Goal: Task Accomplishment & Management: Complete application form

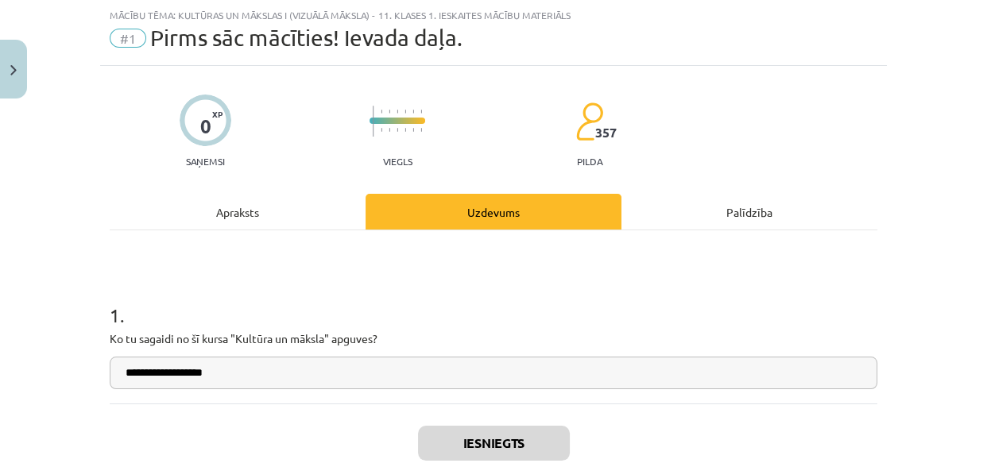
scroll to position [191, 0]
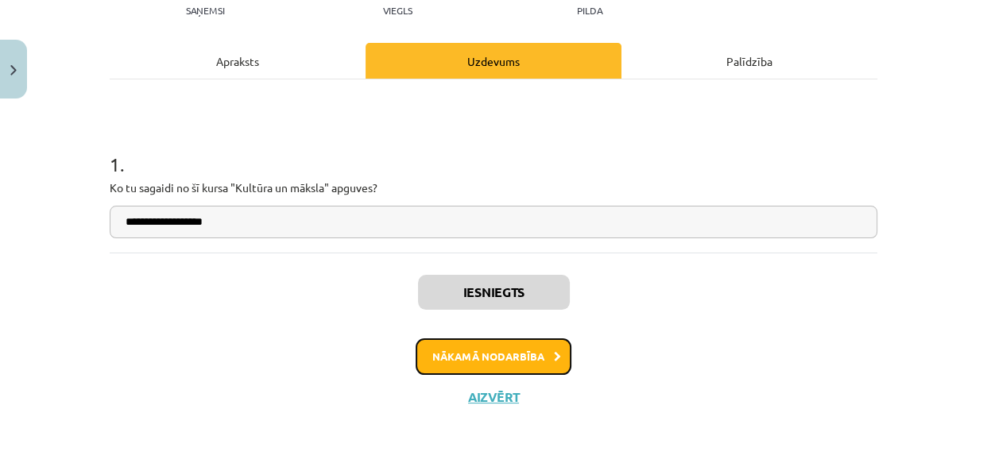
click at [477, 360] on button "Nākamā nodarbība" at bounding box center [493, 356] width 156 height 37
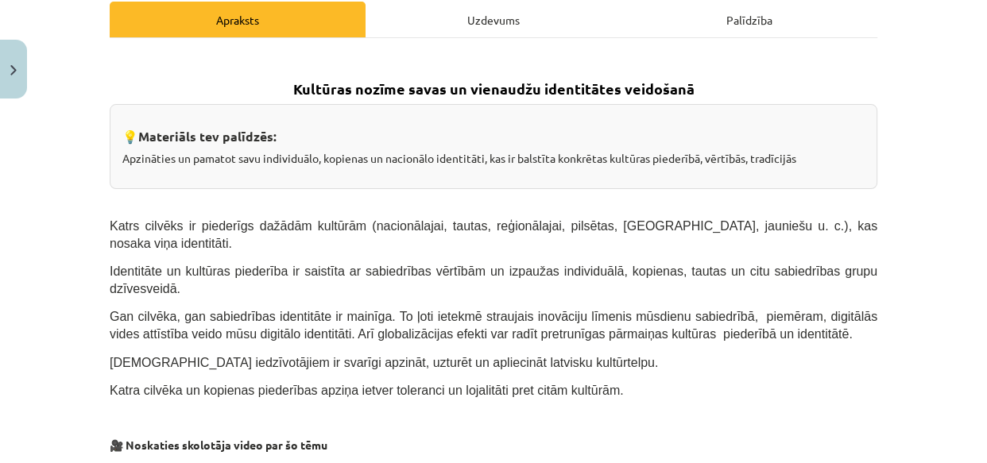
scroll to position [40, 0]
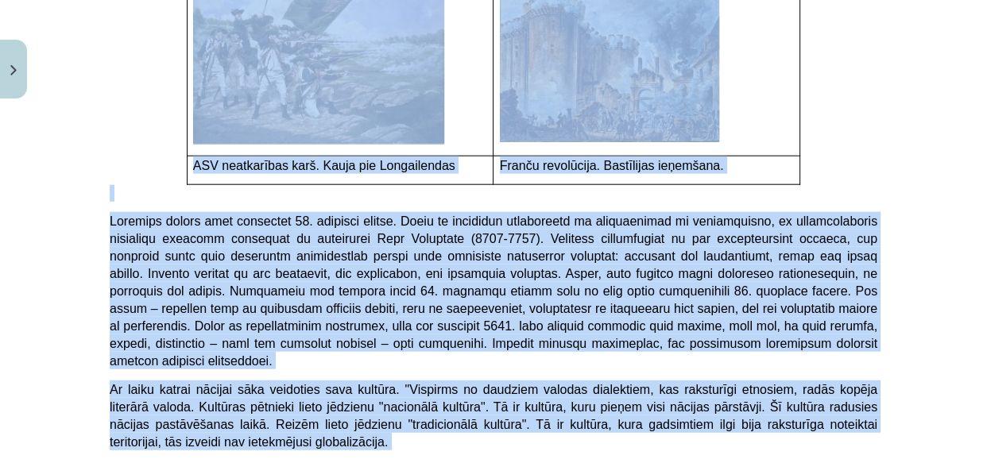
drag, startPoint x: 276, startPoint y: 276, endPoint x: 566, endPoint y: 280, distance: 290.8
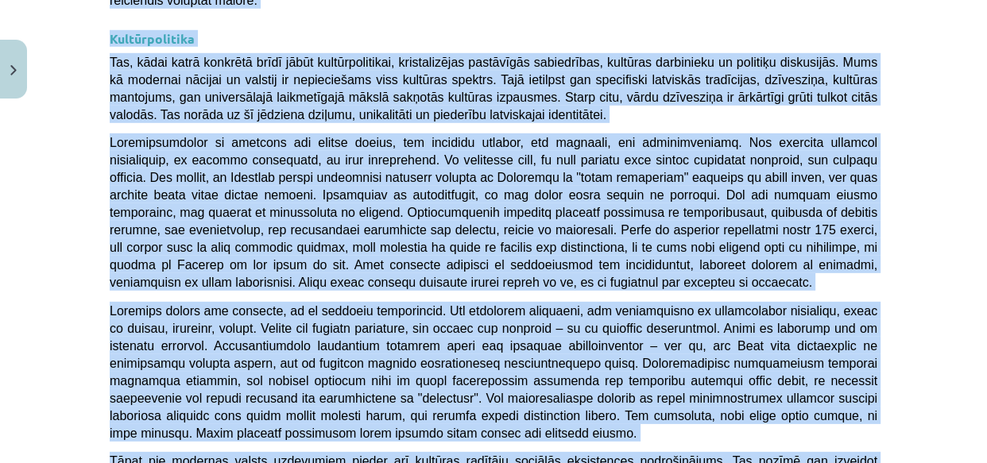
scroll to position [4347, 0]
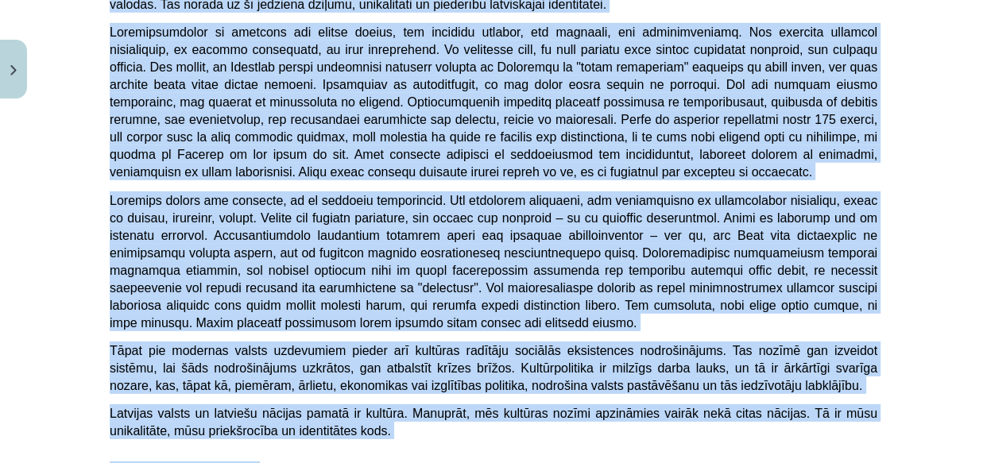
drag, startPoint x: 281, startPoint y: 299, endPoint x: 863, endPoint y: 286, distance: 581.6
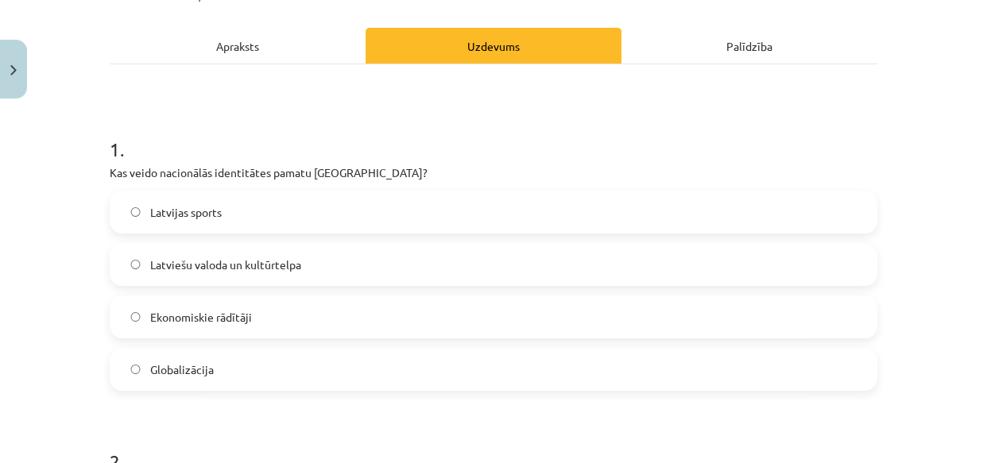
scroll to position [232, 0]
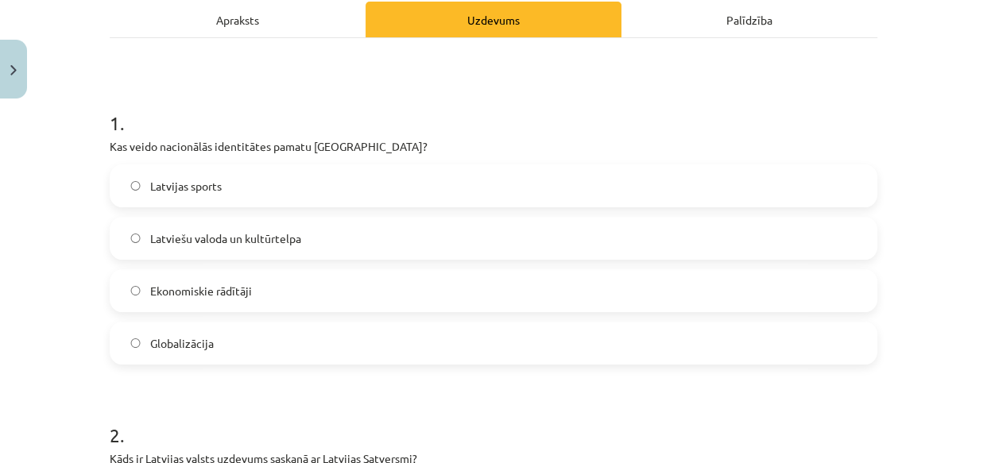
click at [233, 23] on div "Apraksts" at bounding box center [238, 20] width 256 height 36
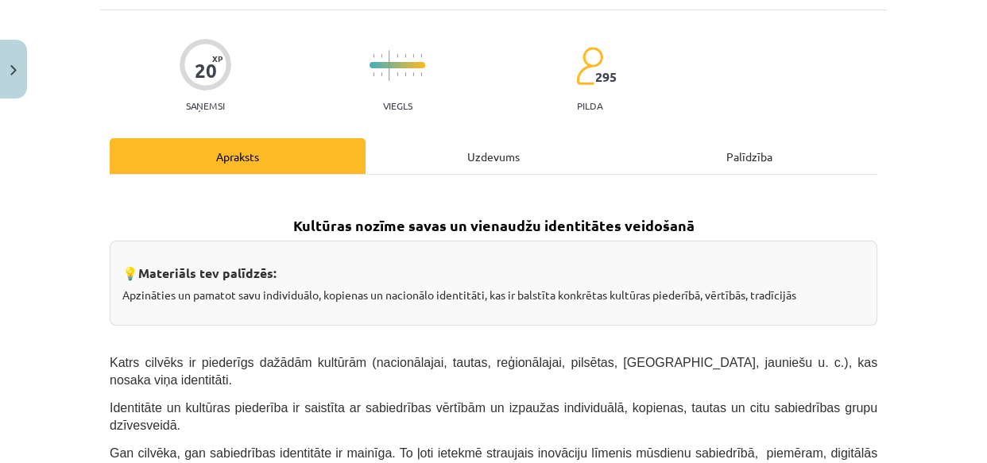
scroll to position [40, 0]
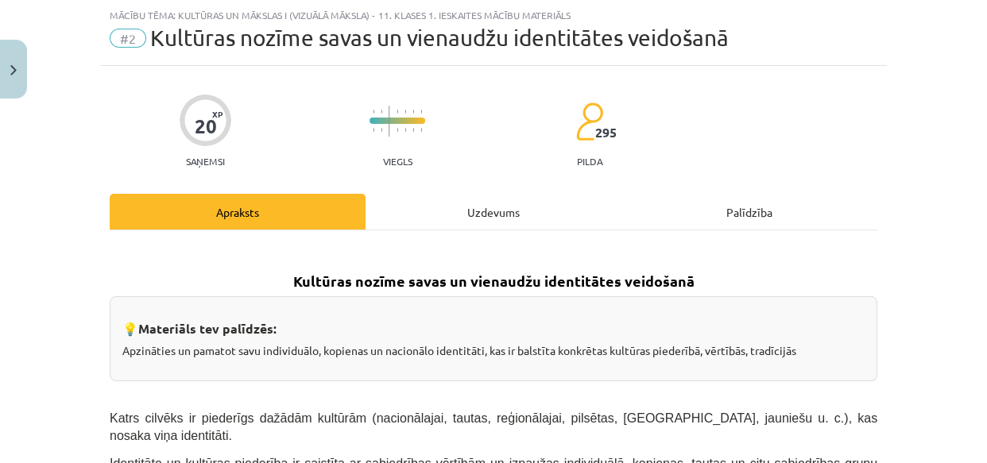
click at [458, 203] on div "Uzdevums" at bounding box center [493, 212] width 256 height 36
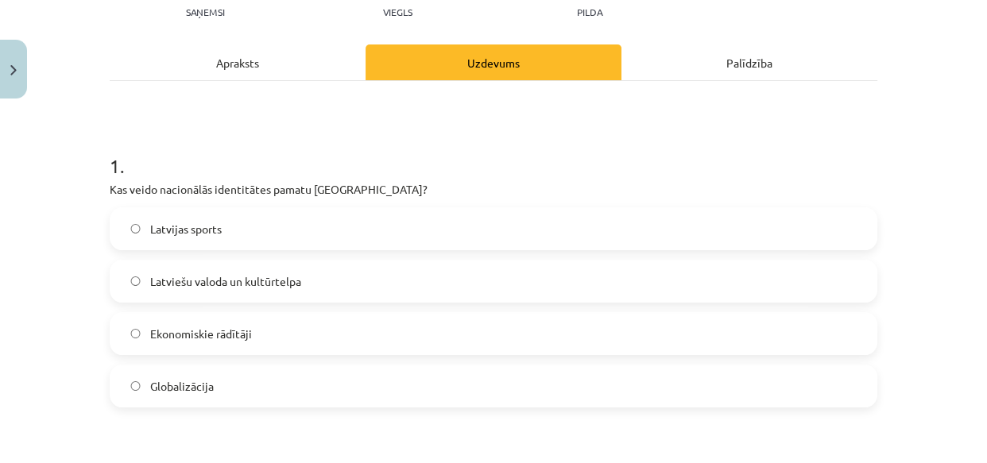
scroll to position [232, 0]
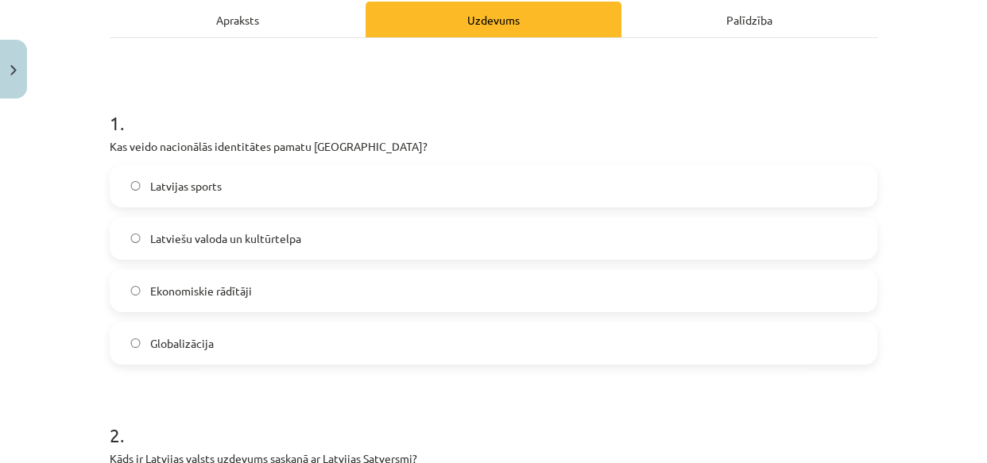
click at [288, 234] on span "Latviešu valoda un kultūrtelpa" at bounding box center [225, 238] width 151 height 17
click at [238, 23] on div "Apraksts" at bounding box center [238, 20] width 256 height 36
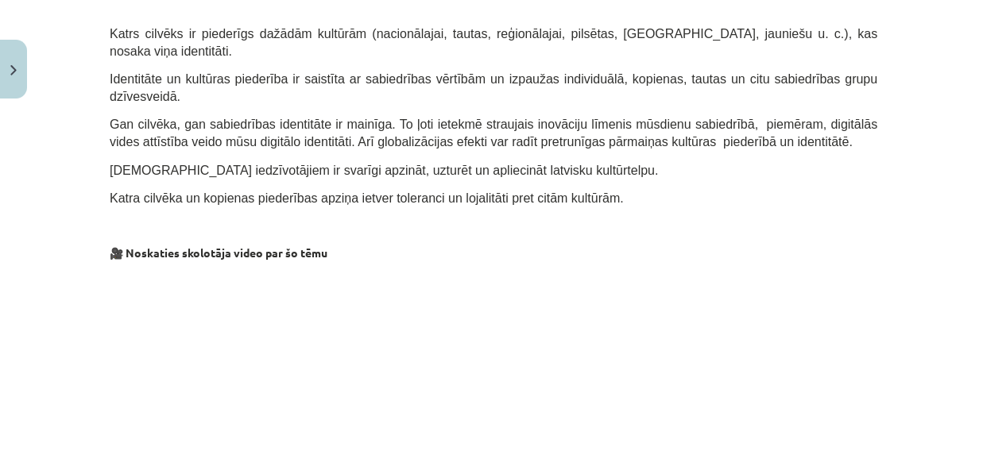
scroll to position [0, 0]
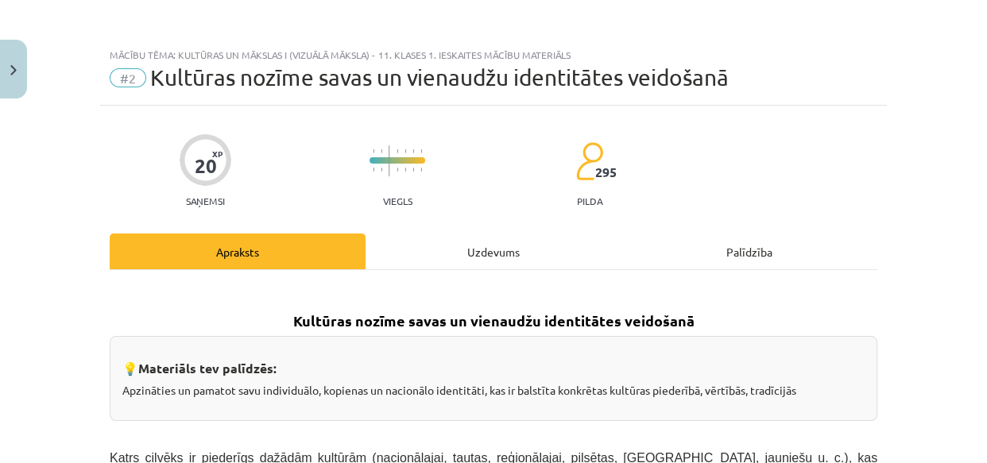
click at [491, 245] on div "Uzdevums" at bounding box center [493, 252] width 256 height 36
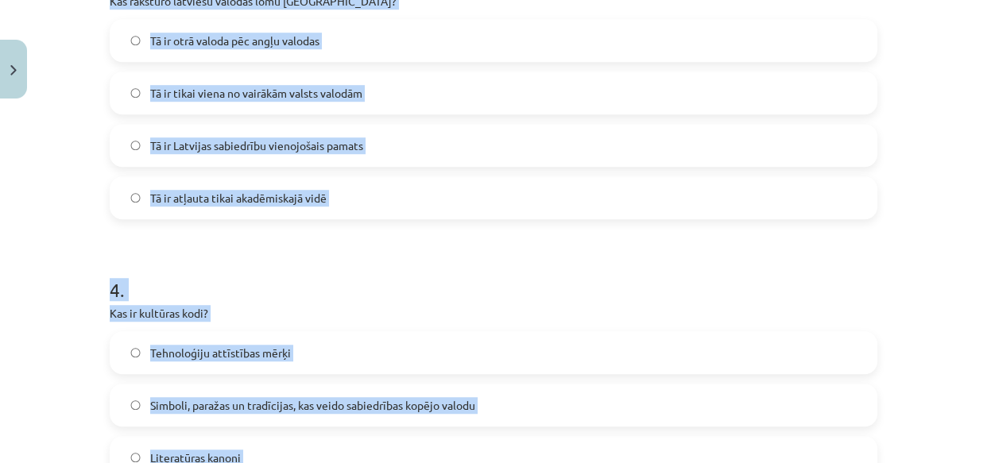
scroll to position [1195, 0]
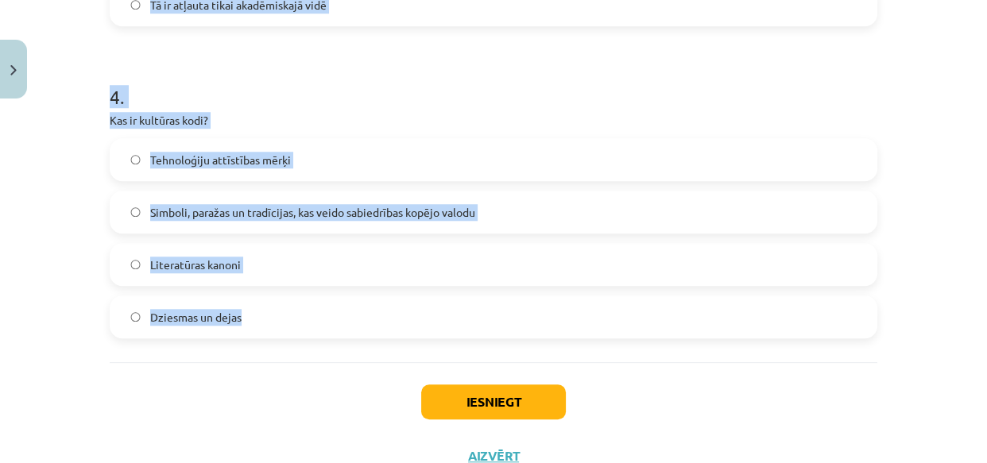
drag, startPoint x: 99, startPoint y: 37, endPoint x: 322, endPoint y: 325, distance: 364.2
copy form "2 . Kāds ir Latvijas valsts uzdevums saskaņā ar Latvijas Satversmi? Nodrošināt …"
click at [74, 292] on div "Mācību tēma: Kultūras un mākslas i (vizuālā māksla) - 11. klases 1. ieskaites m…" at bounding box center [493, 231] width 987 height 463
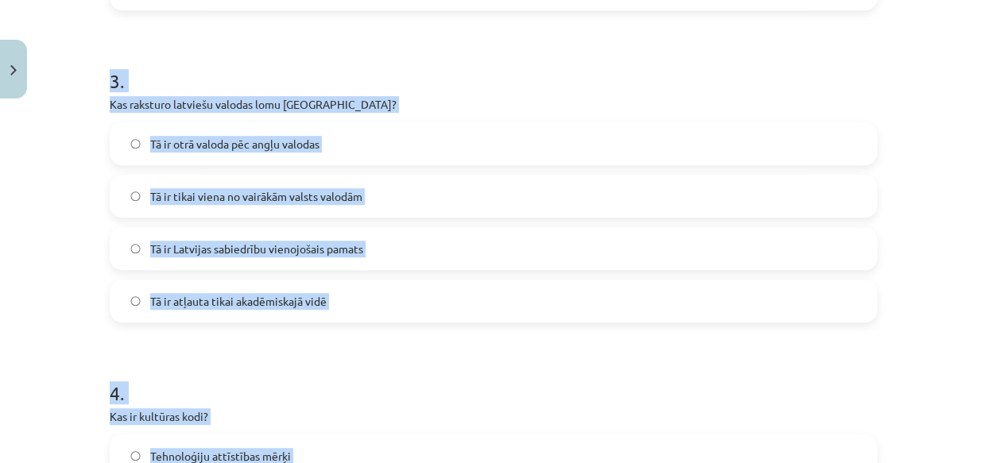
scroll to position [810, 0]
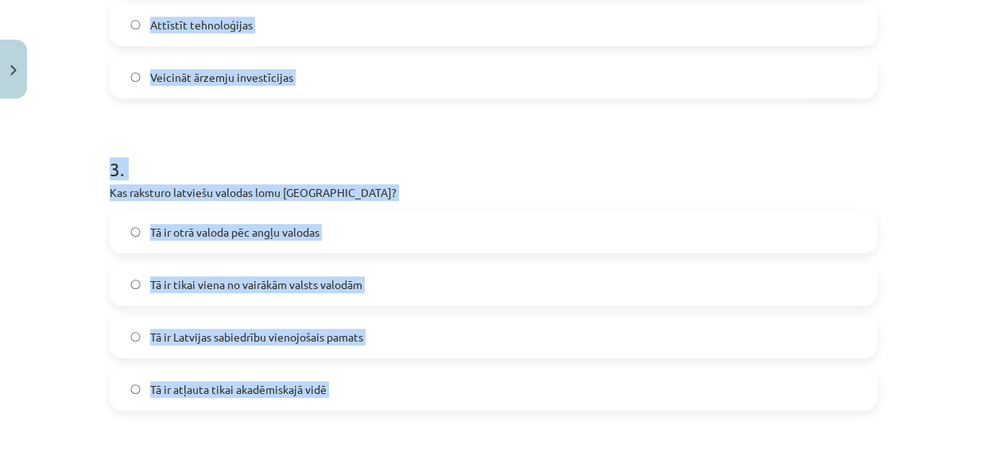
click at [80, 285] on div "Mācību tēma: Kultūras un mākslas i (vizuālā māksla) - 11. klases 1. ieskaites m…" at bounding box center [493, 231] width 987 height 463
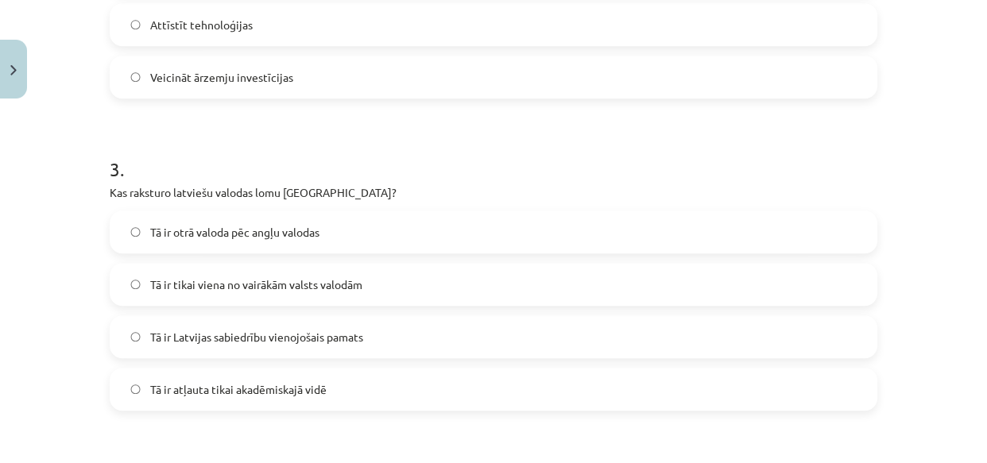
click at [182, 340] on span "Tā ir Latvijas sabiedrību vienojošais pamats" at bounding box center [256, 337] width 213 height 17
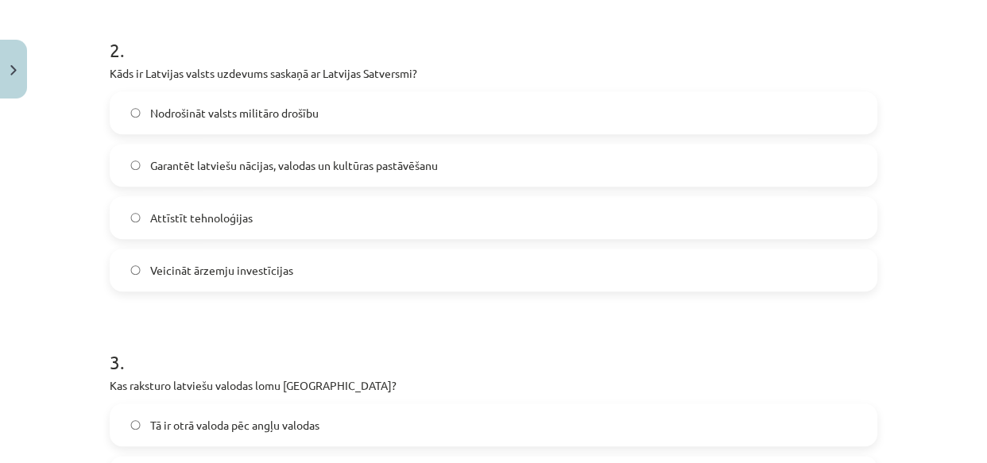
click at [239, 155] on label "Garantēt latviešu nācijas, valodas un kultūras pastāvēšanu" at bounding box center [493, 165] width 764 height 40
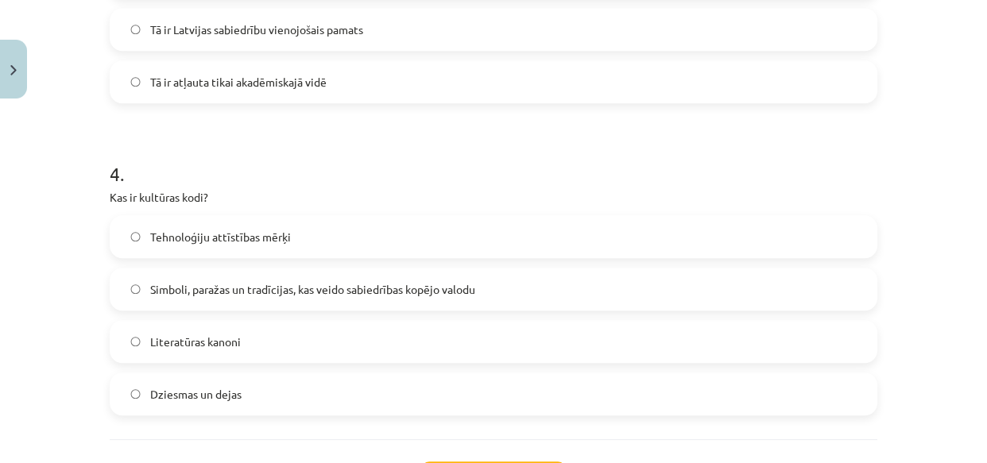
scroll to position [1195, 0]
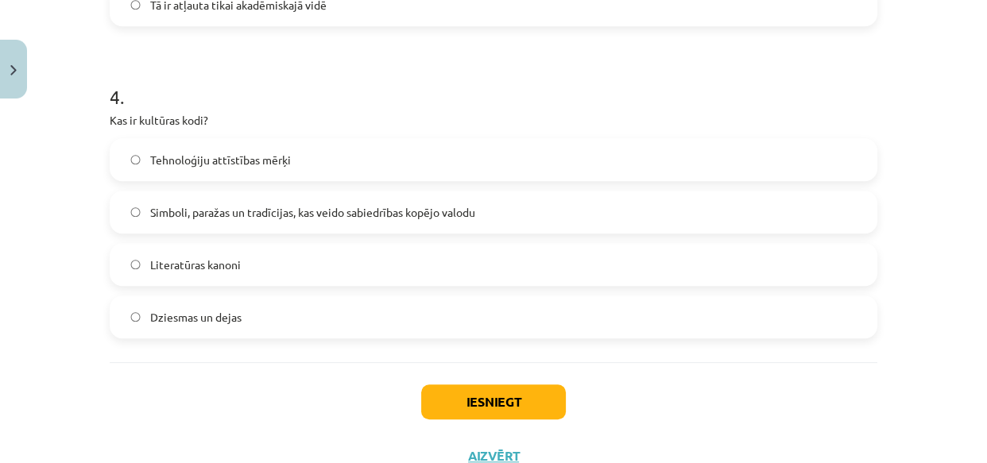
click at [217, 204] on span "Simboli, paražas un tradīcijas, kas veido sabiedrības kopējo valodu" at bounding box center [312, 212] width 325 height 17
click at [451, 400] on button "Iesniegt" at bounding box center [493, 401] width 145 height 35
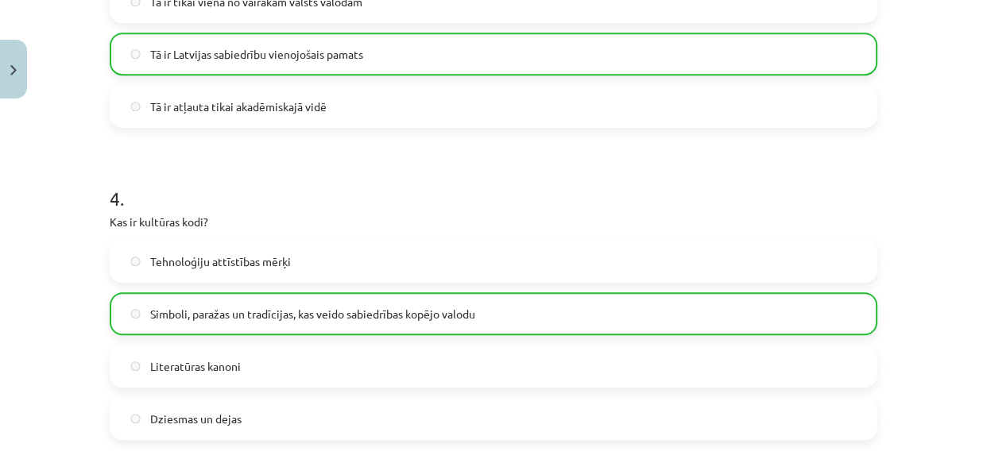
scroll to position [1303, 0]
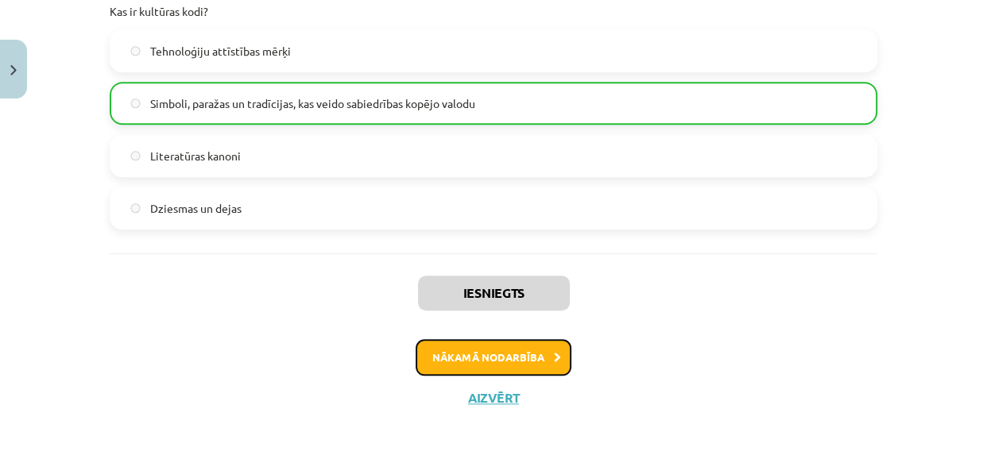
click at [457, 342] on button "Nākamā nodarbība" at bounding box center [493, 357] width 156 height 37
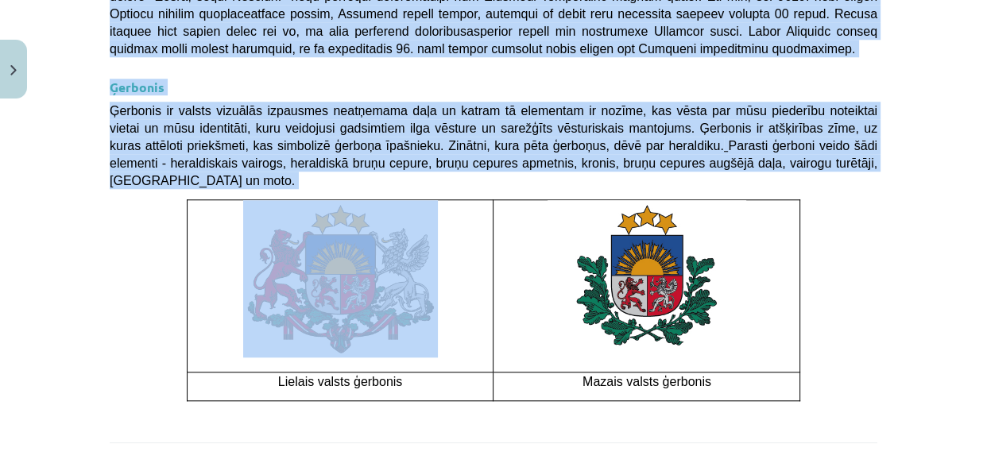
scroll to position [1303, 0]
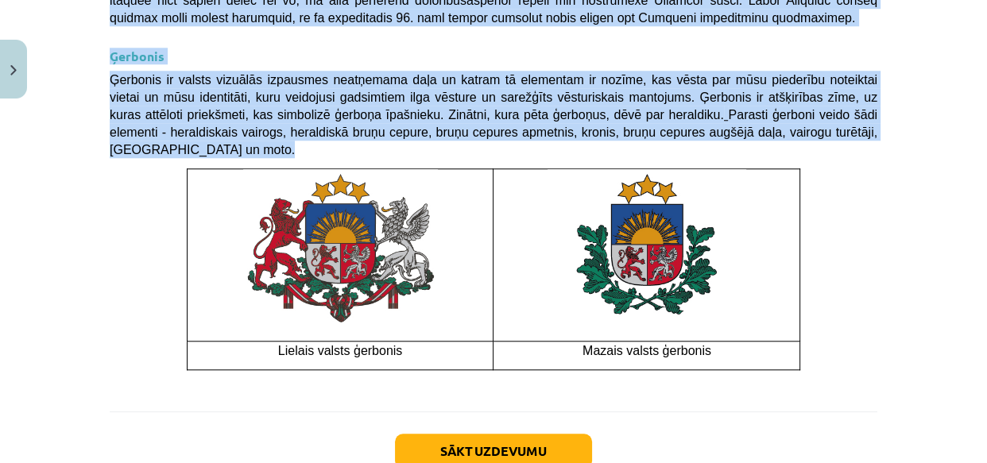
drag, startPoint x: 88, startPoint y: 153, endPoint x: 825, endPoint y: 221, distance: 739.5
click at [890, 237] on div "Mācību tēma: Kultūras un mākslas i (vizuālā māksla) - 11. klases 1. ieskaites m…" at bounding box center [493, 231] width 987 height 463
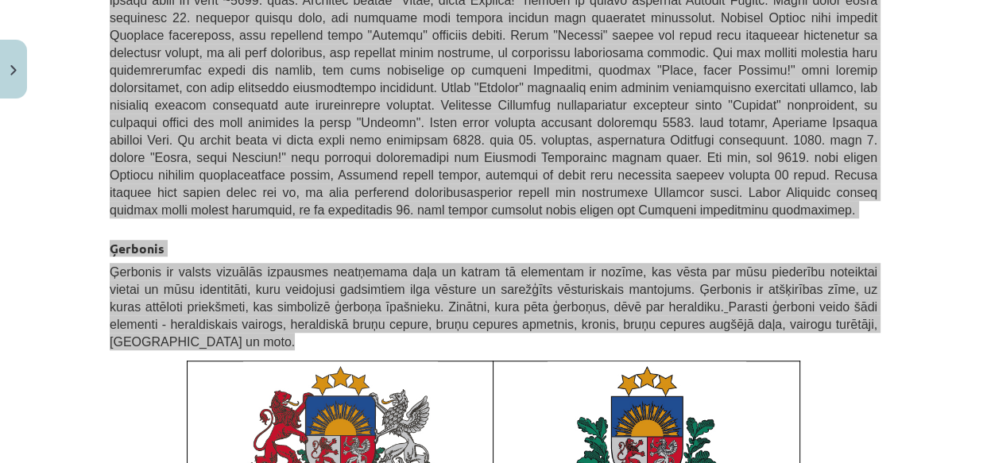
scroll to position [1110, 0]
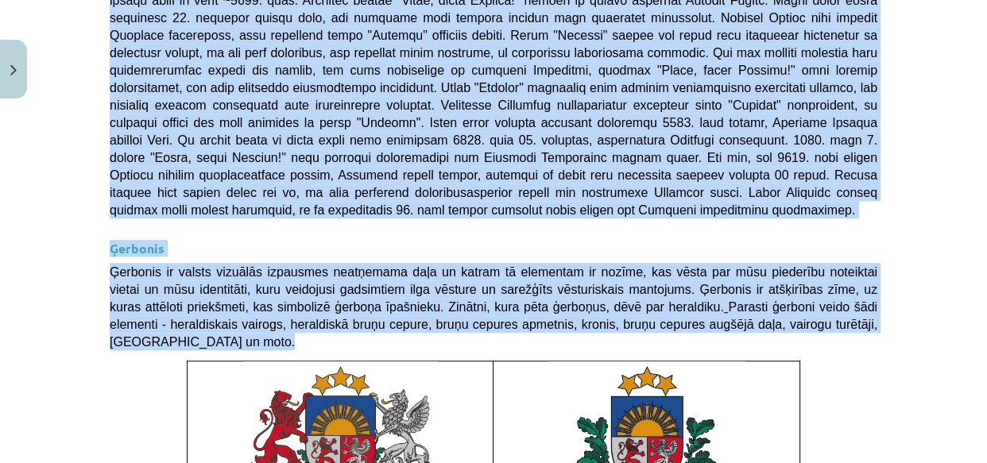
click at [915, 84] on div "Mācību tēma: Kultūras un mākslas i (vizuālā māksla) - 11. klases 1. ieskaites m…" at bounding box center [493, 231] width 987 height 463
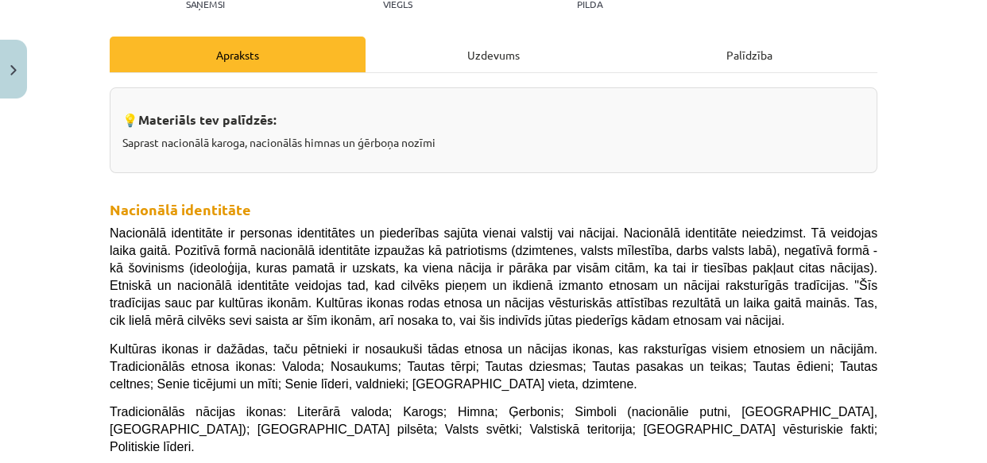
scroll to position [148, 0]
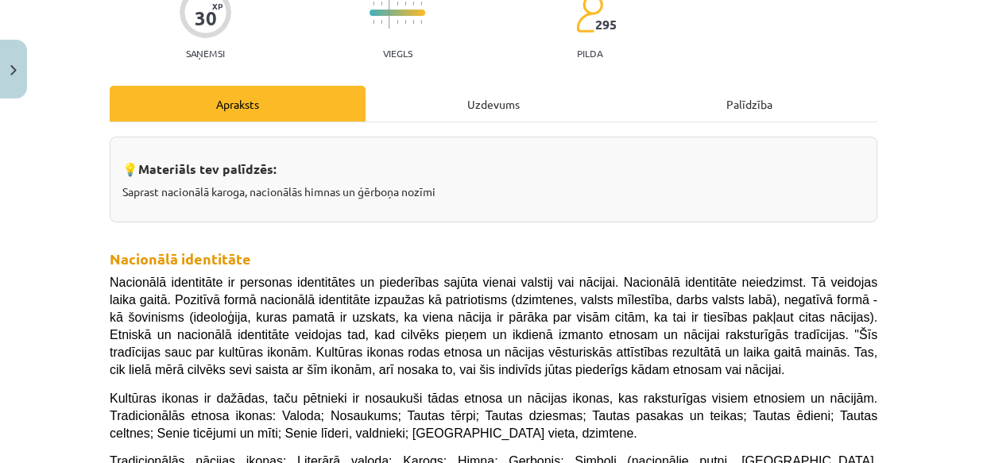
click at [508, 99] on div "Uzdevums" at bounding box center [493, 104] width 256 height 36
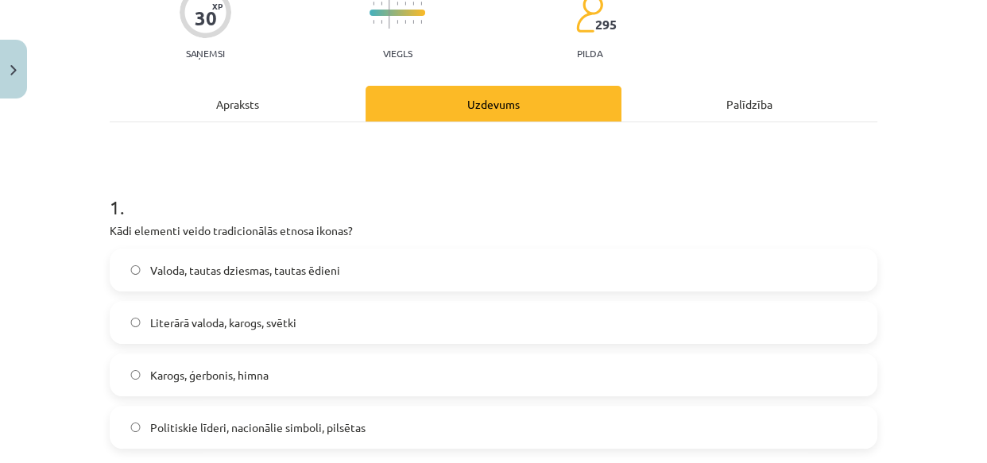
scroll to position [40, 0]
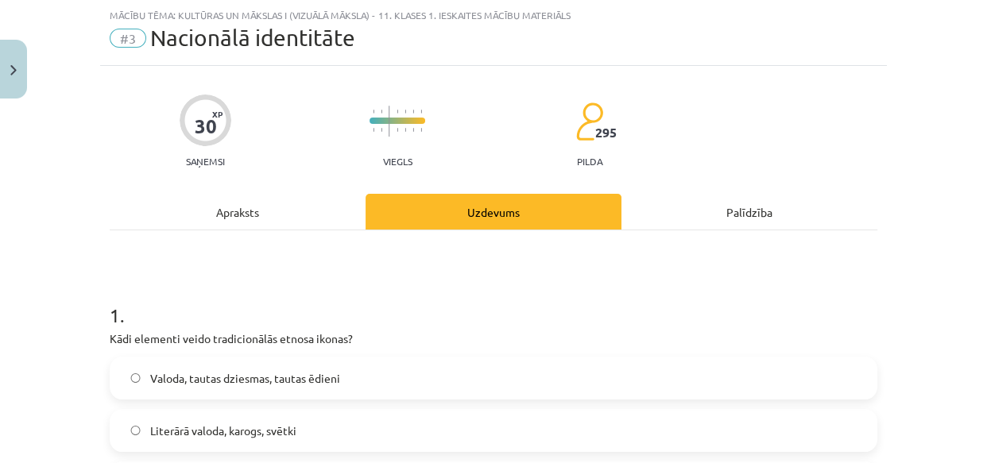
click at [238, 213] on div "Apraksts" at bounding box center [238, 212] width 256 height 36
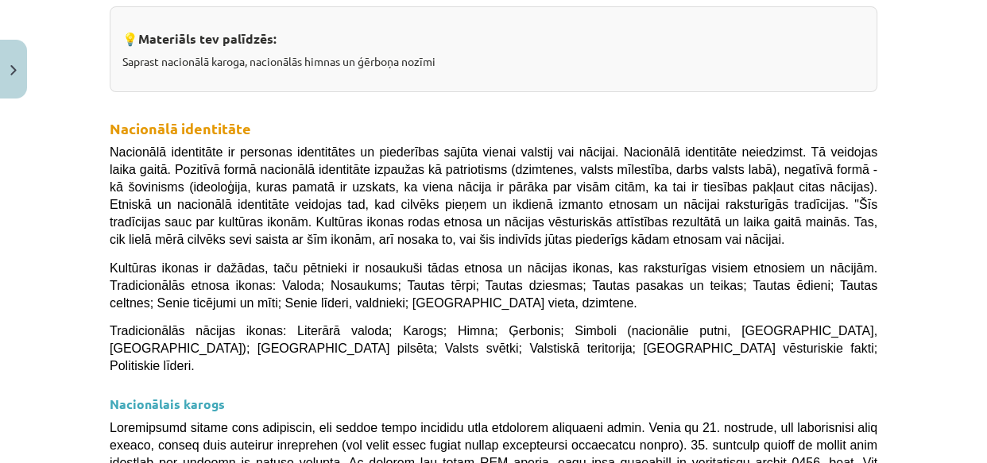
scroll to position [232, 0]
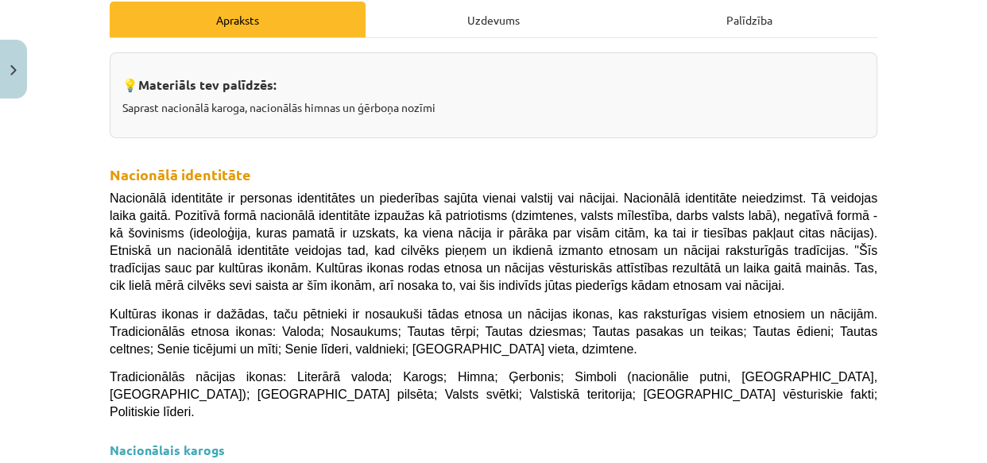
click at [499, 18] on div "Uzdevums" at bounding box center [493, 20] width 256 height 36
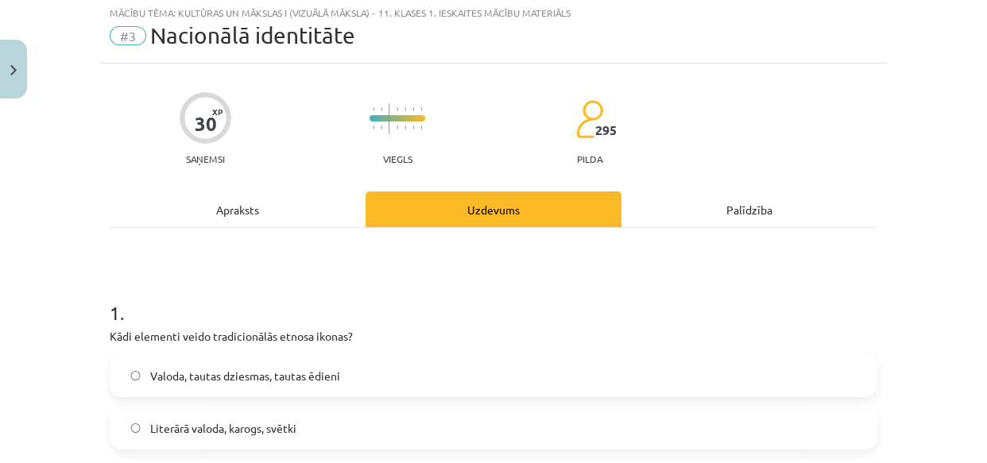
scroll to position [40, 0]
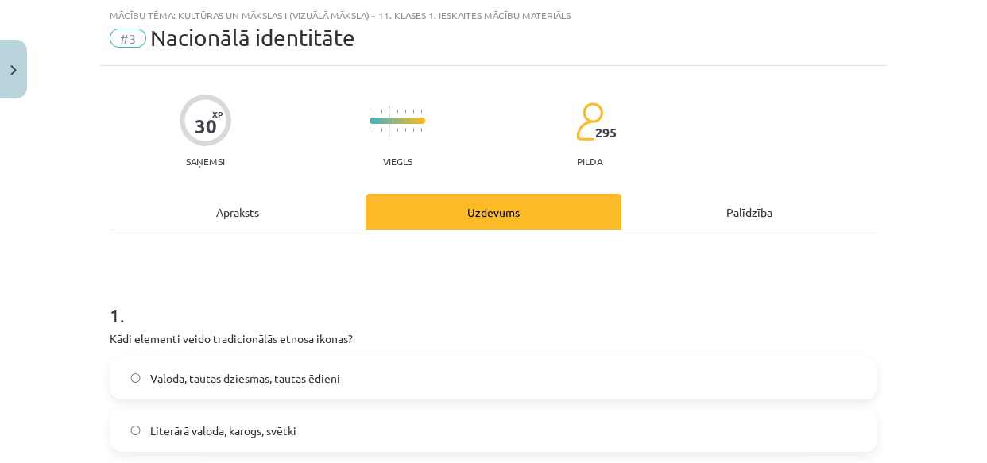
click at [245, 211] on div "Apraksts" at bounding box center [238, 212] width 256 height 36
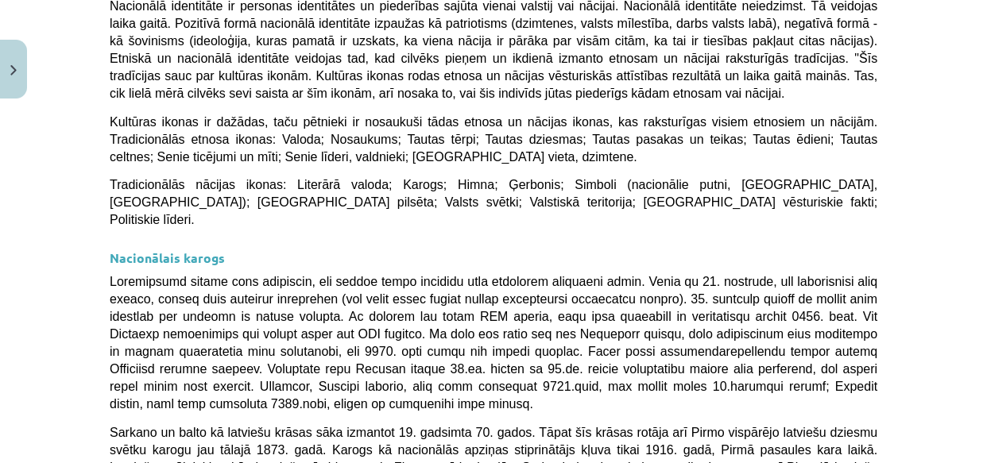
scroll to position [232, 0]
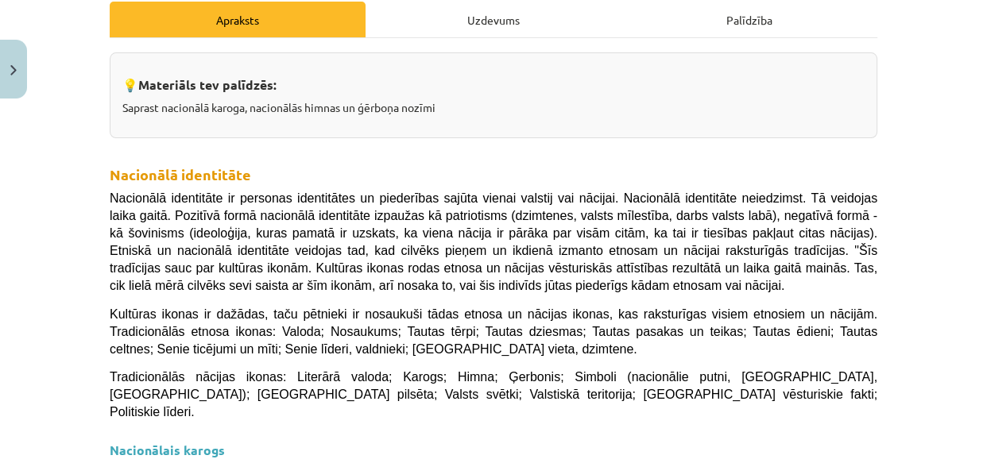
click at [497, 12] on div "Uzdevums" at bounding box center [493, 20] width 256 height 36
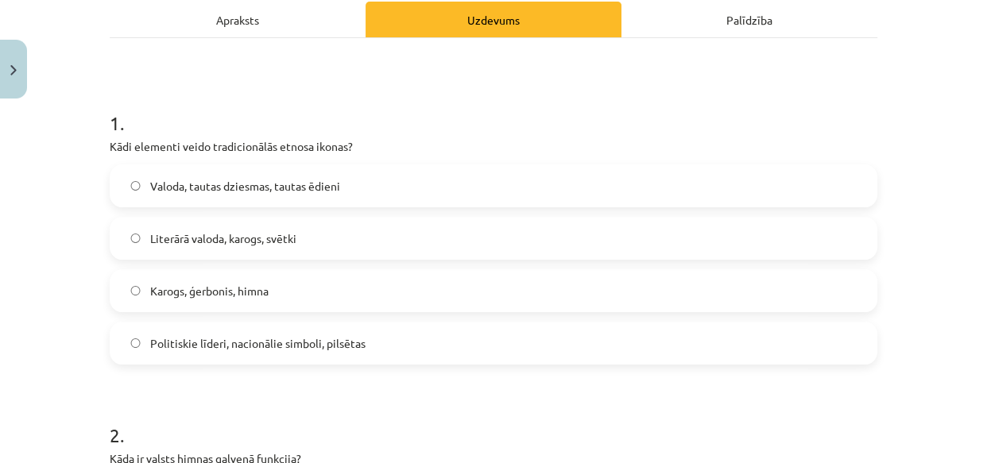
click at [330, 179] on span "Valoda, tautas dziesmas, tautas ēdieni" at bounding box center [245, 186] width 190 height 17
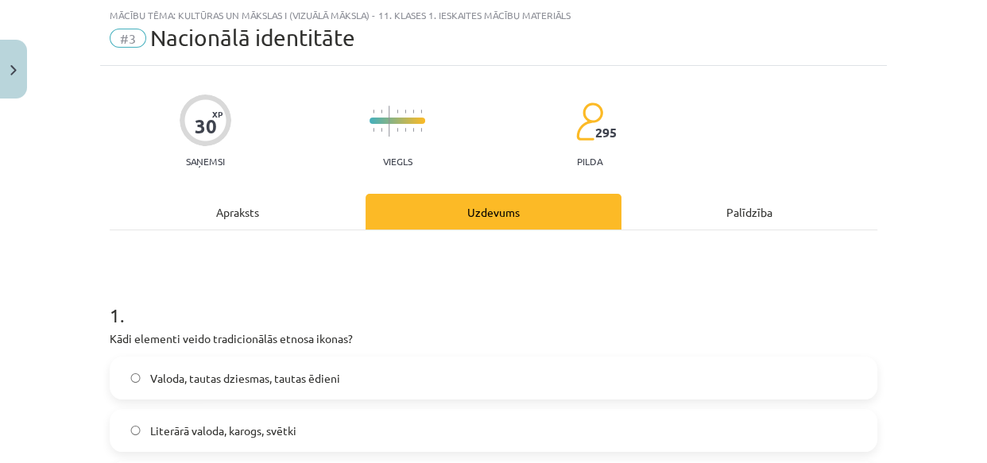
click at [214, 207] on div "Apraksts" at bounding box center [238, 212] width 256 height 36
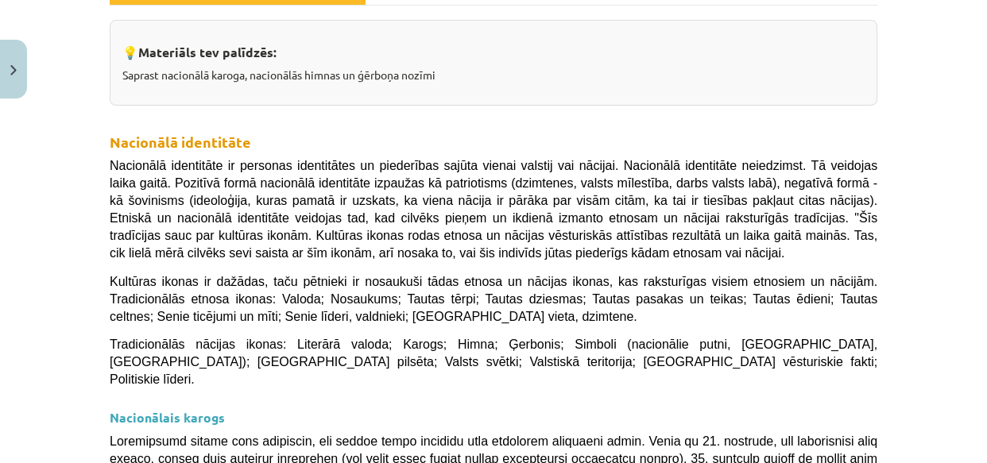
scroll to position [232, 0]
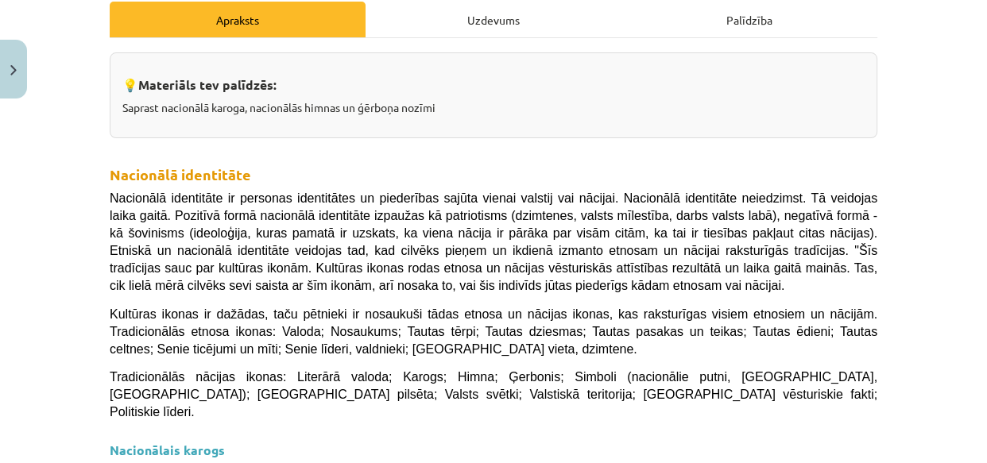
click at [476, 27] on div "Uzdevums" at bounding box center [493, 20] width 256 height 36
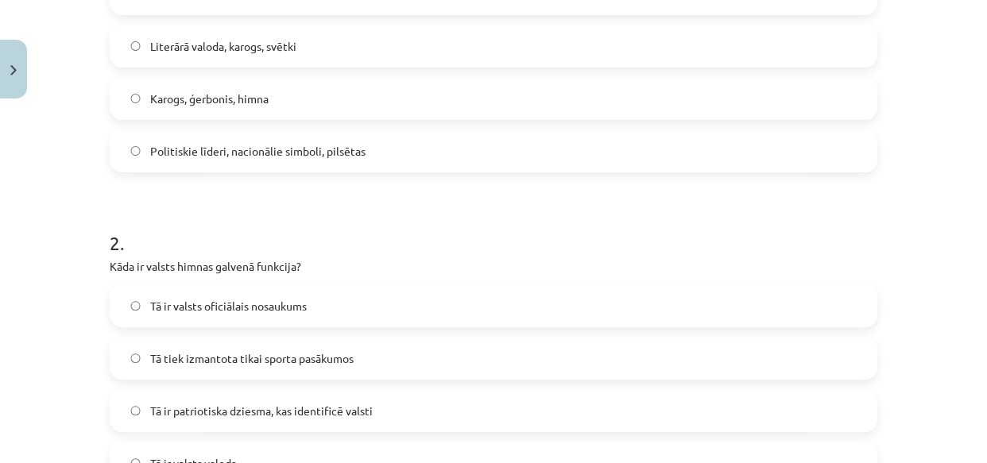
scroll to position [617, 0]
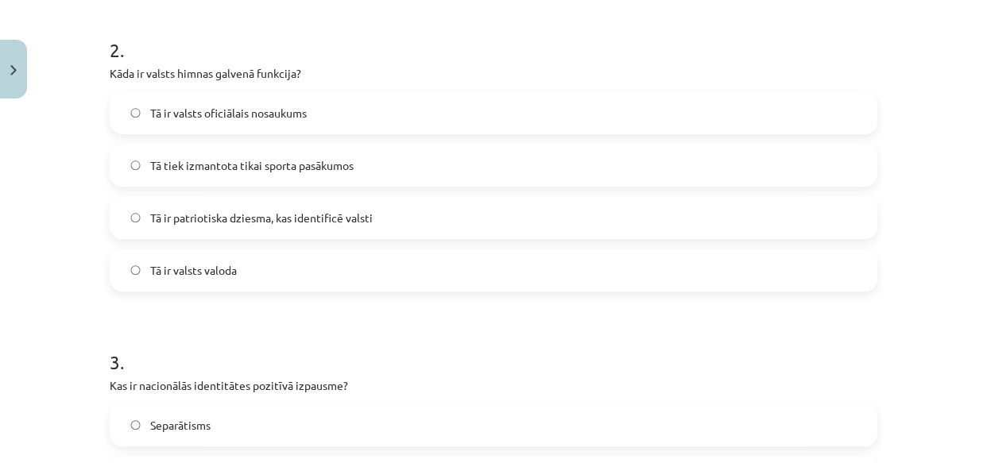
click at [306, 207] on label "Tā ir patriotiska dziesma, kas identificē valsti" at bounding box center [493, 218] width 764 height 40
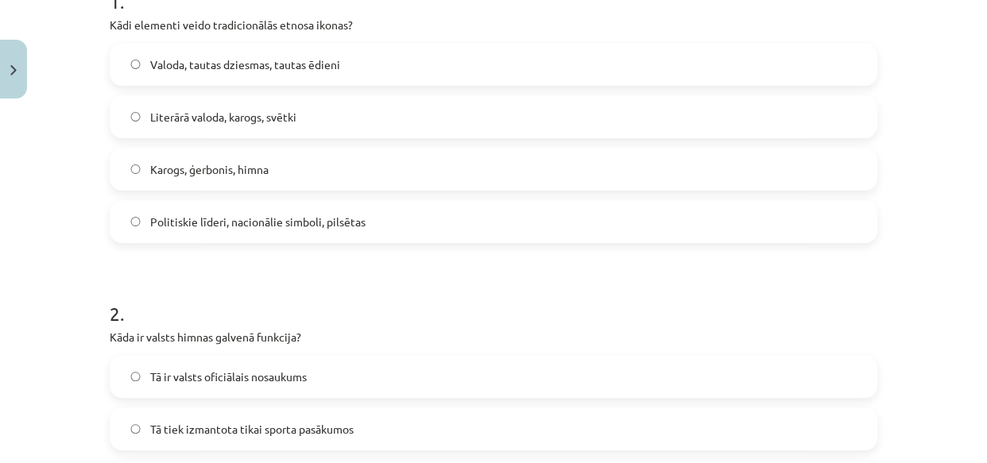
scroll to position [232, 0]
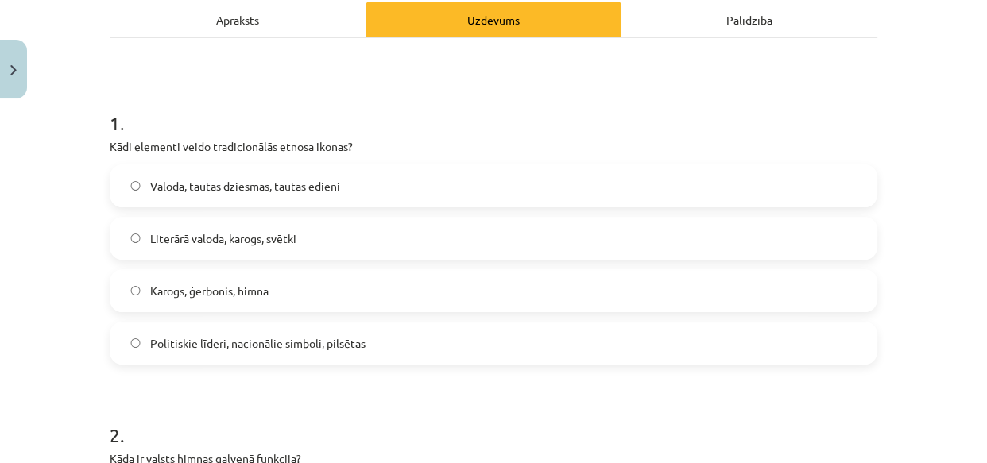
click at [249, 25] on div "Apraksts" at bounding box center [238, 20] width 256 height 36
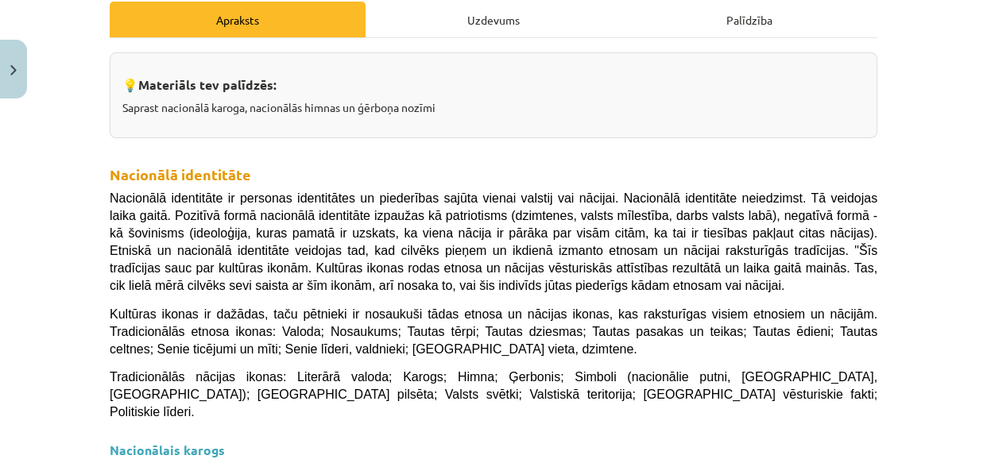
click at [458, 2] on div "Uzdevums" at bounding box center [493, 20] width 256 height 36
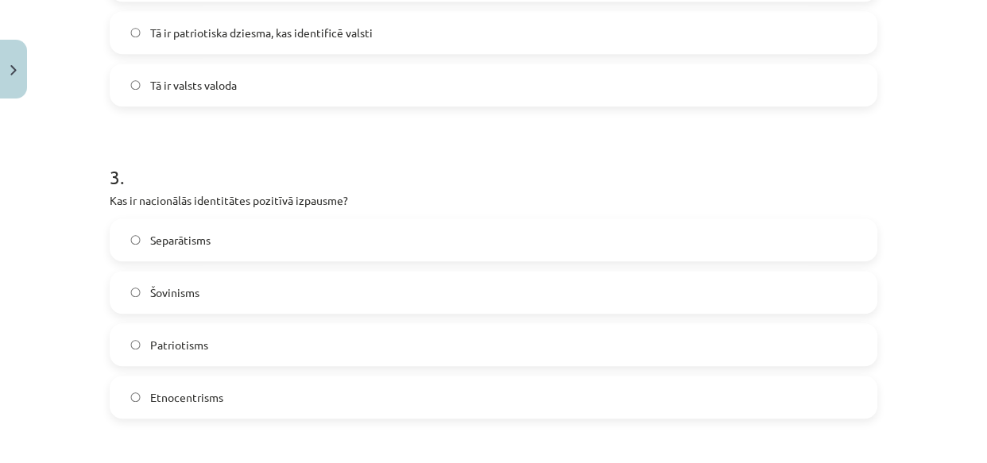
scroll to position [810, 0]
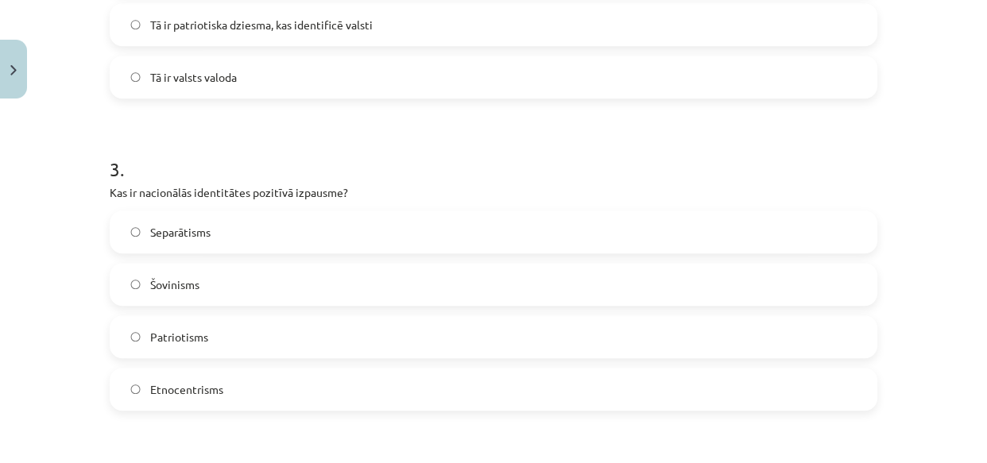
click at [160, 334] on span "Patriotisms" at bounding box center [179, 337] width 58 height 17
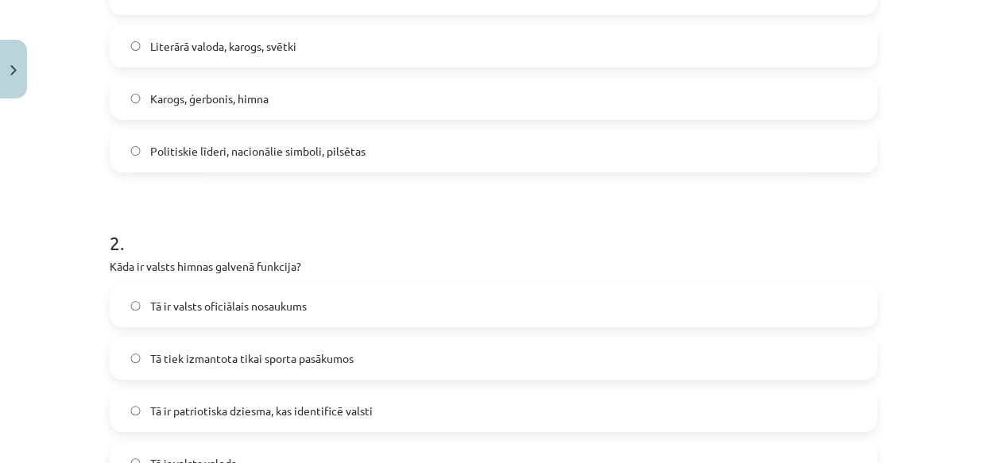
scroll to position [40, 0]
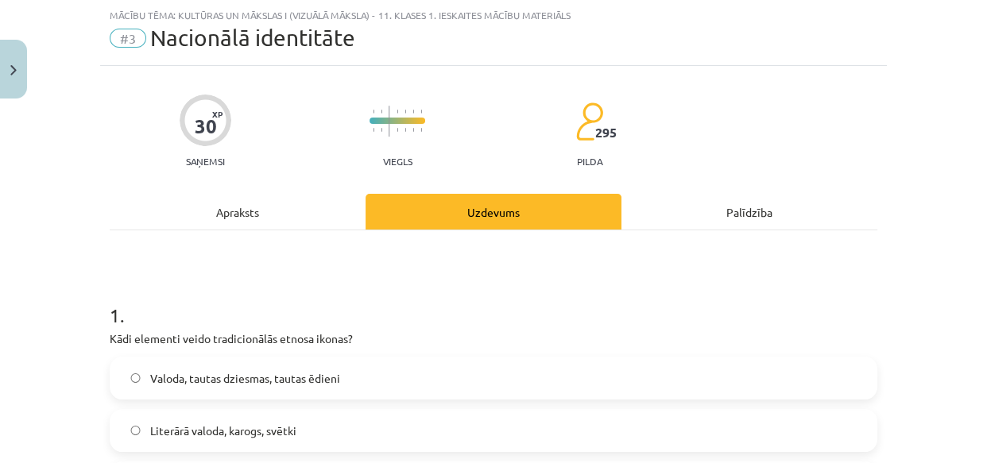
click at [214, 203] on div "Apraksts" at bounding box center [238, 212] width 256 height 36
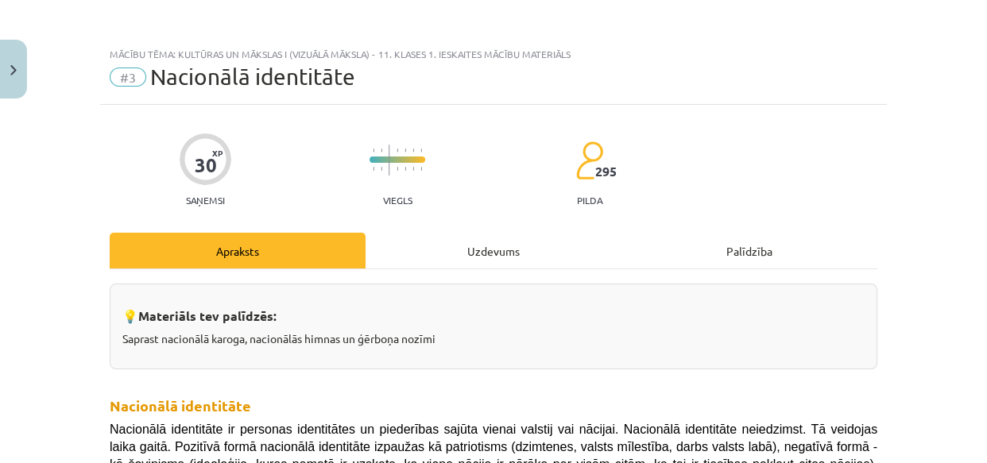
scroll to position [0, 0]
click at [477, 244] on div "Uzdevums" at bounding box center [493, 252] width 256 height 36
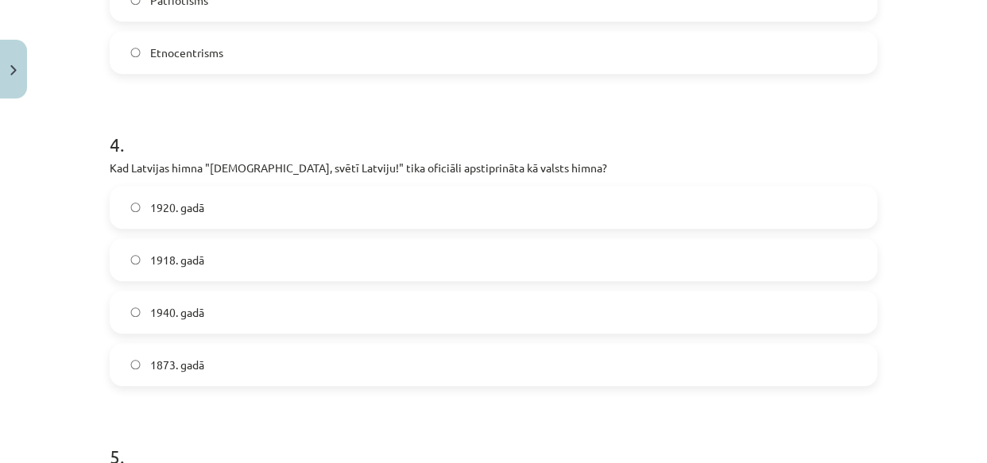
scroll to position [1195, 0]
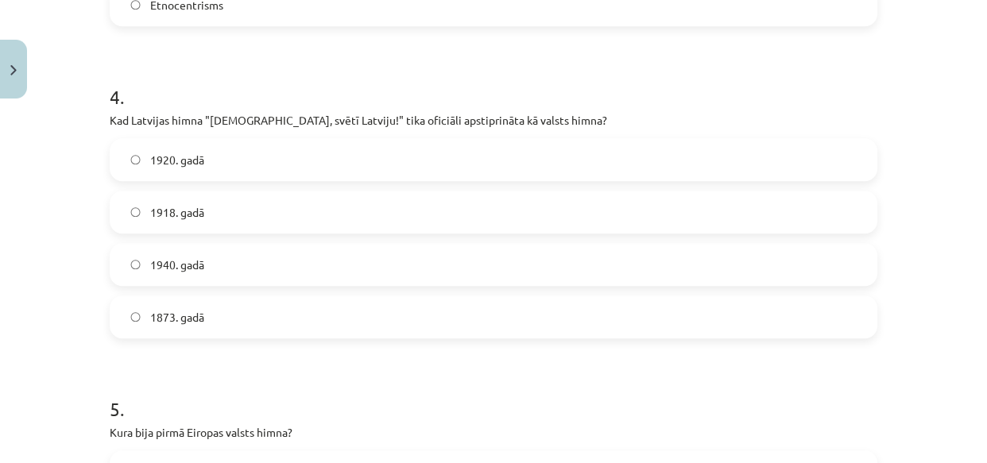
click at [159, 156] on span "1920. gadā" at bounding box center [177, 160] width 54 height 17
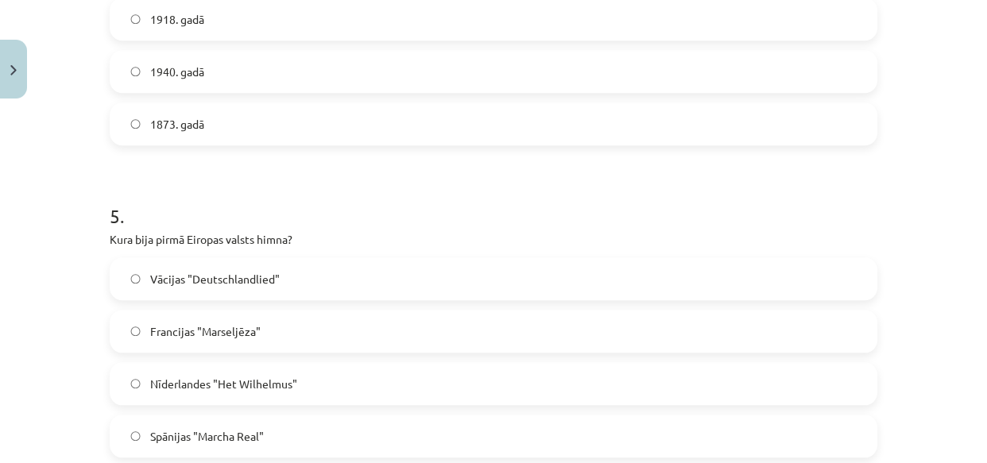
scroll to position [1580, 0]
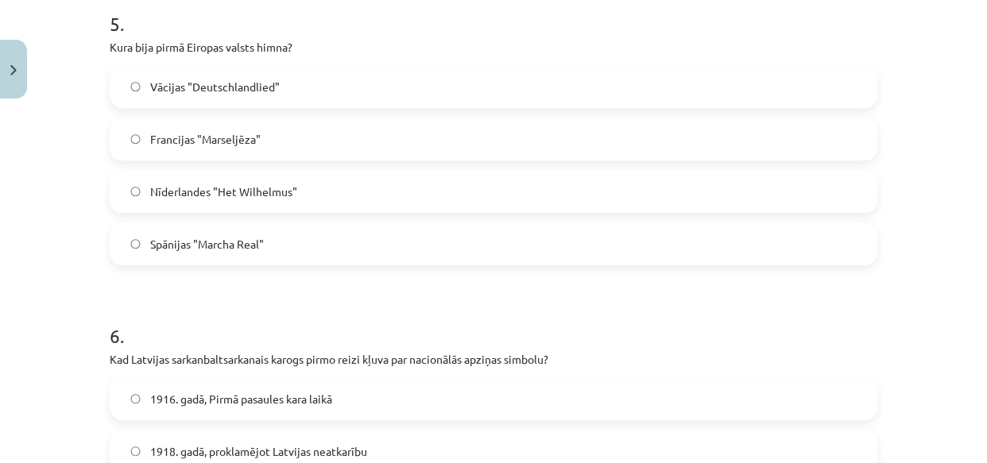
click at [220, 190] on span "Nīderlandes "Het Wilhelmus"" at bounding box center [223, 191] width 147 height 17
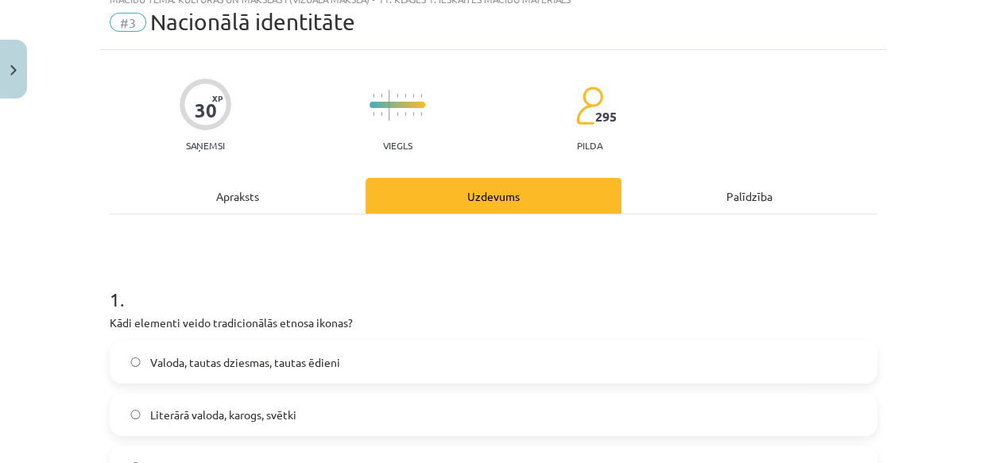
scroll to position [40, 0]
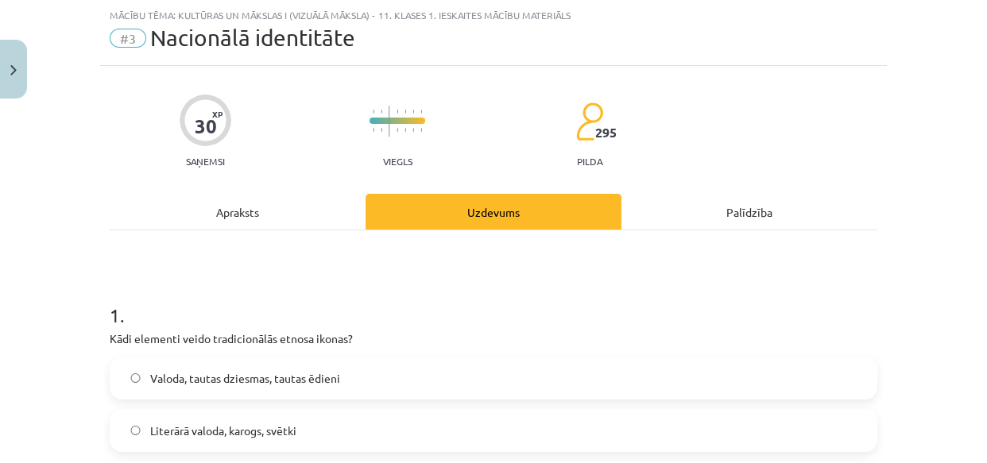
click at [226, 203] on div "Apraksts" at bounding box center [238, 212] width 256 height 36
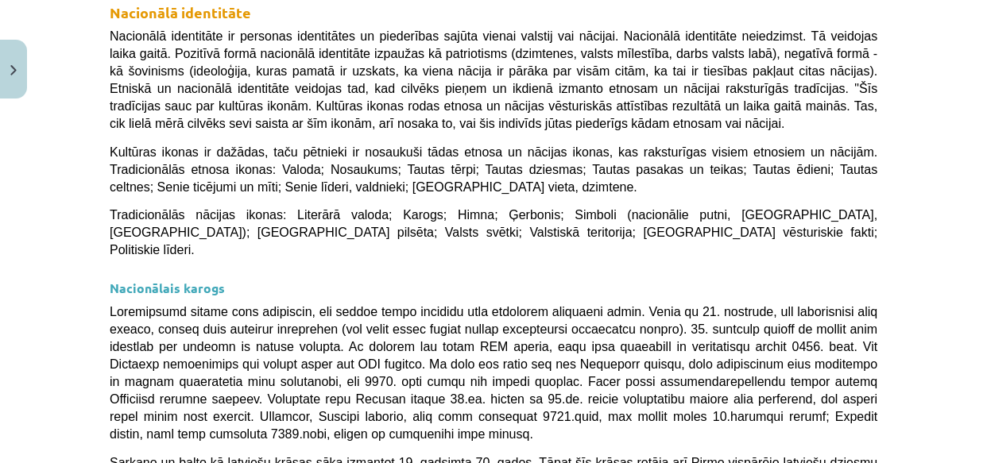
scroll to position [232, 0]
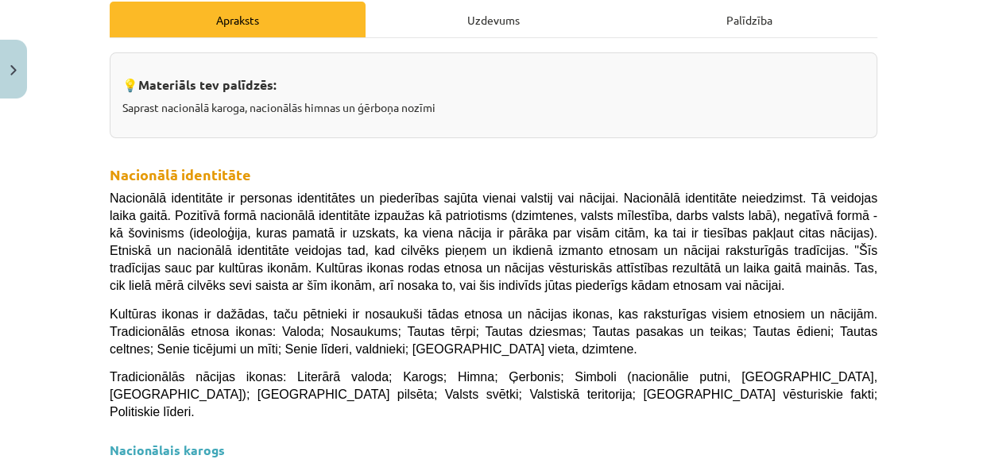
click at [471, 22] on div "Uzdevums" at bounding box center [493, 20] width 256 height 36
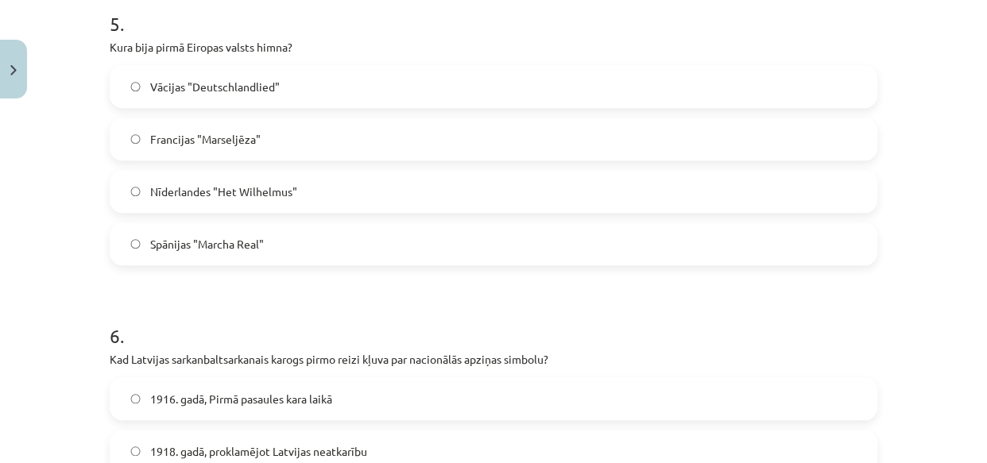
scroll to position [1772, 0]
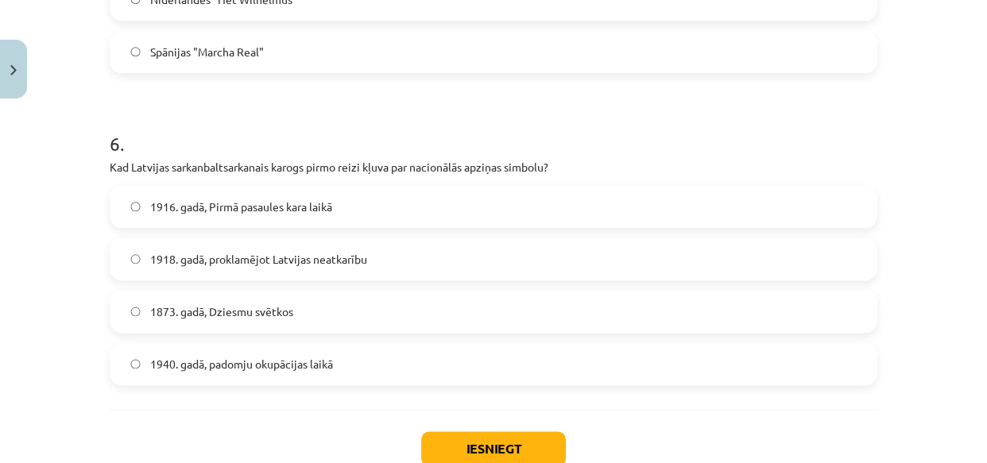
click at [294, 204] on span "1916. gadā, Pirmā pasaules kara laikā" at bounding box center [241, 207] width 182 height 17
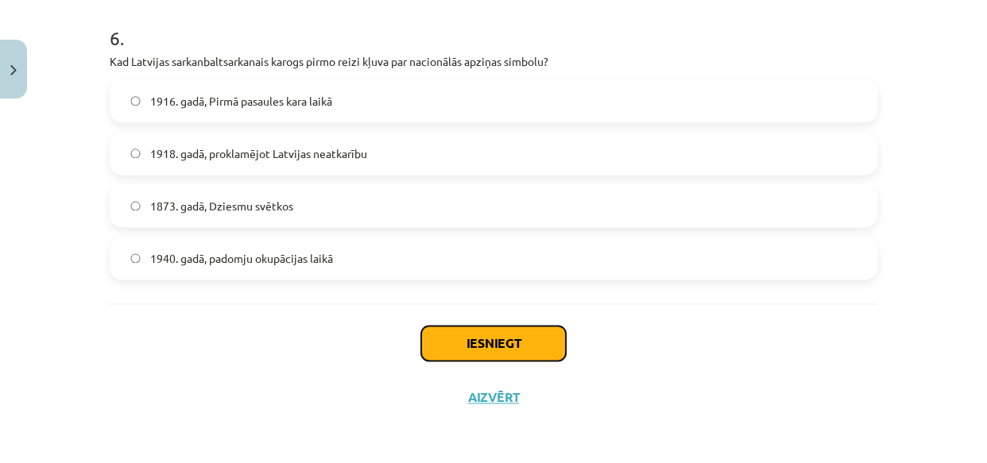
click at [458, 336] on button "Iesniegt" at bounding box center [493, 343] width 145 height 35
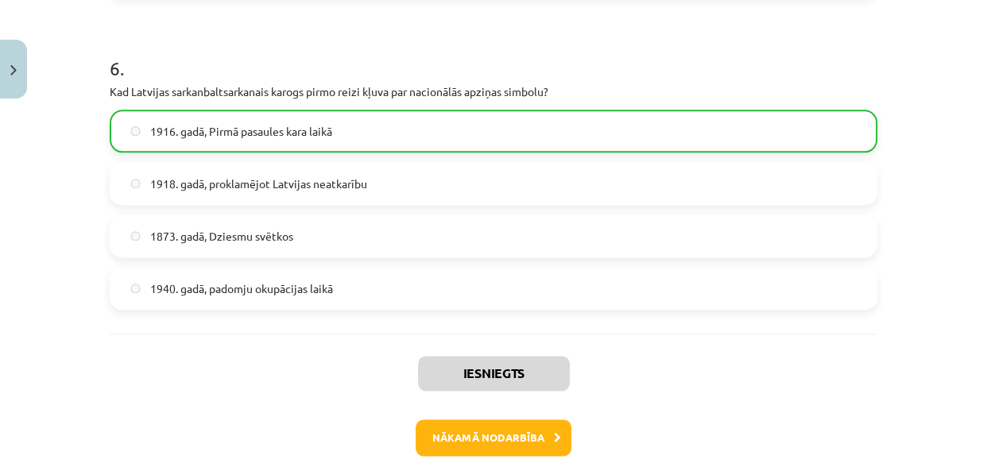
scroll to position [1928, 0]
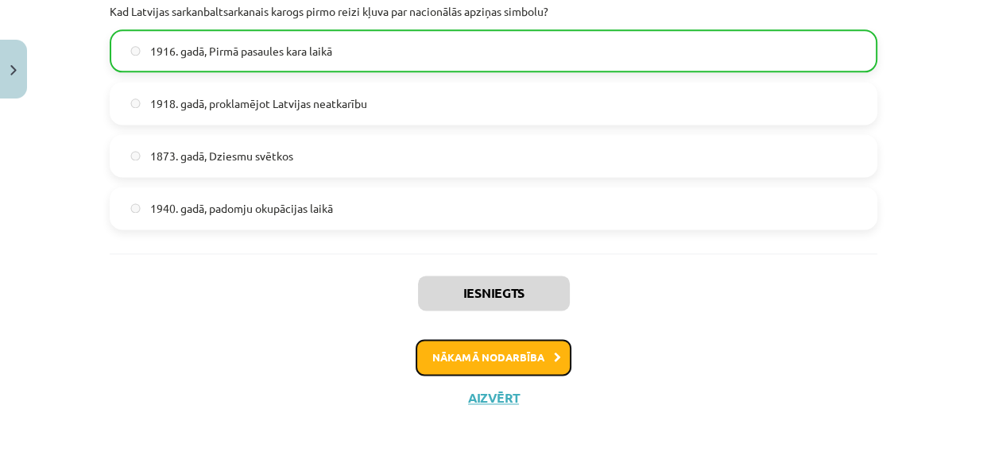
click at [467, 352] on button "Nākamā nodarbība" at bounding box center [493, 357] width 156 height 37
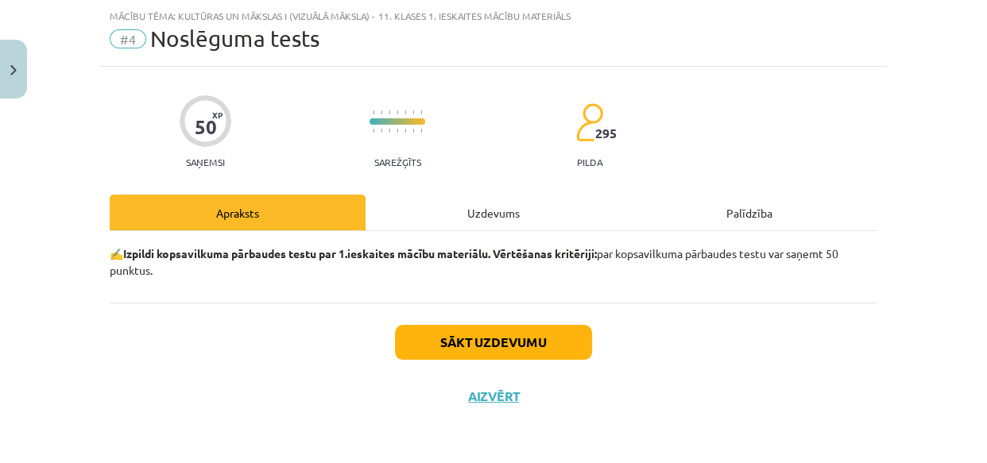
click at [458, 206] on div "Uzdevums" at bounding box center [493, 213] width 256 height 36
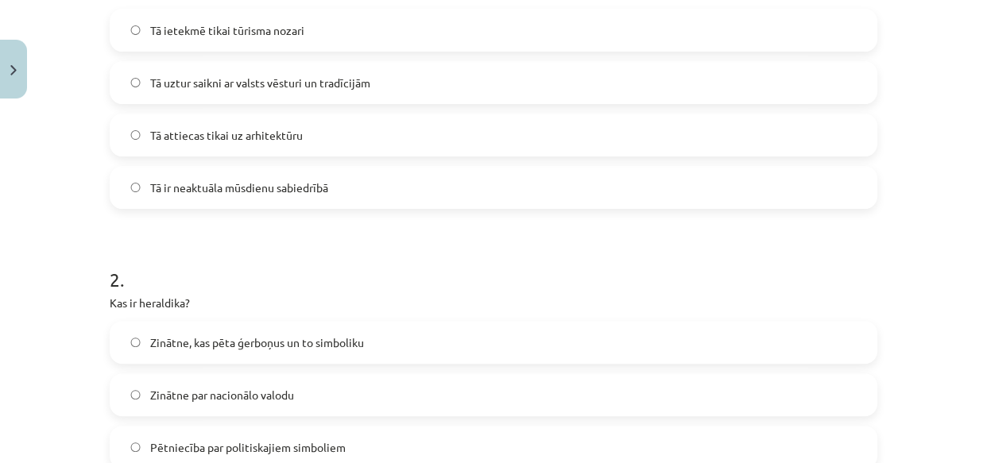
scroll to position [2, 0]
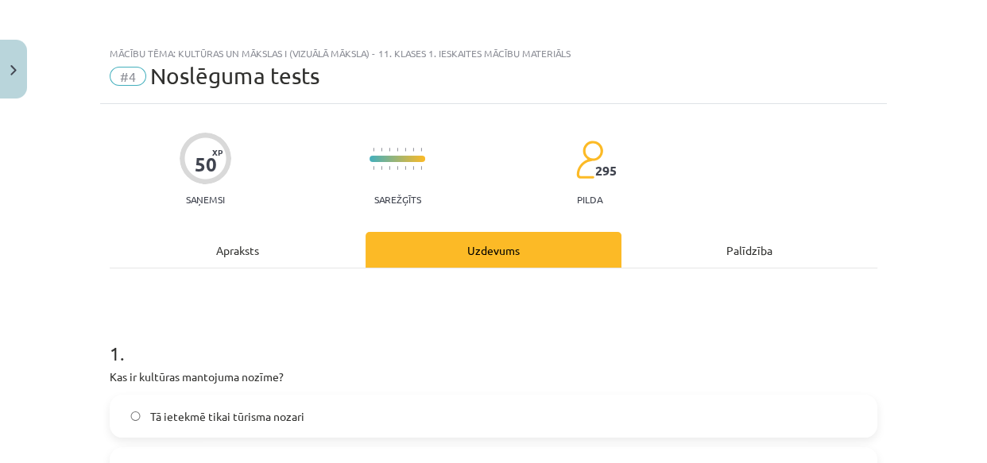
click at [223, 245] on div "Apraksts" at bounding box center [238, 250] width 256 height 36
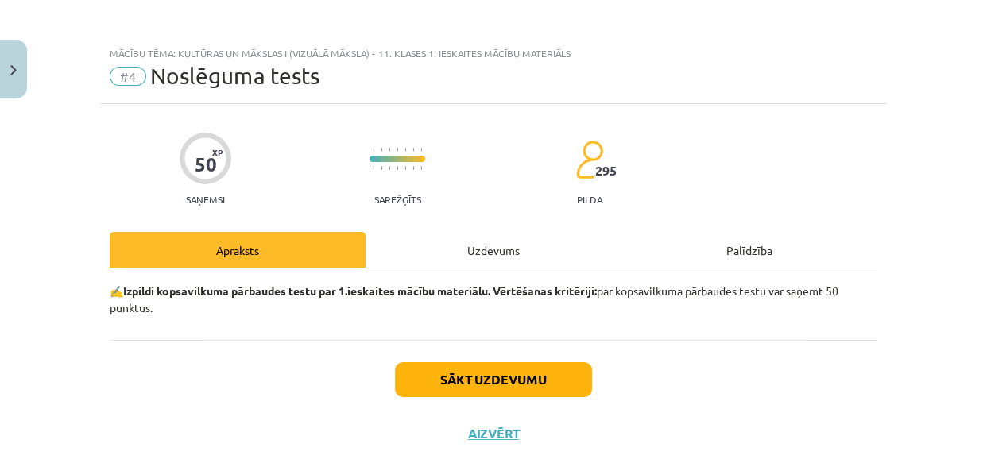
scroll to position [39, 0]
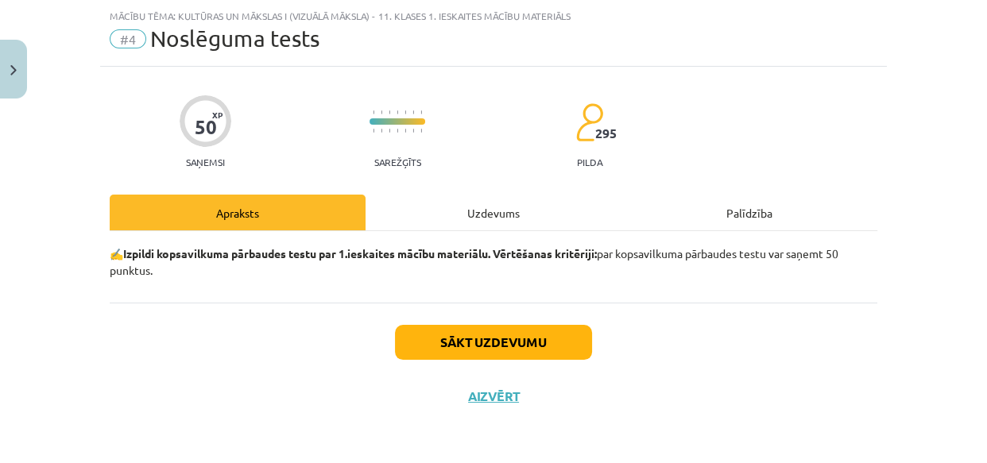
click at [481, 213] on div "Uzdevums" at bounding box center [493, 213] width 256 height 36
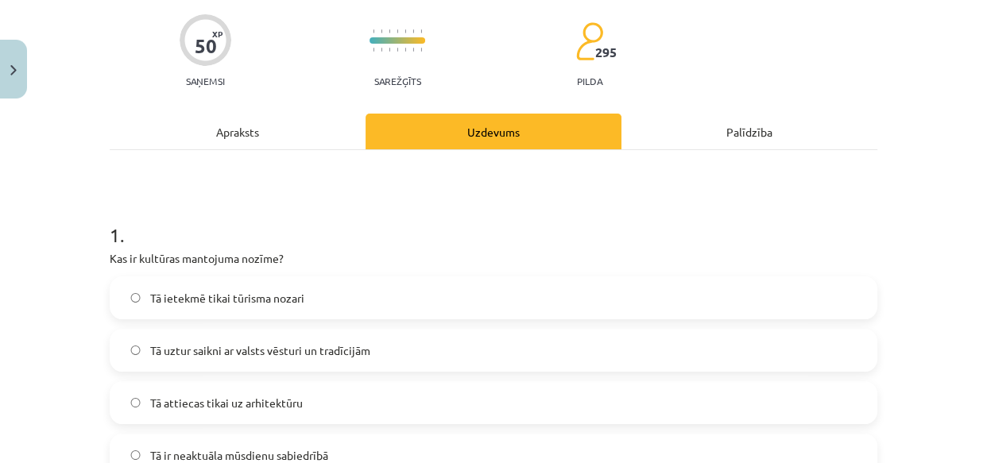
scroll to position [231, 0]
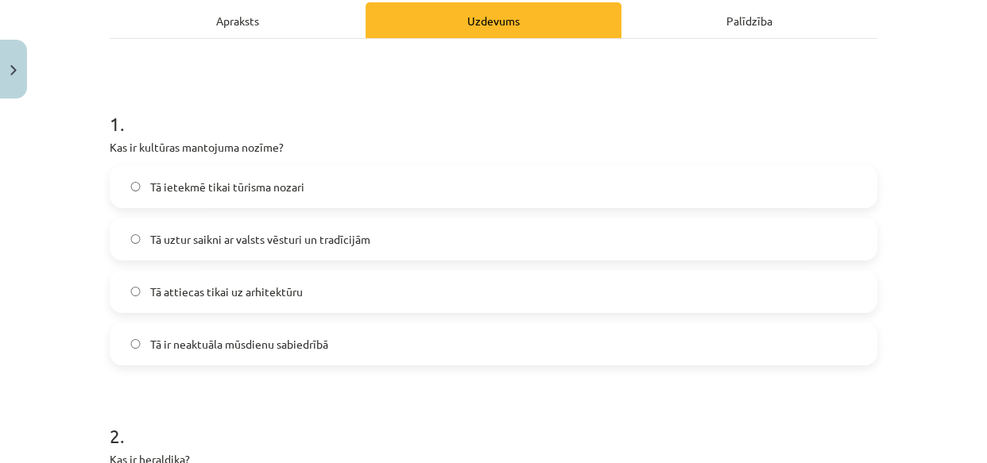
click at [328, 232] on span "Tā uztur saikni ar valsts vēsturi un tradīcijām" at bounding box center [260, 239] width 220 height 17
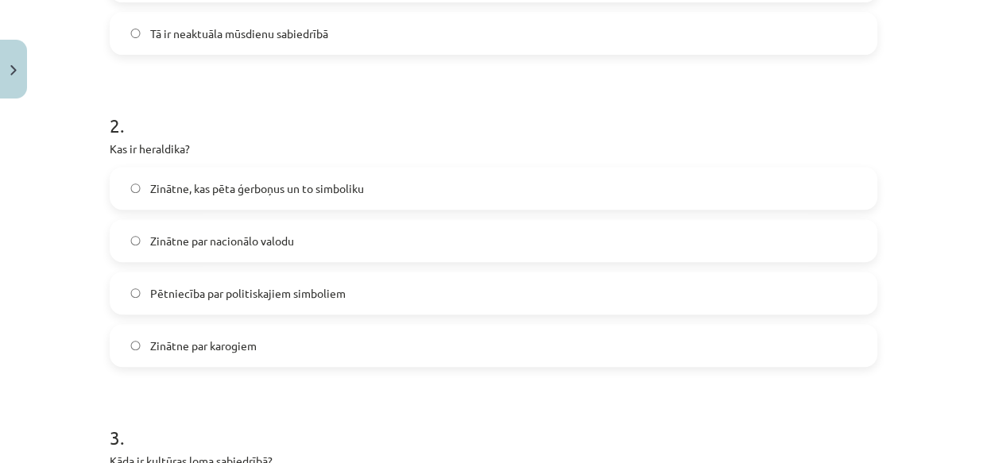
scroll to position [616, 0]
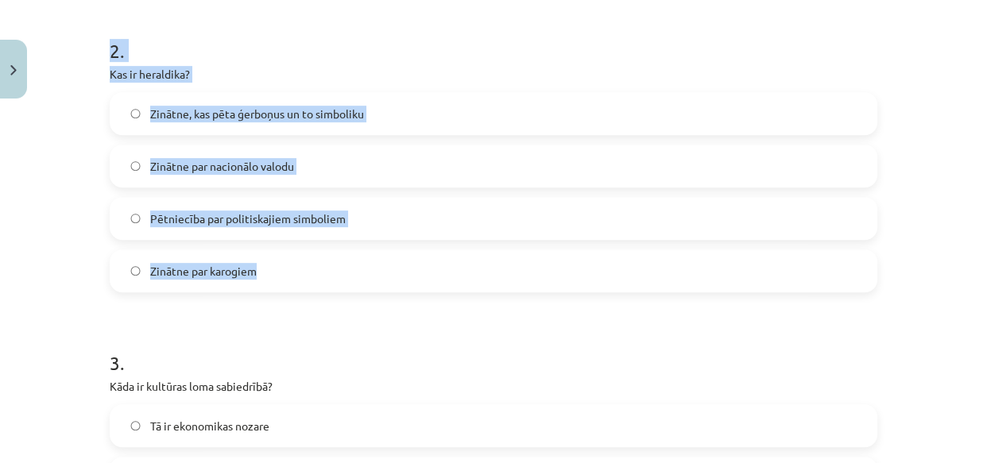
drag, startPoint x: 98, startPoint y: 48, endPoint x: 270, endPoint y: 267, distance: 278.9
copy div "2 . Kas ir heraldika? Zinātne, kas pēta ģerboņus un to simboliku Zinātne par na…"
click at [72, 173] on div "Mācību tēma: Kultūras un mākslas i (vizuālā māksla) - 11. klases 1. ieskaites m…" at bounding box center [493, 231] width 987 height 463
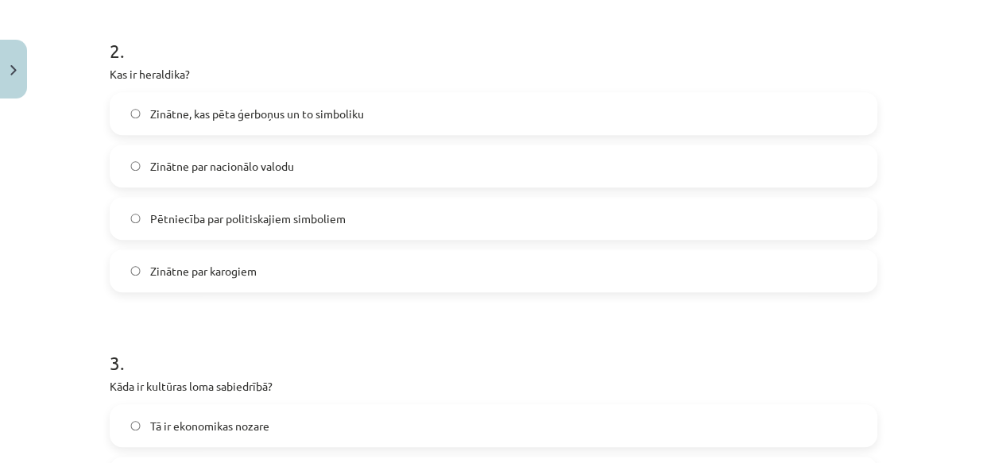
click at [245, 107] on span "Zinātne, kas pēta ģerboņus un to simboliku" at bounding box center [257, 114] width 214 height 17
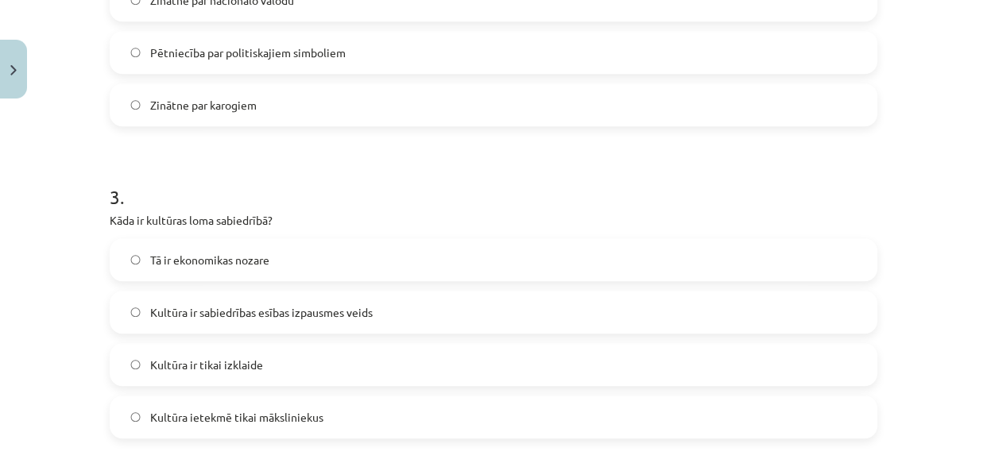
scroll to position [809, 0]
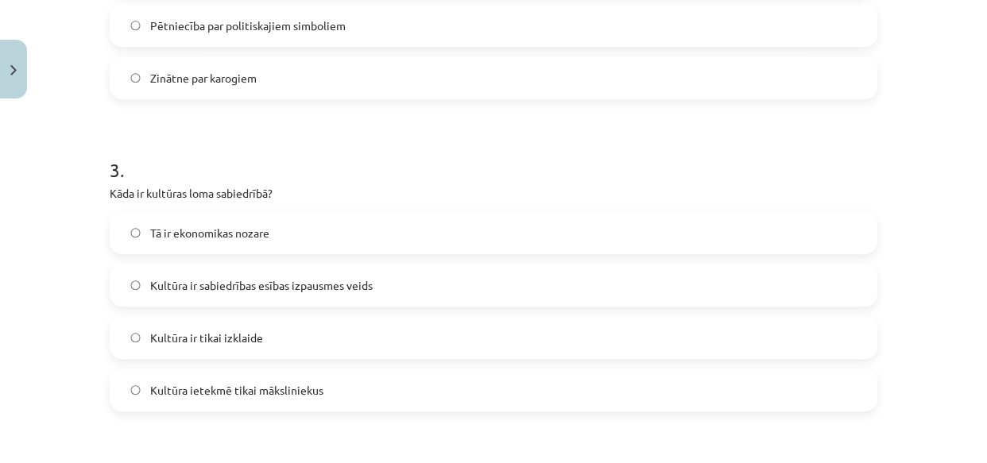
click at [334, 282] on span "Kultūra ir sabiedrības esības izpausmes veids" at bounding box center [261, 285] width 222 height 17
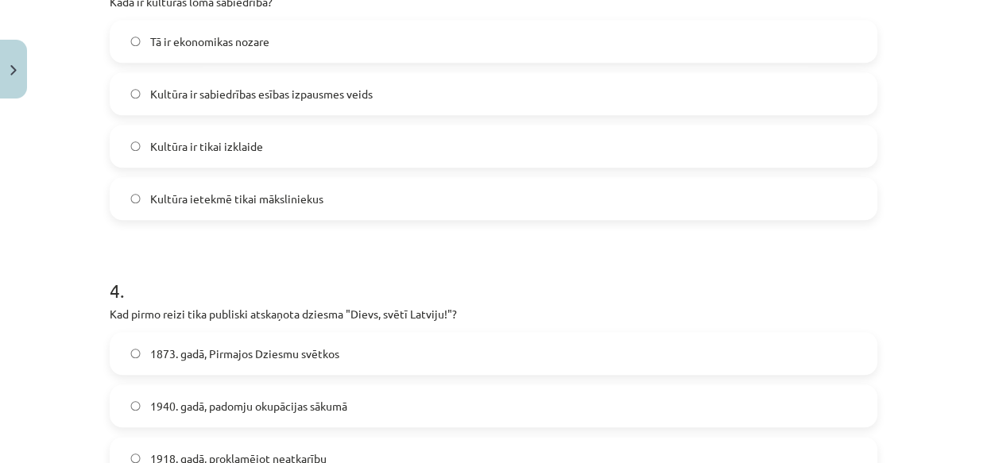
scroll to position [1194, 0]
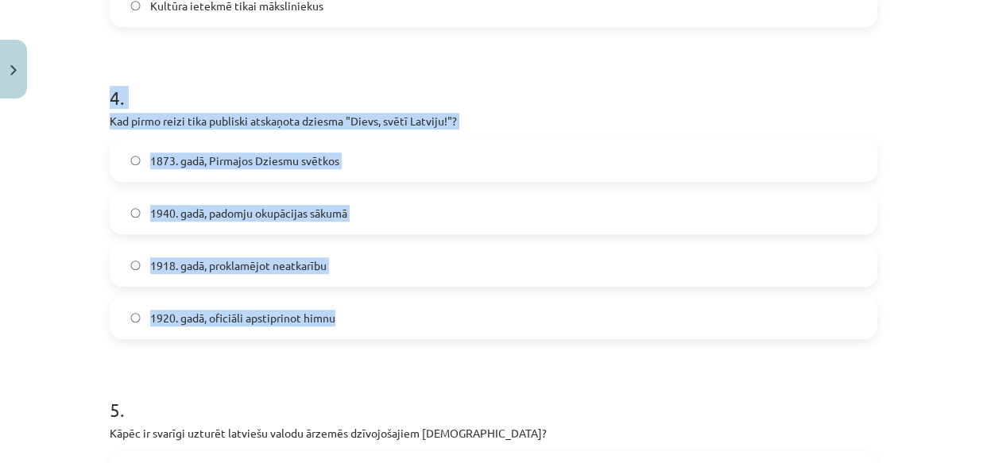
drag, startPoint x: 103, startPoint y: 91, endPoint x: 331, endPoint y: 310, distance: 316.3
click at [331, 310] on div "4 . Kad pirmo reizi tika publiski atskaņota dziesma "Dievs, svētī Latviju!"? 18…" at bounding box center [493, 199] width 767 height 280
copy div "4 . Kad pirmo reizi tika publiski atskaņota dziesma "Dievs, svētī Latviju!"? 18…"
click at [239, 160] on span "1873. gadā, Pirmajos Dziesmu svētkos" at bounding box center [244, 161] width 189 height 17
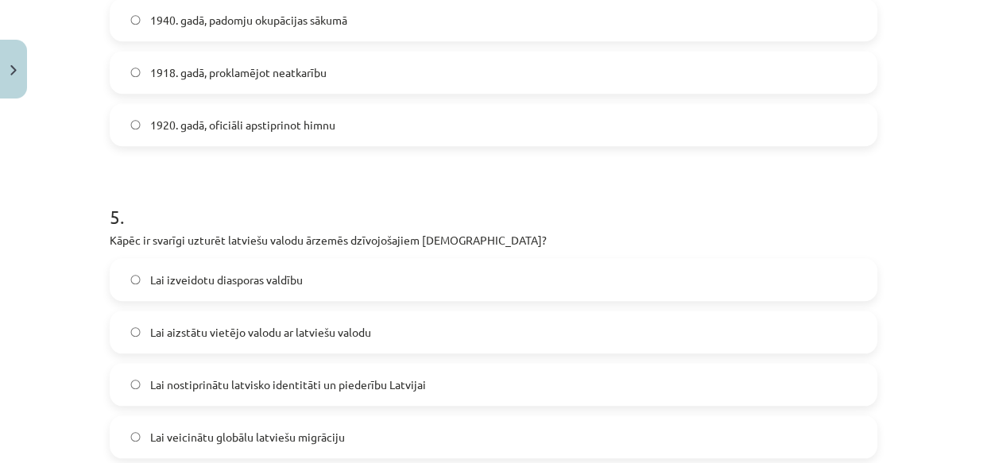
scroll to position [1579, 0]
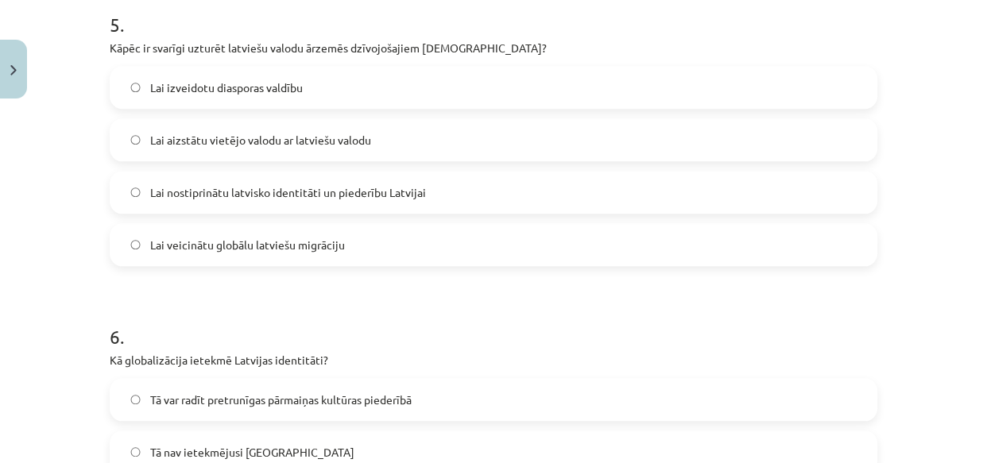
click at [295, 185] on span "Lai nostiprinātu latvisko identitāti un piederību Latvijai" at bounding box center [288, 192] width 276 height 17
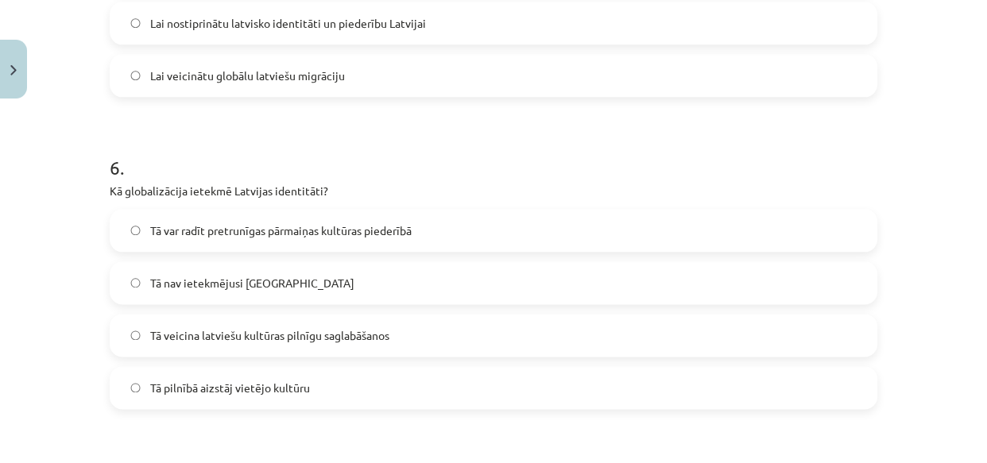
scroll to position [1771, 0]
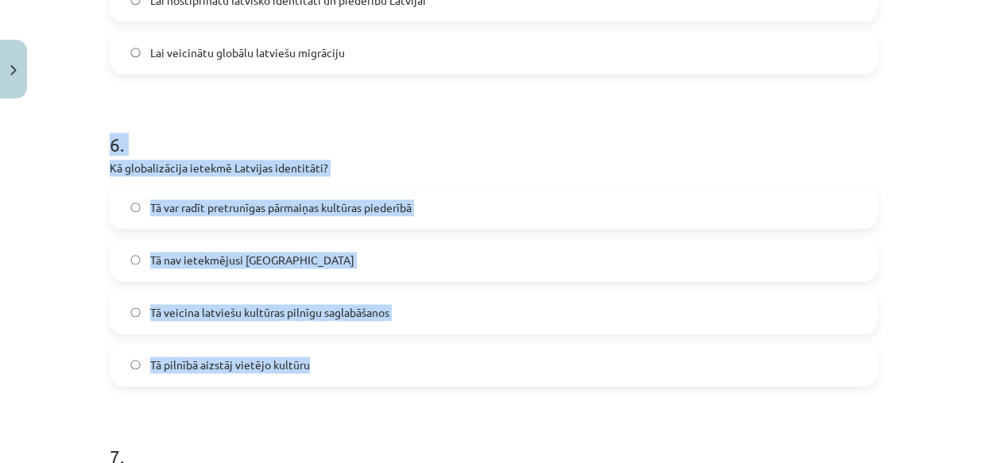
drag, startPoint x: 157, startPoint y: 169, endPoint x: 214, endPoint y: 242, distance: 92.3
click at [312, 369] on div "50 XP Saņemsi Sarežģīts 295 pilda Apraksts Uzdevums Palīdzība 1 . Kas ir kultūr…" at bounding box center [493, 56] width 786 height 3445
copy div "6 . Kā globalizācija ietekmē Latvijas identitāti? Tā var radīt pretrunīgas pārm…"
click at [87, 275] on div "Mācību tēma: Kultūras un mākslas i (vizuālā māksla) - 11. klases 1. ieskaites m…" at bounding box center [493, 231] width 987 height 463
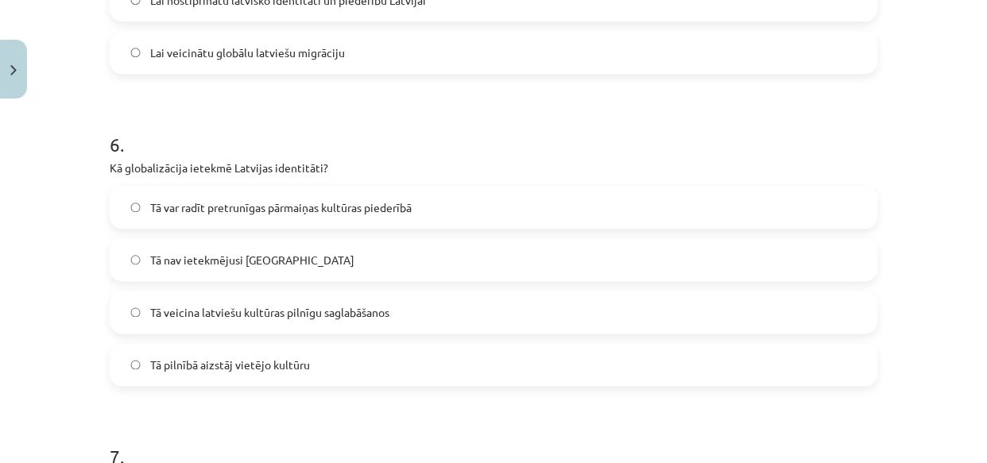
click at [278, 200] on span "Tā var radīt pretrunīgas pārmaiņas kultūras piederībā" at bounding box center [280, 207] width 261 height 17
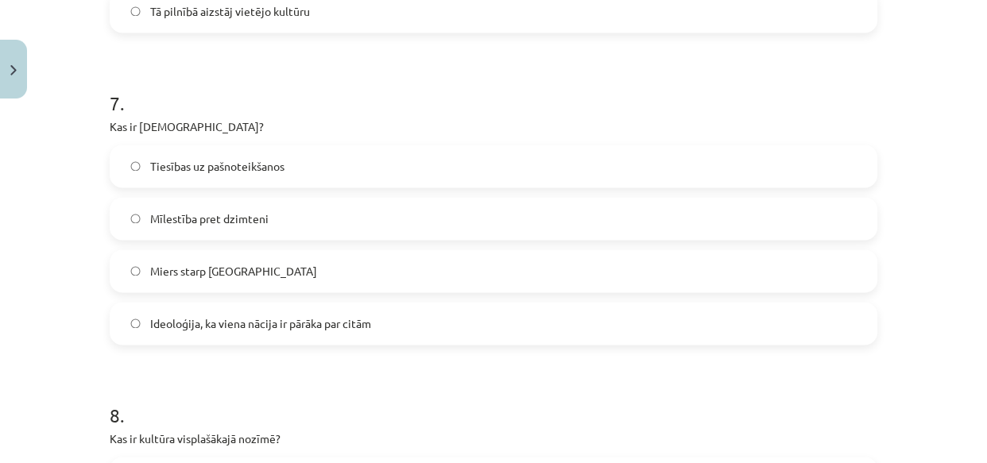
scroll to position [2157, 0]
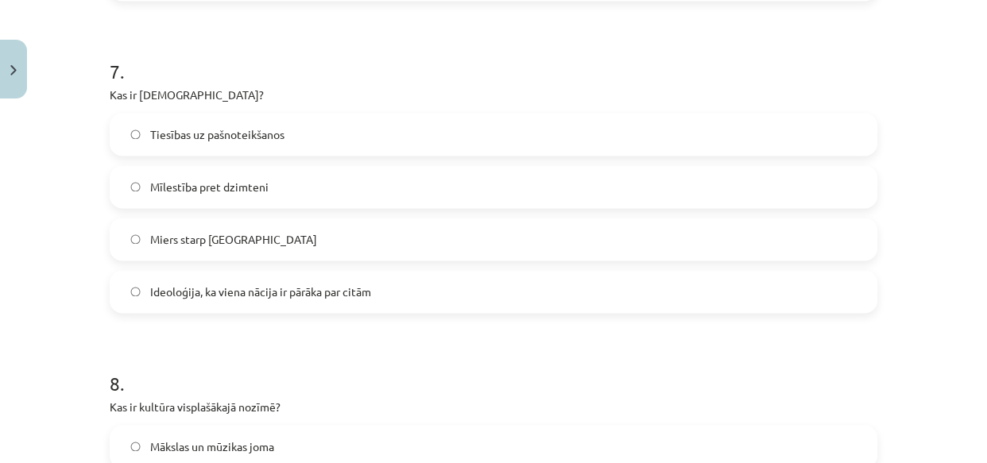
click at [212, 292] on span "Ideoloģija, ka viena nācija ir pārāka par citām" at bounding box center [260, 292] width 221 height 17
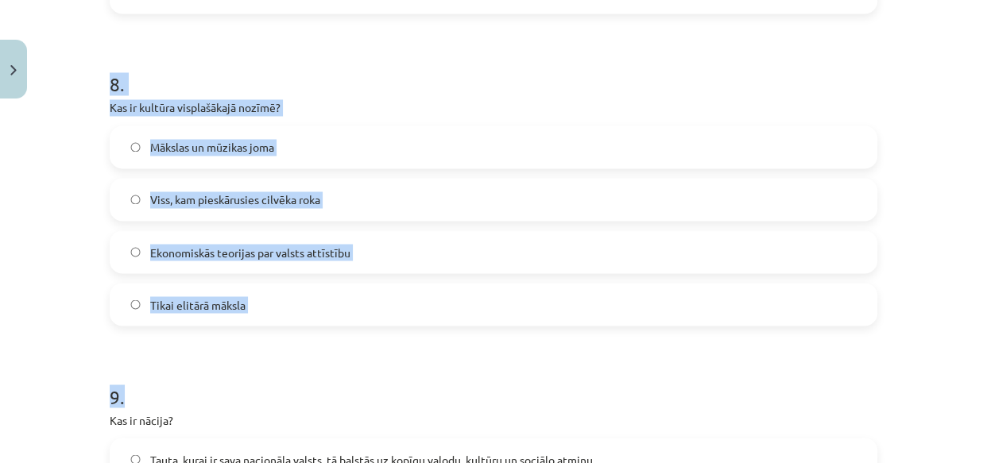
scroll to position [2542, 0]
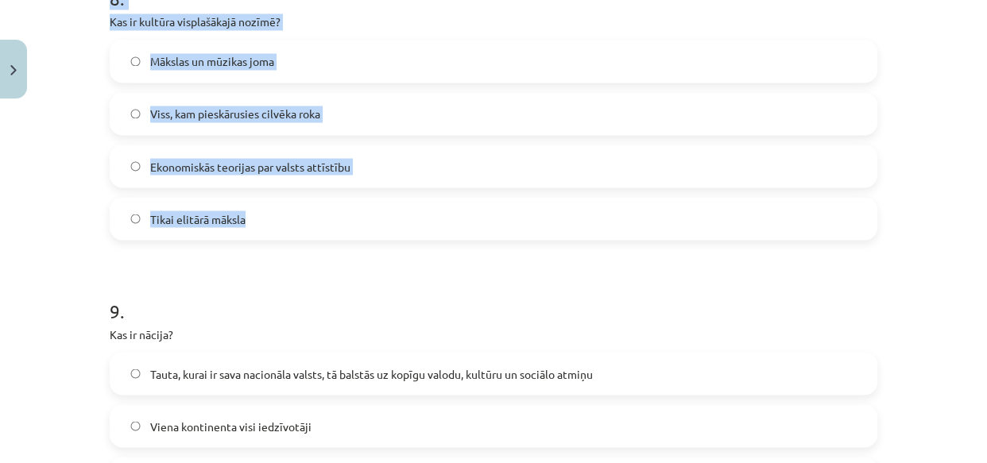
drag, startPoint x: 101, startPoint y: 188, endPoint x: 263, endPoint y: 215, distance: 164.3
copy div "8 . Kas ir kultūra visplašākajā nozīmē? Mākslas un mūzikas joma Viss, kam piesk…"
click at [153, 100] on label "Viss, kam pieskārusies cilvēka roka" at bounding box center [493, 114] width 764 height 40
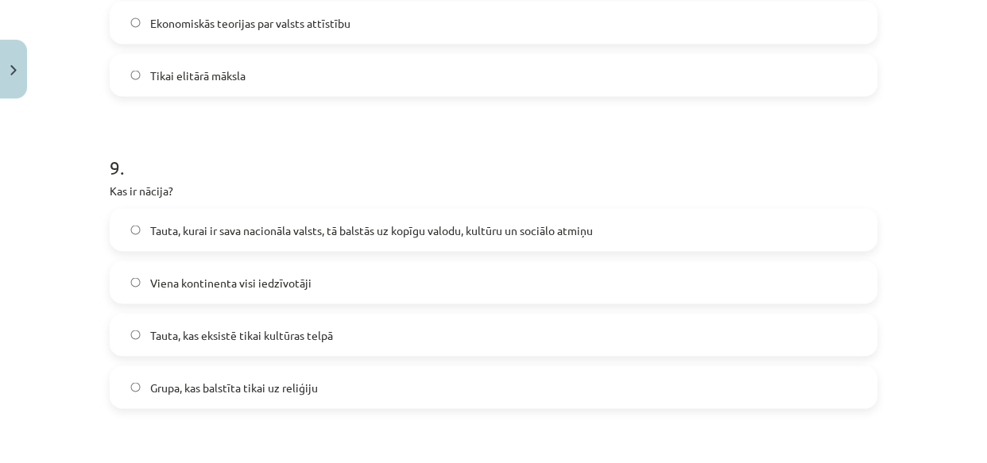
scroll to position [2734, 0]
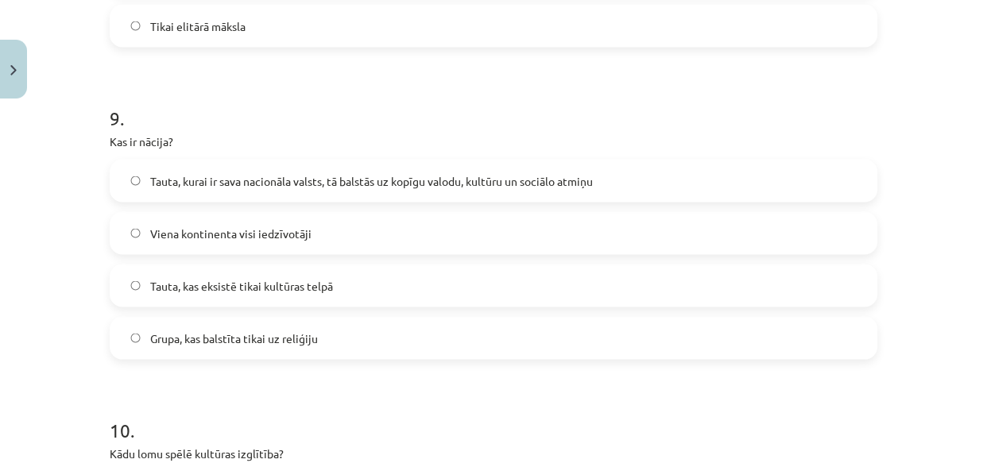
click at [145, 168] on label "Tauta, kurai ir sava nacionāla valsts, tā balstās uz kopīgu valodu, kultūru un …" at bounding box center [493, 181] width 764 height 40
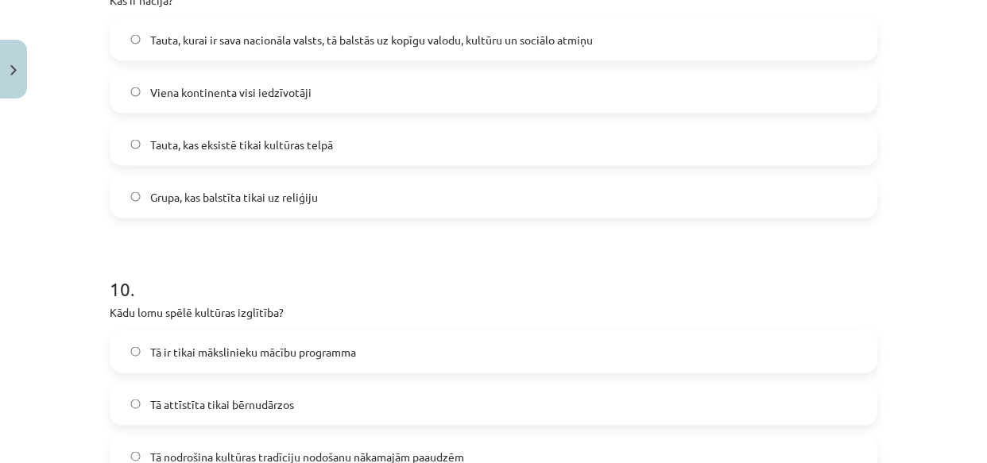
scroll to position [3120, 0]
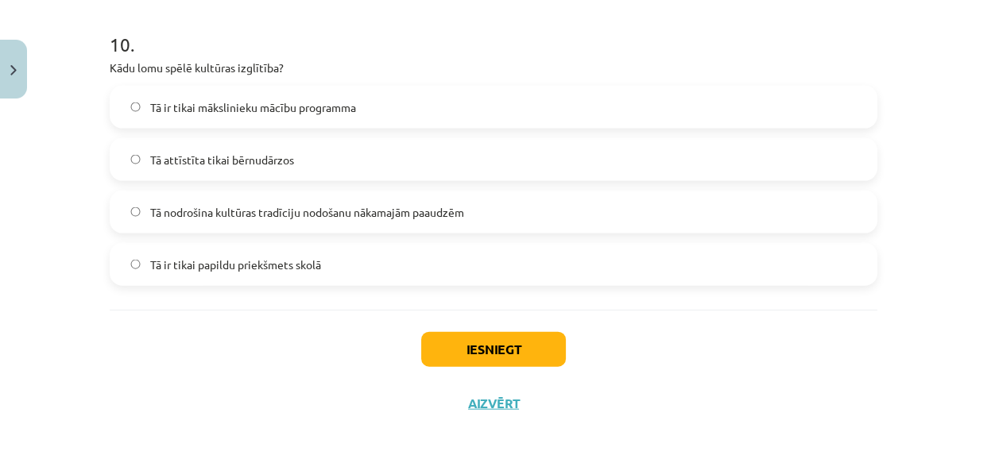
click at [150, 207] on span "Tā nodrošina kultūras tradīciju nodošanu nākamajām paaudzēm" at bounding box center [307, 212] width 314 height 17
click at [467, 337] on button "Iesniegt" at bounding box center [493, 349] width 145 height 35
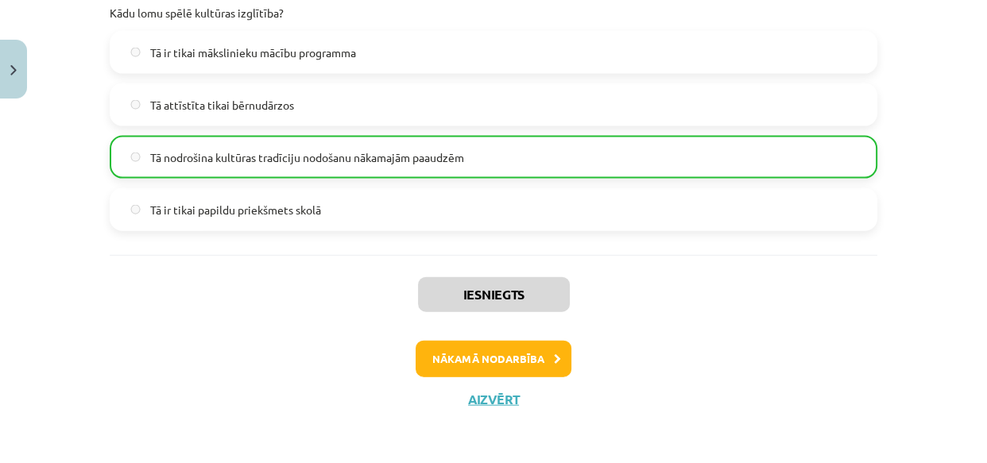
scroll to position [3176, 0]
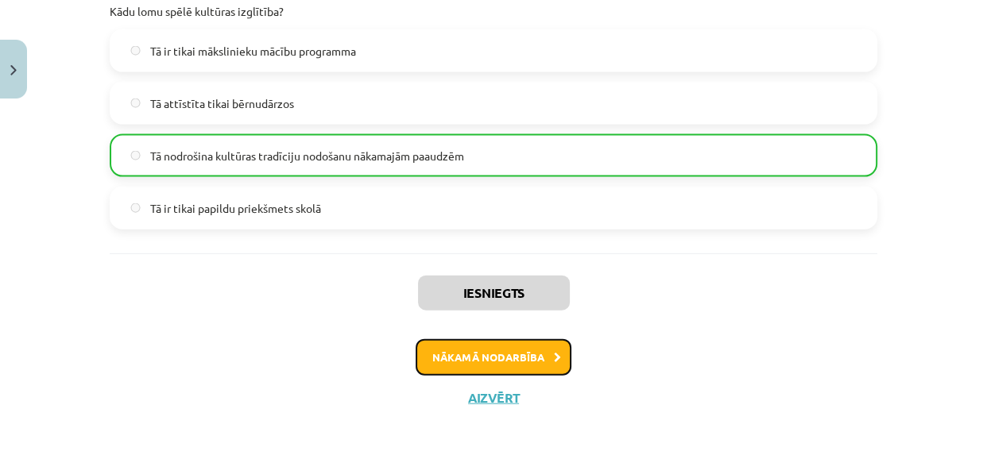
click at [427, 356] on button "Nākamā nodarbība" at bounding box center [493, 357] width 156 height 37
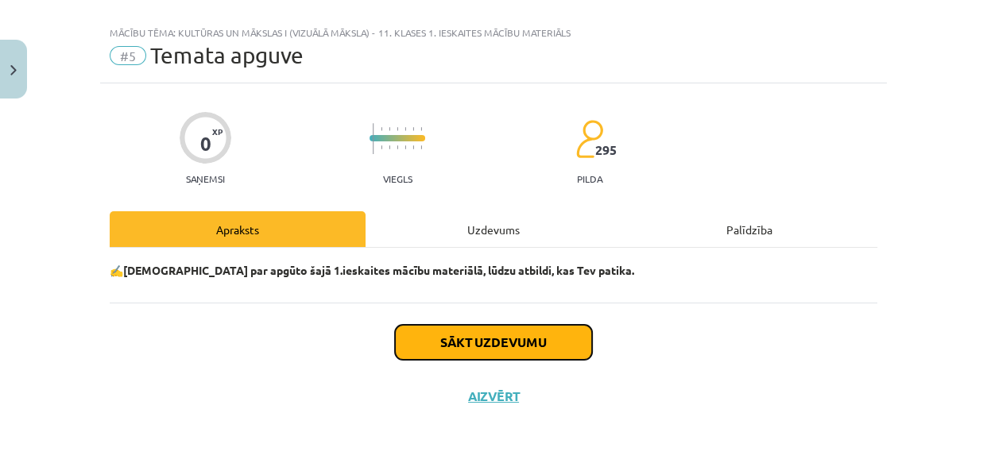
click at [421, 339] on button "Sākt uzdevumu" at bounding box center [493, 342] width 197 height 35
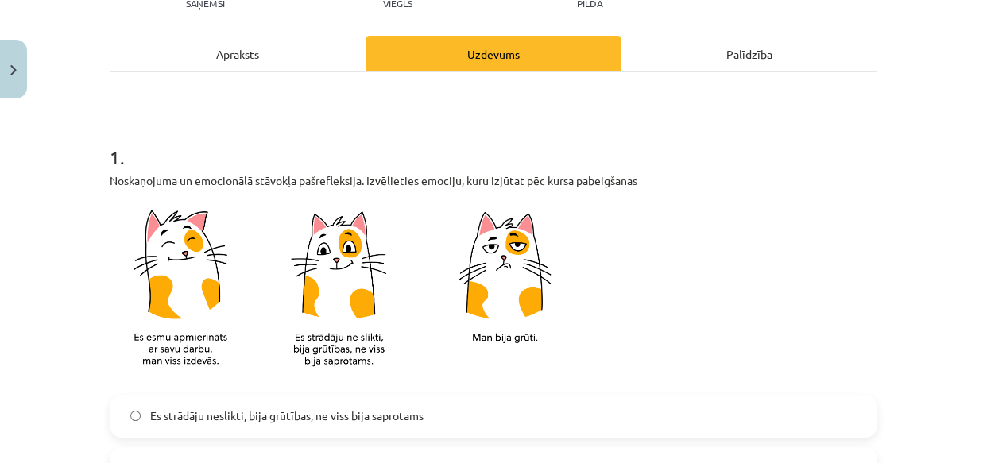
scroll to position [407, 0]
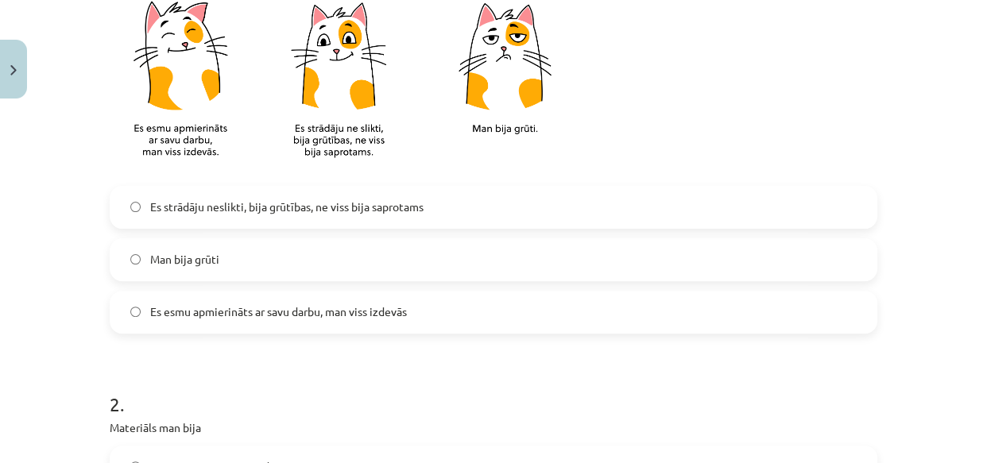
click at [196, 311] on span "Es esmu apmierināts ar savu darbu, man viss izdevās" at bounding box center [278, 311] width 257 height 17
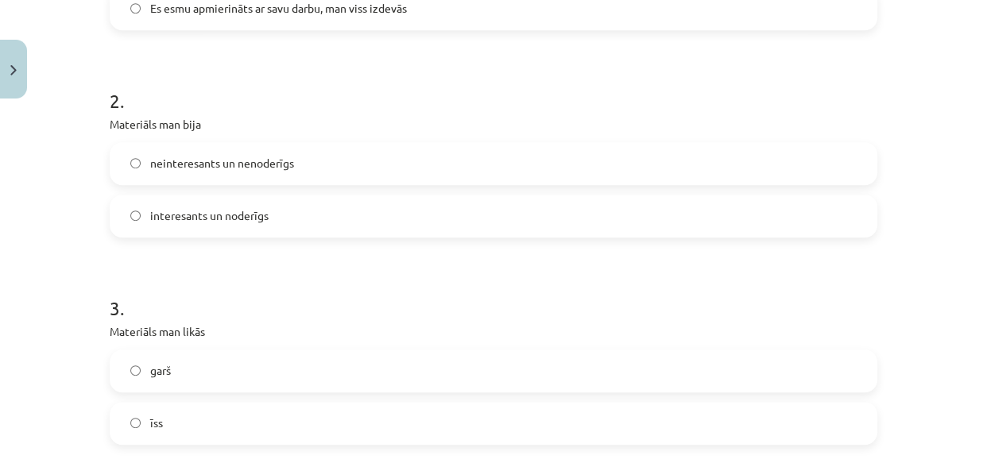
scroll to position [793, 0]
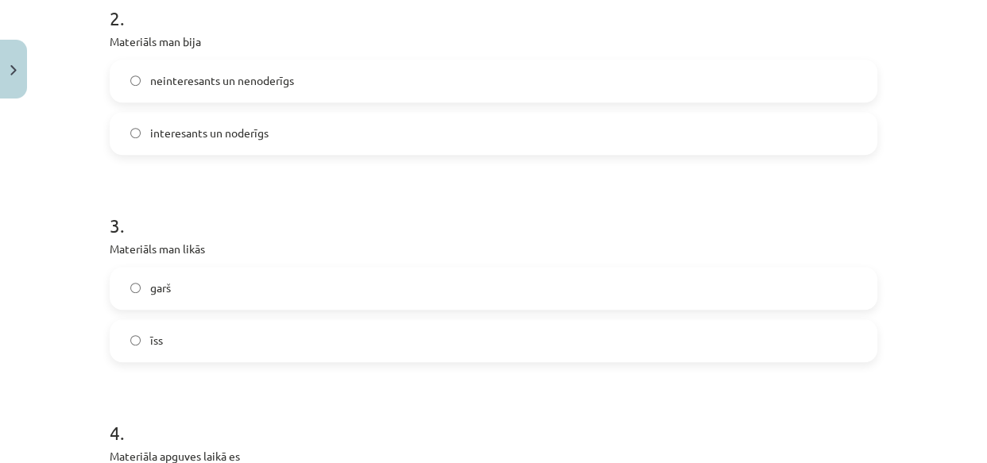
click at [205, 135] on span "interesants un noderīgs" at bounding box center [209, 133] width 118 height 17
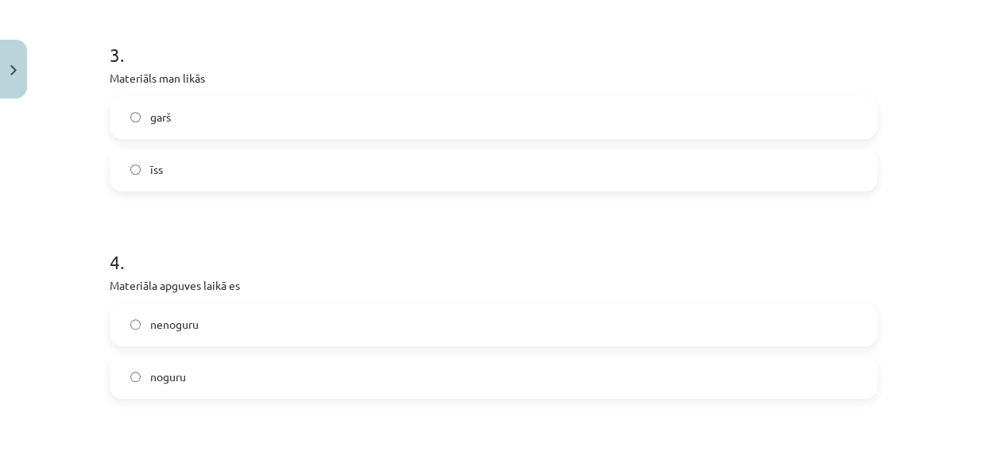
scroll to position [985, 0]
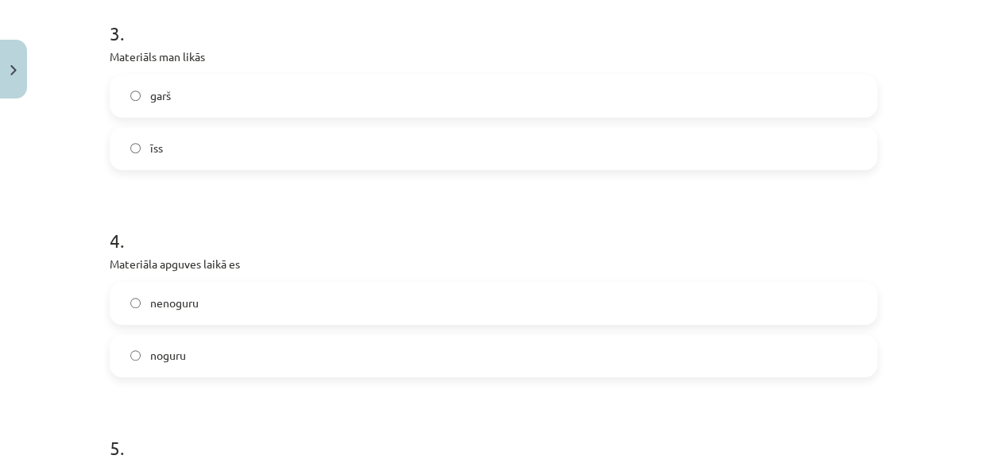
click at [190, 144] on label "īss" at bounding box center [493, 149] width 764 height 40
click at [190, 301] on span "nenoguru" at bounding box center [174, 303] width 48 height 17
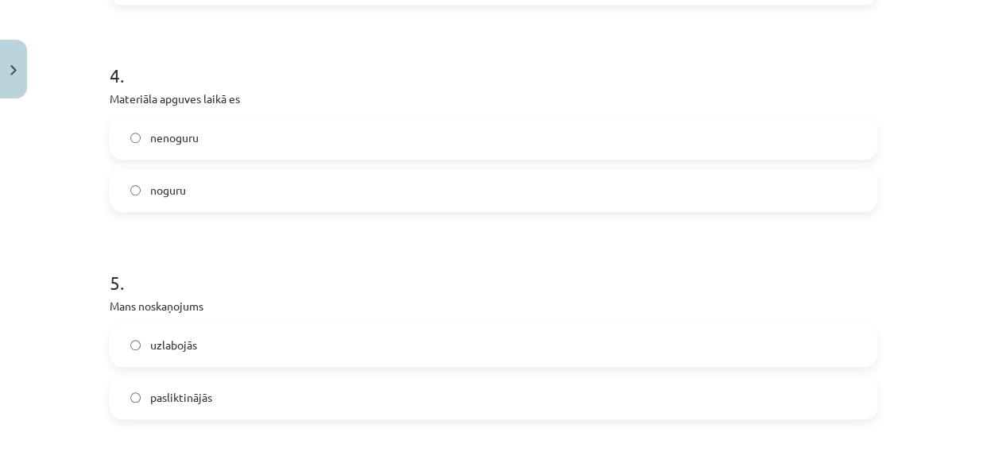
scroll to position [1177, 0]
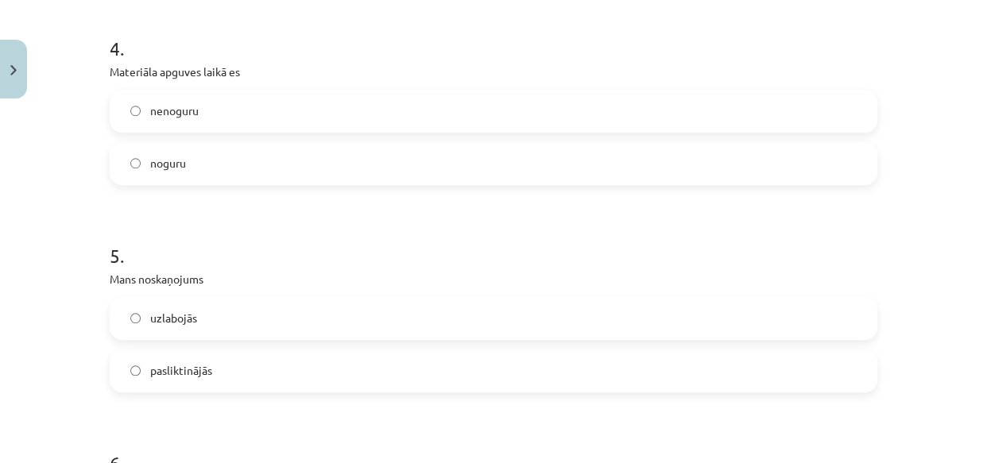
click at [183, 318] on span "uzlabojās" at bounding box center [173, 318] width 47 height 17
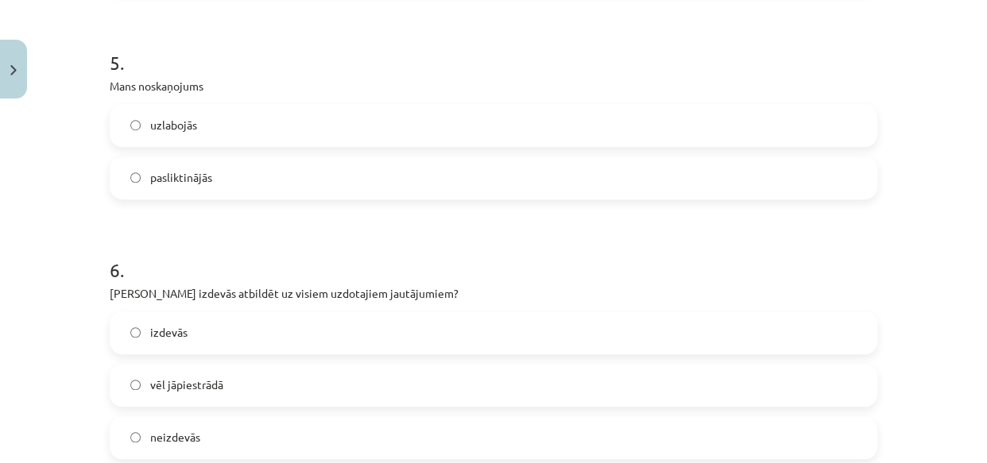
scroll to position [1549, 0]
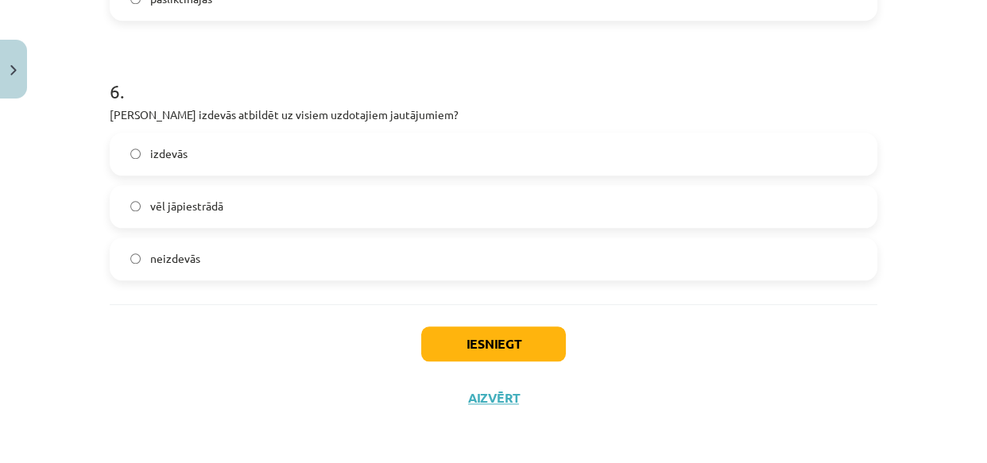
click at [203, 151] on label "izdevās" at bounding box center [493, 154] width 764 height 40
click at [467, 344] on button "Iesniegt" at bounding box center [493, 343] width 145 height 35
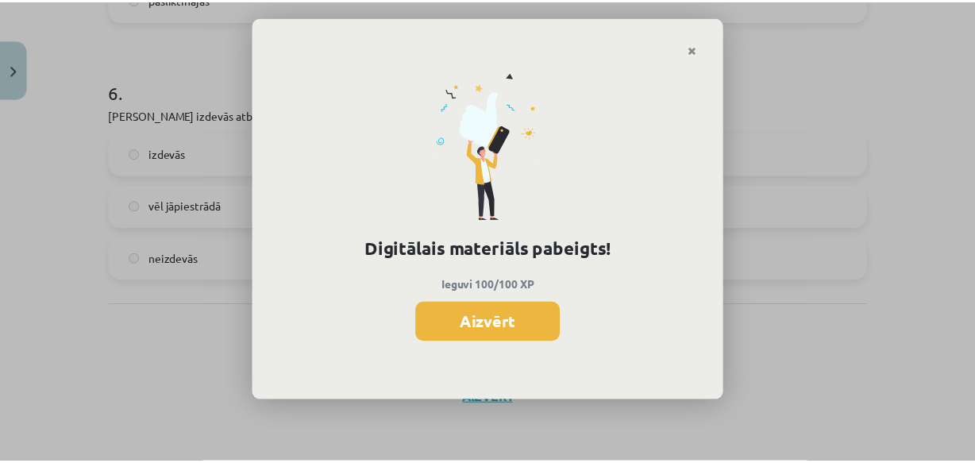
scroll to position [384, 0]
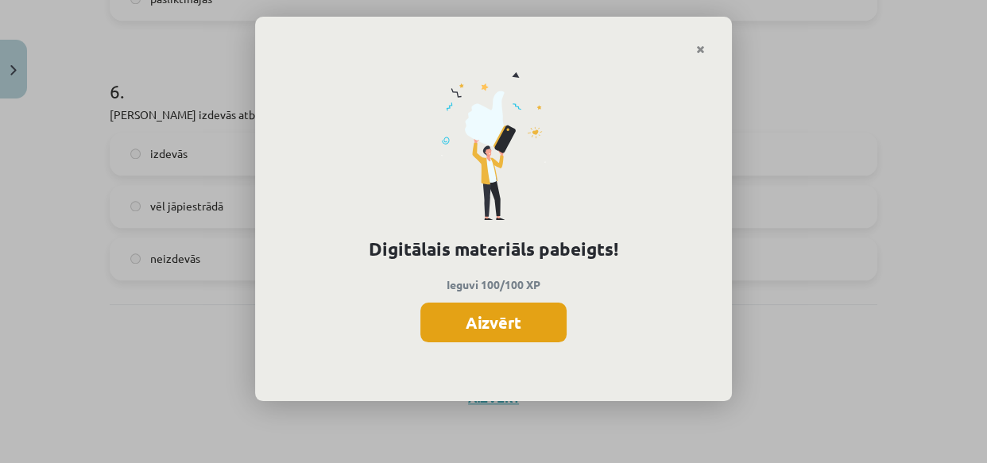
click at [468, 312] on button "Aizvērt" at bounding box center [493, 323] width 146 height 40
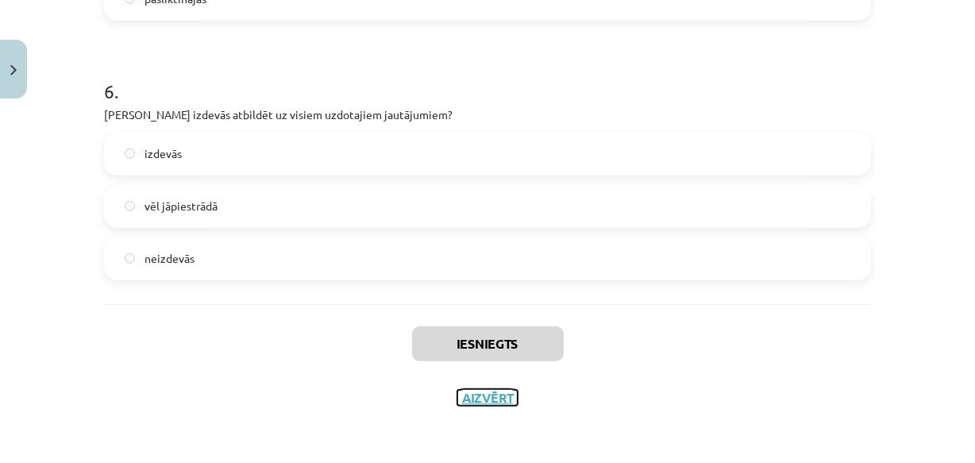
click at [496, 395] on button "Aizvērt" at bounding box center [488, 398] width 60 height 16
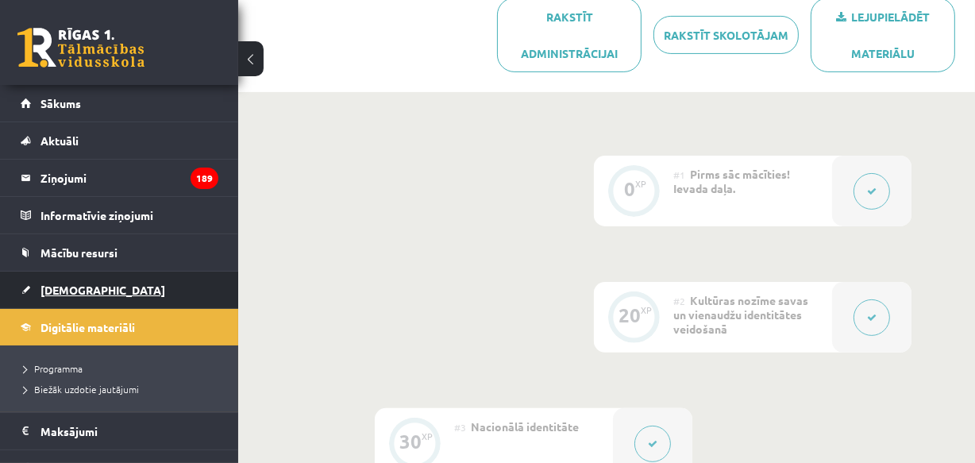
click at [75, 284] on span "[DEMOGRAPHIC_DATA]" at bounding box center [103, 290] width 125 height 14
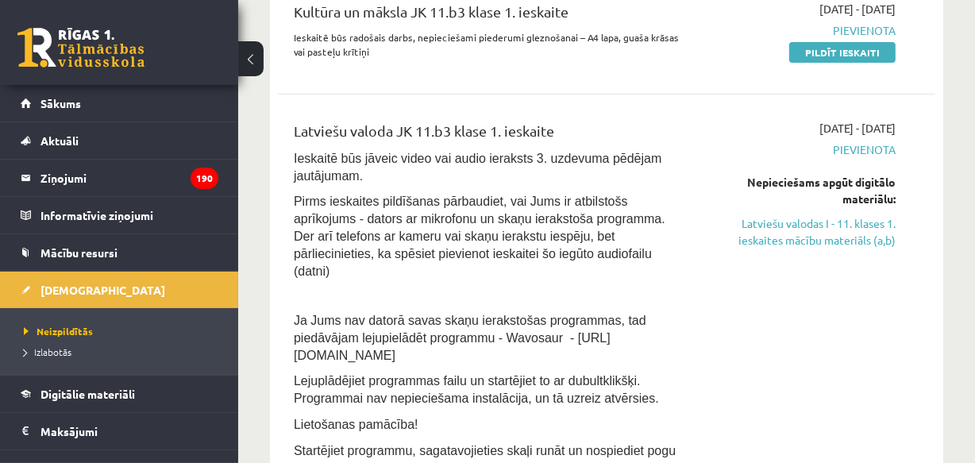
scroll to position [384, 0]
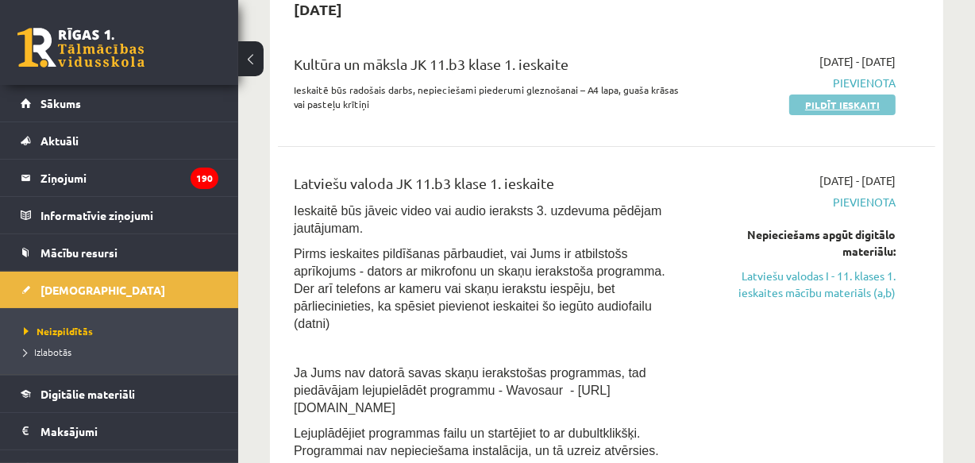
click at [801, 102] on link "Pildīt ieskaiti" at bounding box center [843, 105] width 106 height 21
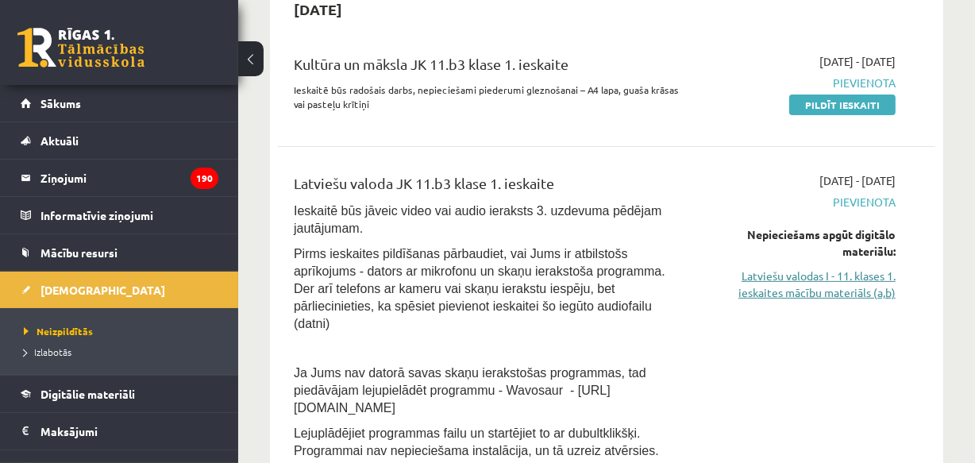
click at [815, 284] on link "Latviešu valodas I - 11. klases 1. ieskaites mācību materiāls (a,b)" at bounding box center [803, 284] width 185 height 33
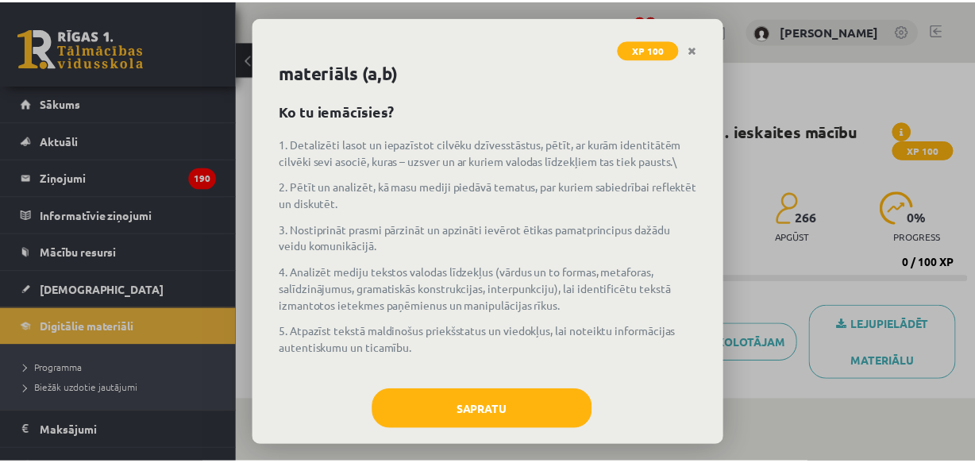
scroll to position [52, 0]
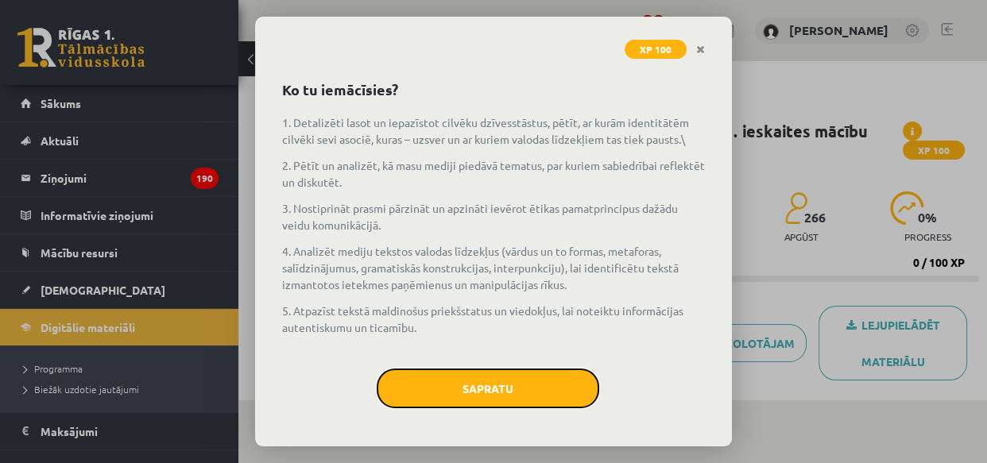
click at [489, 388] on button "Sapratu" at bounding box center [488, 389] width 222 height 40
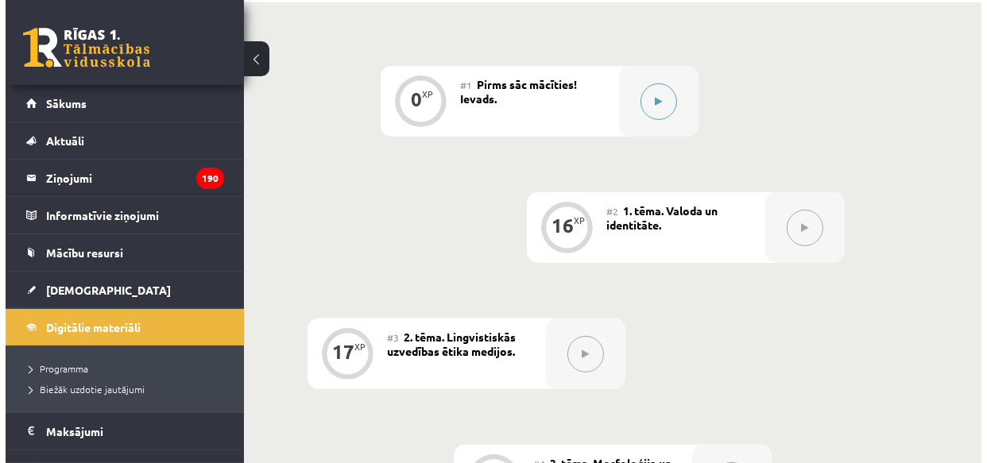
scroll to position [384, 0]
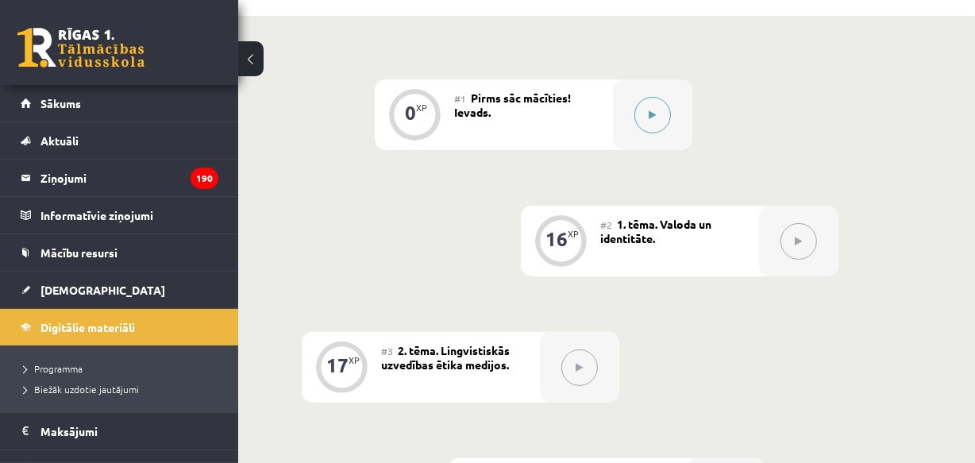
click at [644, 116] on button at bounding box center [653, 115] width 37 height 37
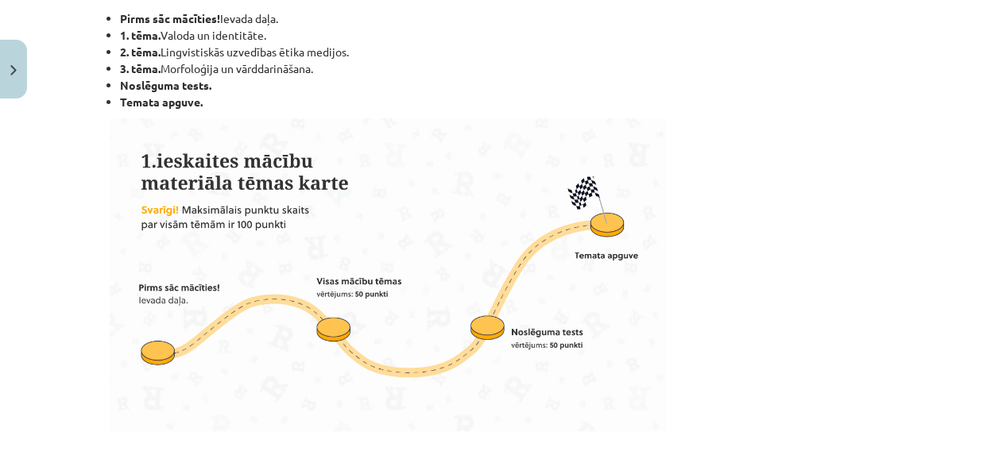
scroll to position [770, 0]
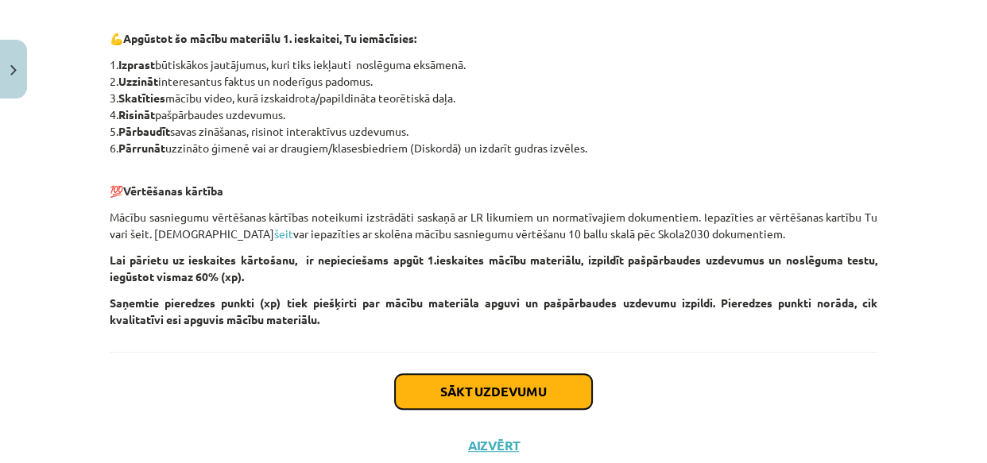
click at [447, 384] on button "Sākt uzdevumu" at bounding box center [493, 391] width 197 height 35
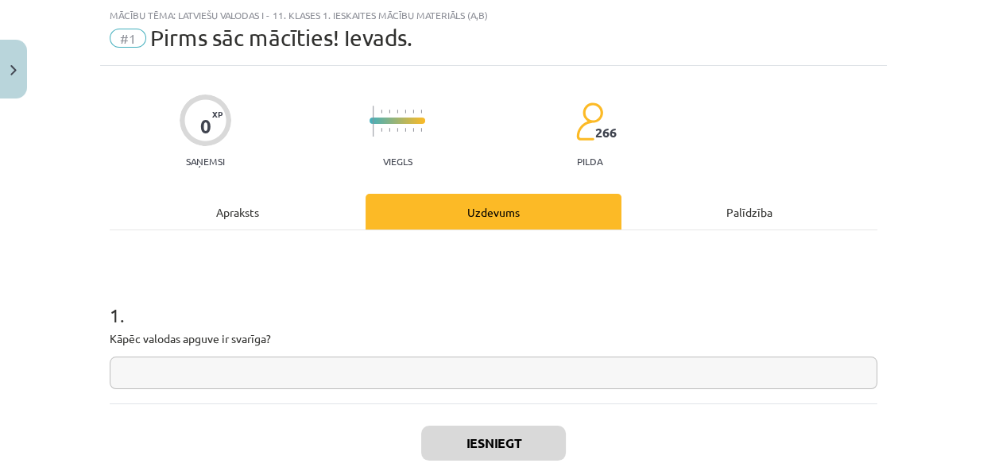
scroll to position [40, 0]
click at [182, 365] on input "text" at bounding box center [493, 373] width 767 height 33
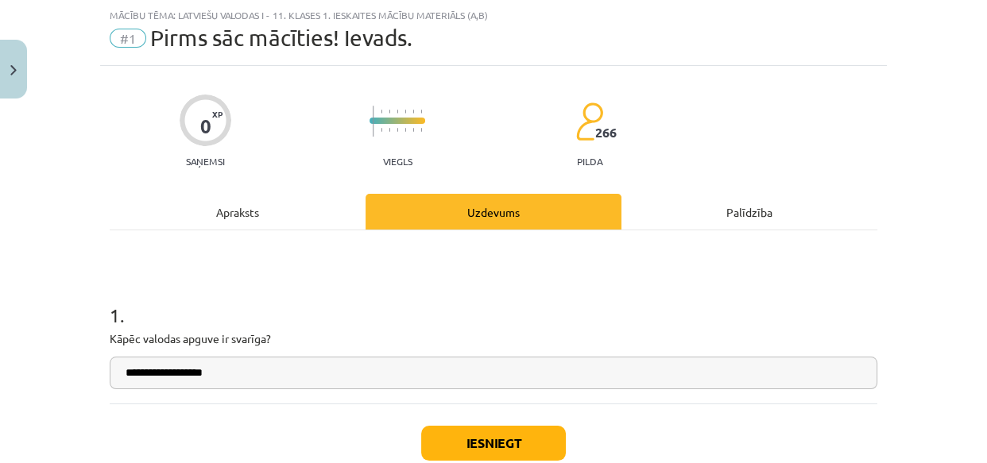
type input "**********"
click at [451, 434] on button "Iesniegt" at bounding box center [493, 443] width 145 height 35
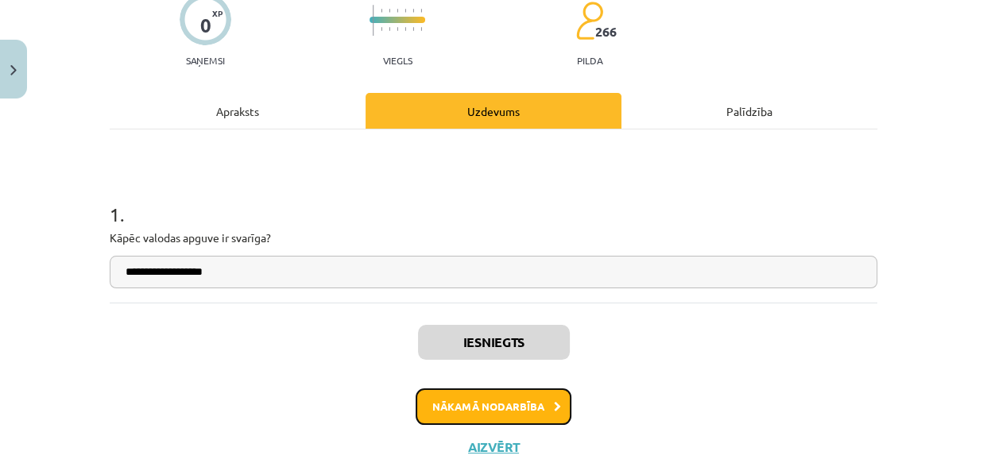
click at [448, 401] on button "Nākamā nodarbība" at bounding box center [493, 406] width 156 height 37
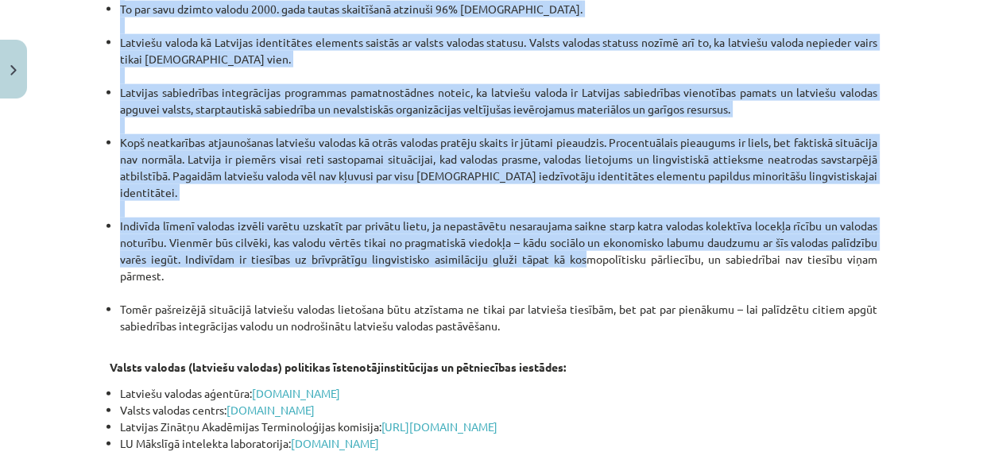
scroll to position [3463, 0]
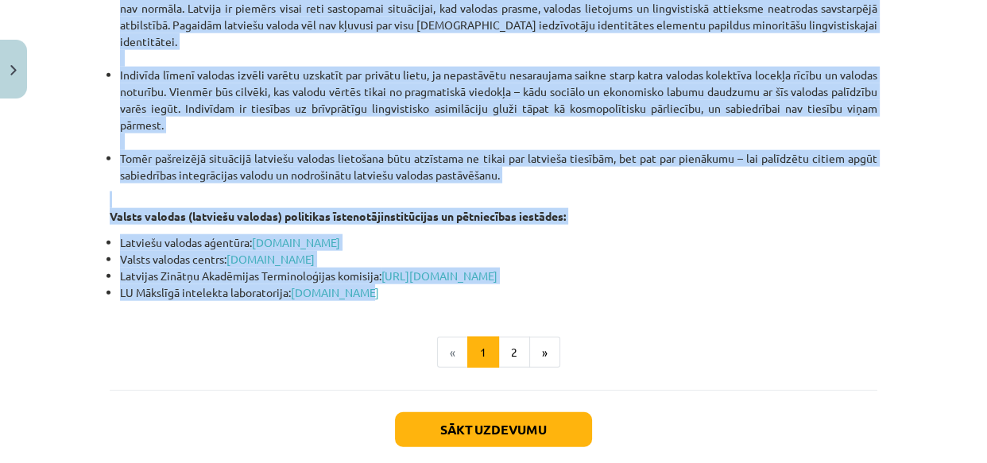
drag, startPoint x: 367, startPoint y: 97, endPoint x: 585, endPoint y: 210, distance: 245.1
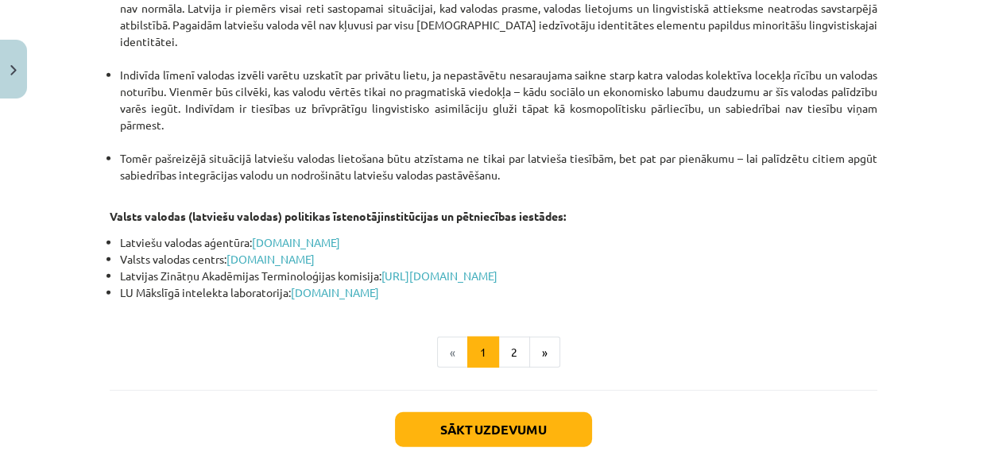
click at [926, 307] on div "Mācību tēma: Latviešu valodas i - 11. klases 1. ieskaites mācību materiāls (a,b…" at bounding box center [493, 231] width 987 height 463
click at [508, 337] on button "2" at bounding box center [514, 353] width 32 height 32
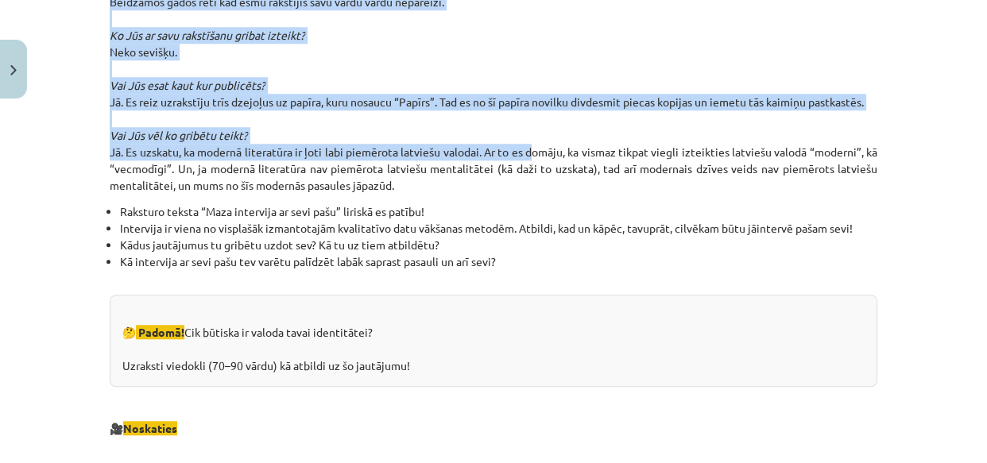
scroll to position [1247, 0]
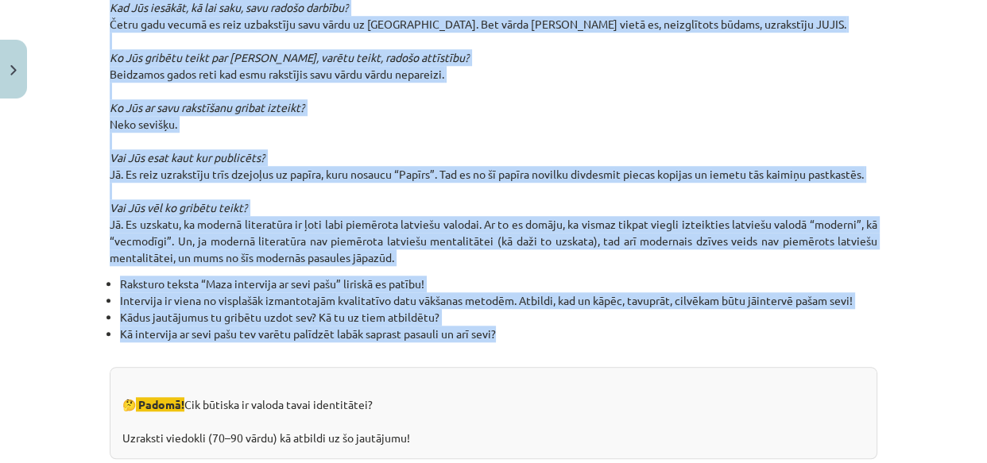
drag, startPoint x: 338, startPoint y: 211, endPoint x: 514, endPoint y: 329, distance: 211.9
click at [947, 97] on div "Mācību tēma: Latviešu valodas i - 11. klases 1. ieskaites mācību materiāls (a,b…" at bounding box center [493, 231] width 987 height 463
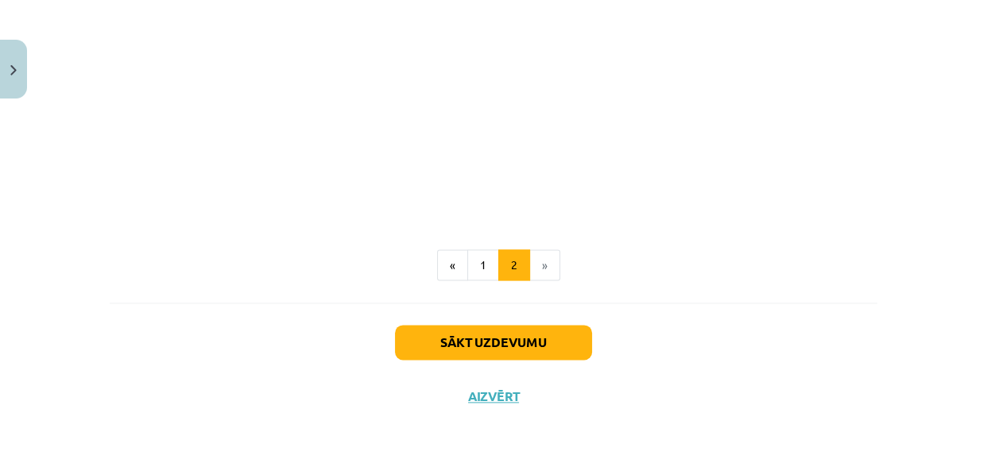
scroll to position [1843, 0]
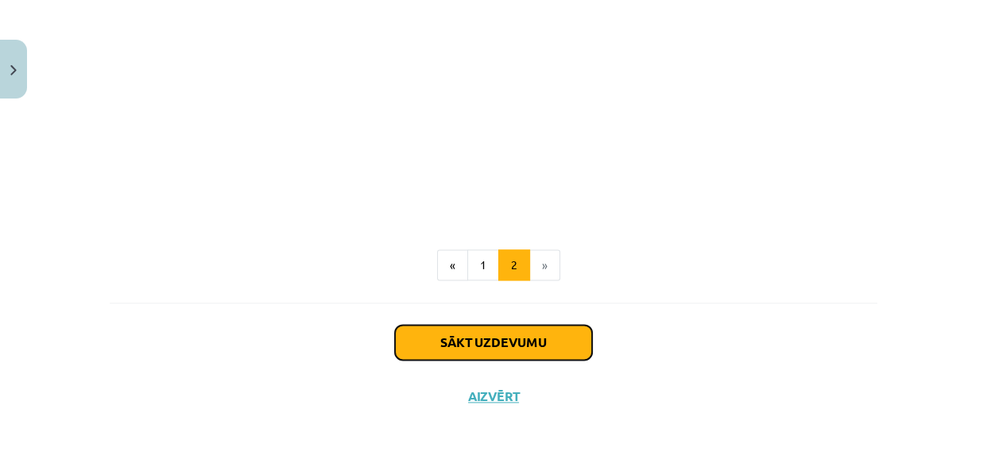
click at [513, 334] on button "Sākt uzdevumu" at bounding box center [493, 342] width 197 height 35
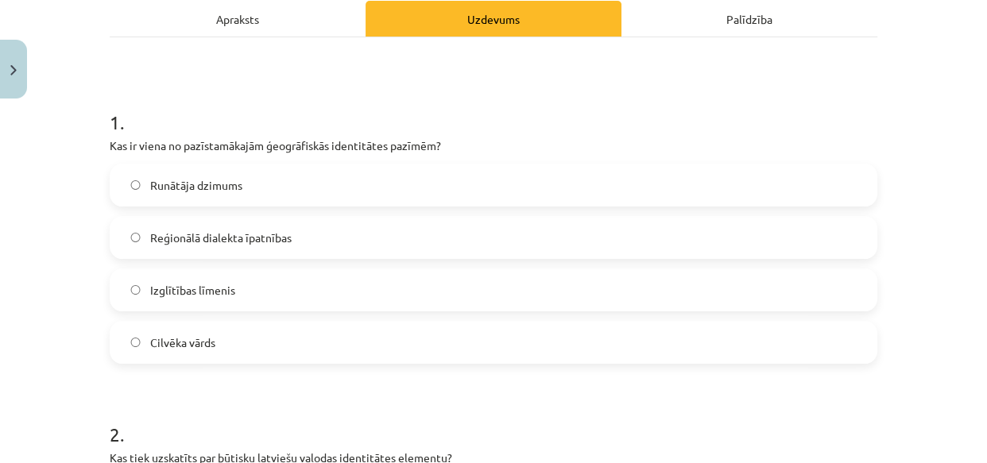
scroll to position [192, 0]
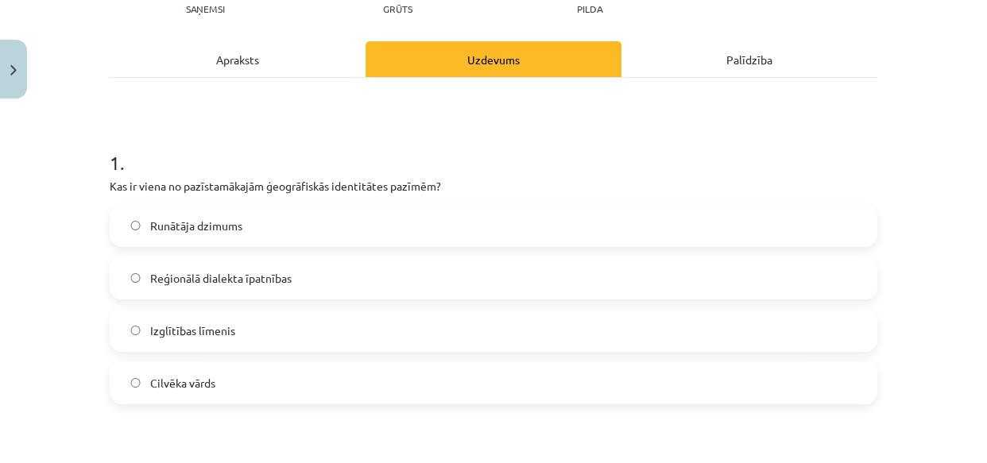
click at [214, 62] on div "Apraksts" at bounding box center [238, 59] width 256 height 36
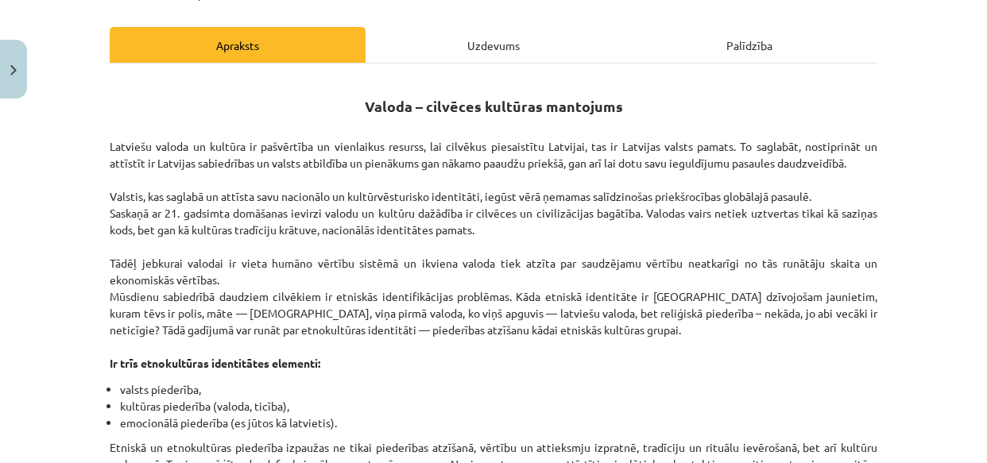
scroll to position [232, 0]
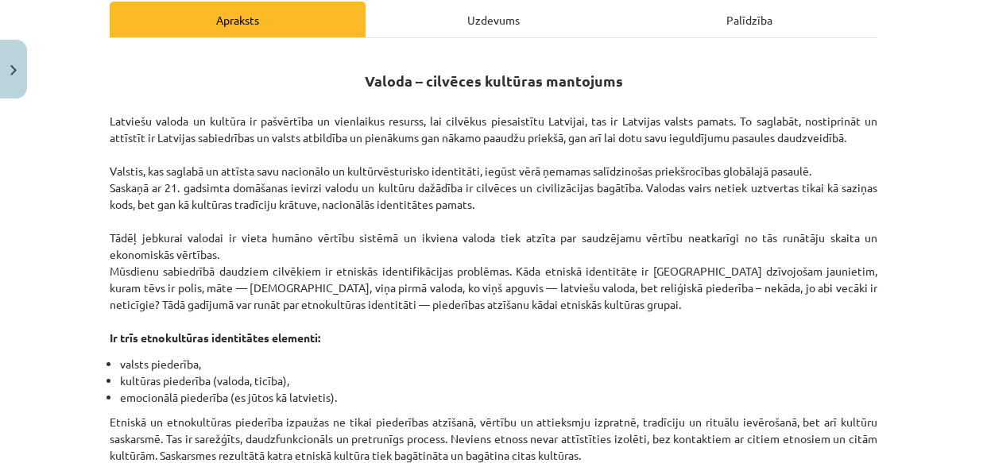
click at [478, 17] on div "Uzdevums" at bounding box center [493, 20] width 256 height 36
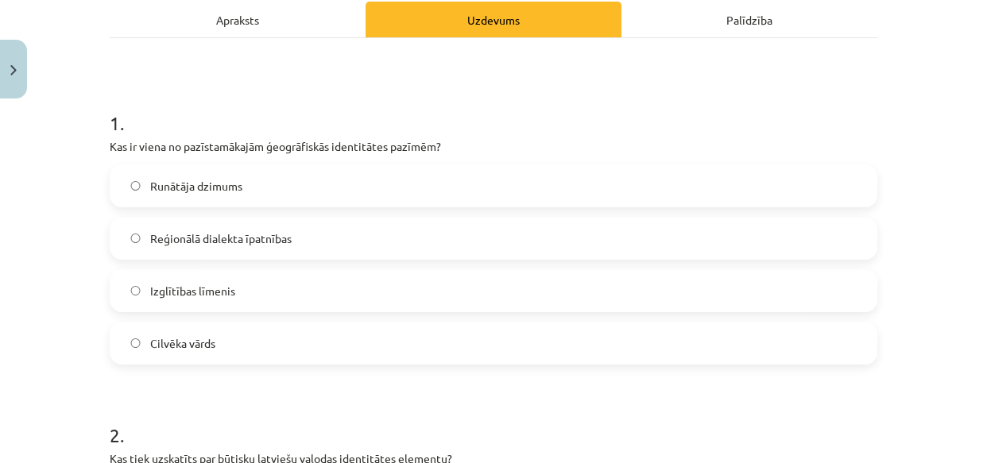
click at [255, 21] on div "Apraksts" at bounding box center [238, 20] width 256 height 36
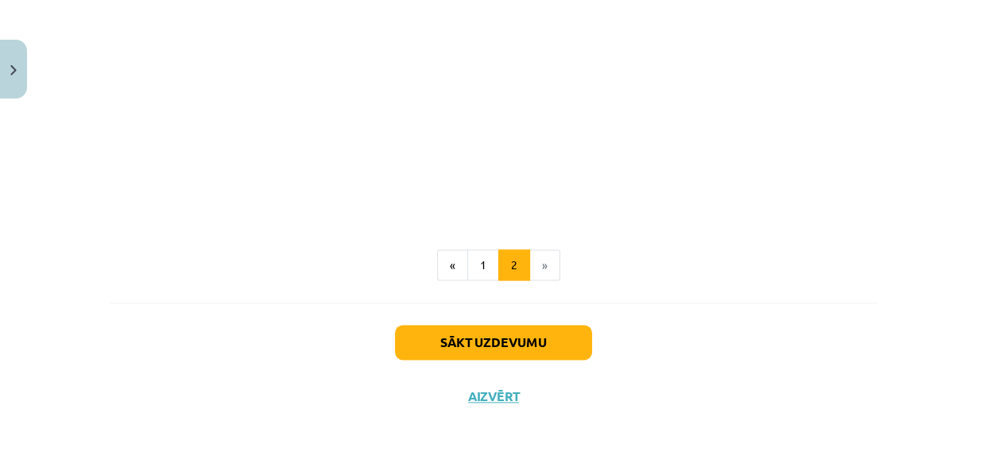
scroll to position [1843, 0]
click at [468, 264] on button "1" at bounding box center [483, 265] width 32 height 32
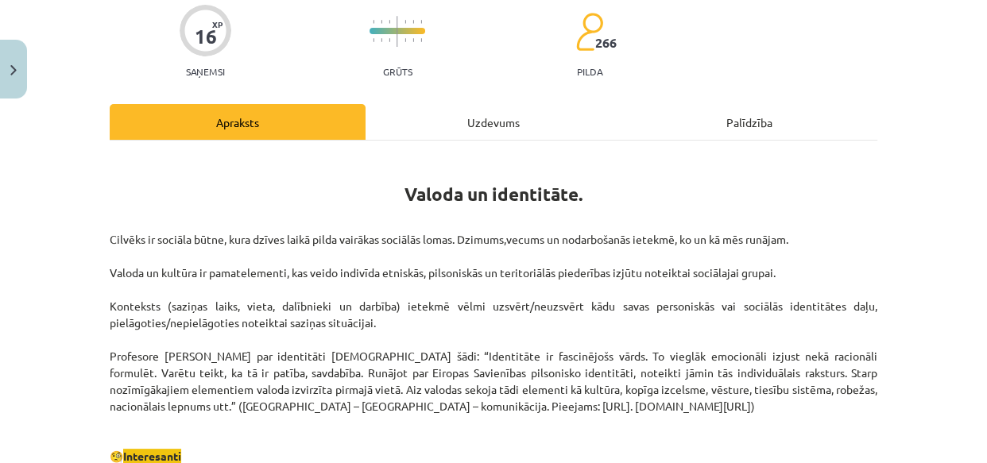
scroll to position [91, 0]
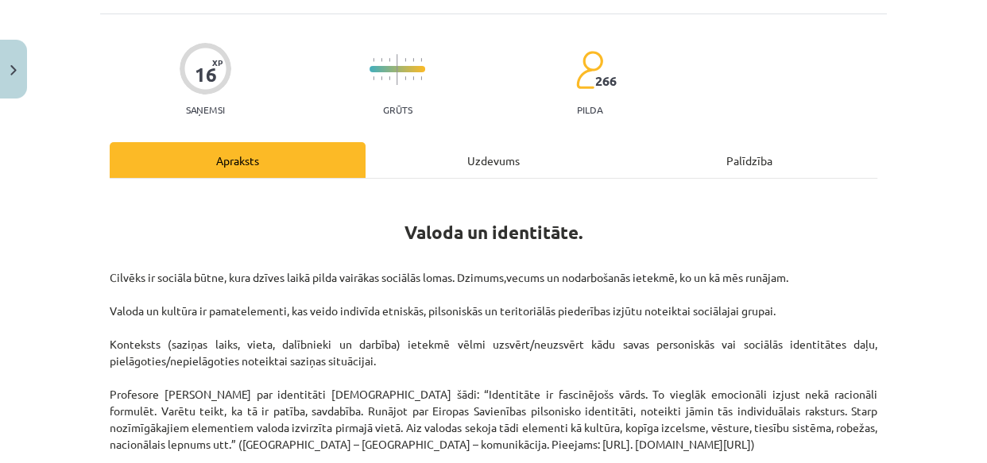
click at [477, 154] on div "Uzdevums" at bounding box center [493, 160] width 256 height 36
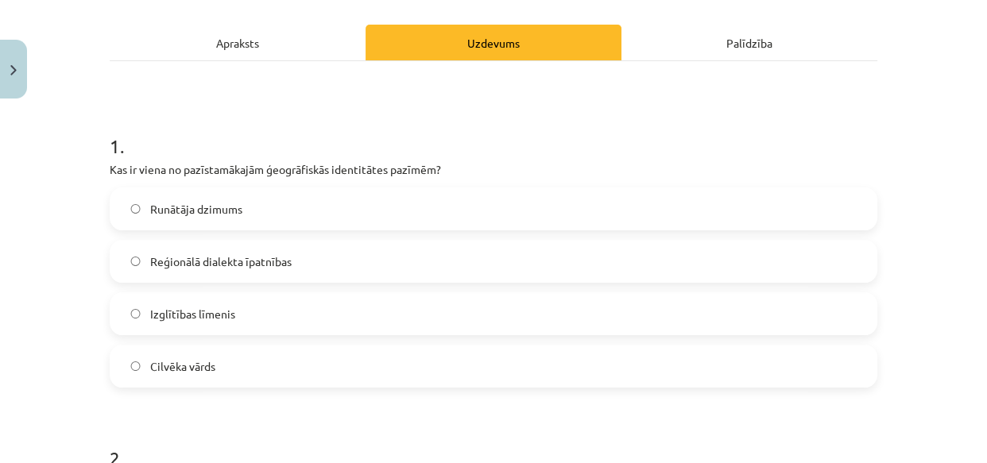
scroll to position [232, 0]
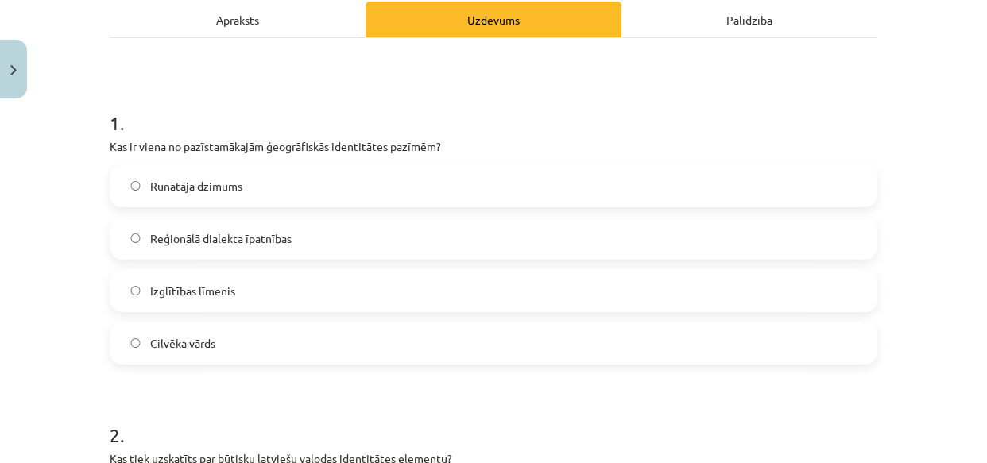
click at [275, 232] on span "Reģionālā dialekta īpatnības" at bounding box center [220, 238] width 141 height 17
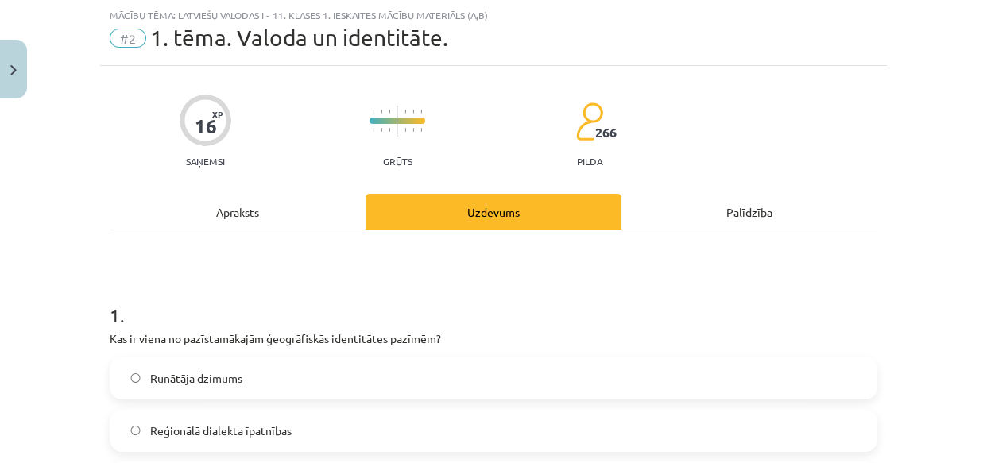
click at [254, 220] on div "Apraksts" at bounding box center [238, 212] width 256 height 36
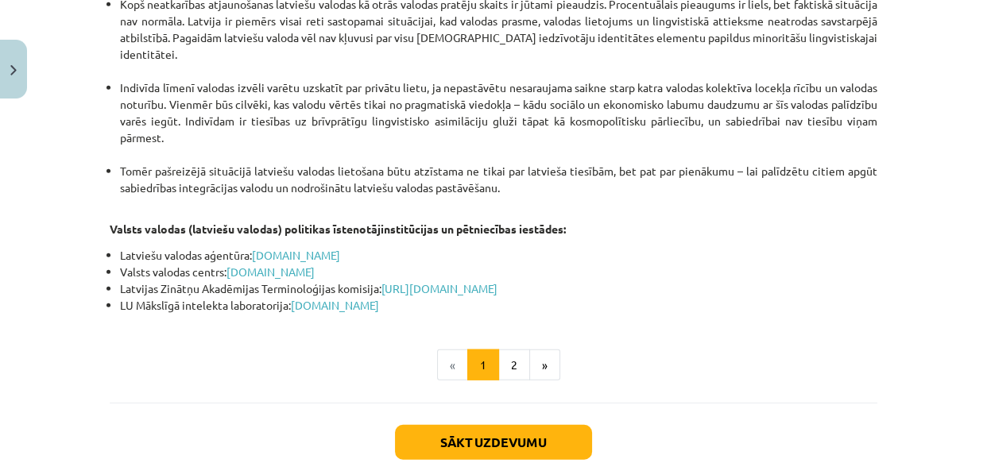
scroll to position [3463, 0]
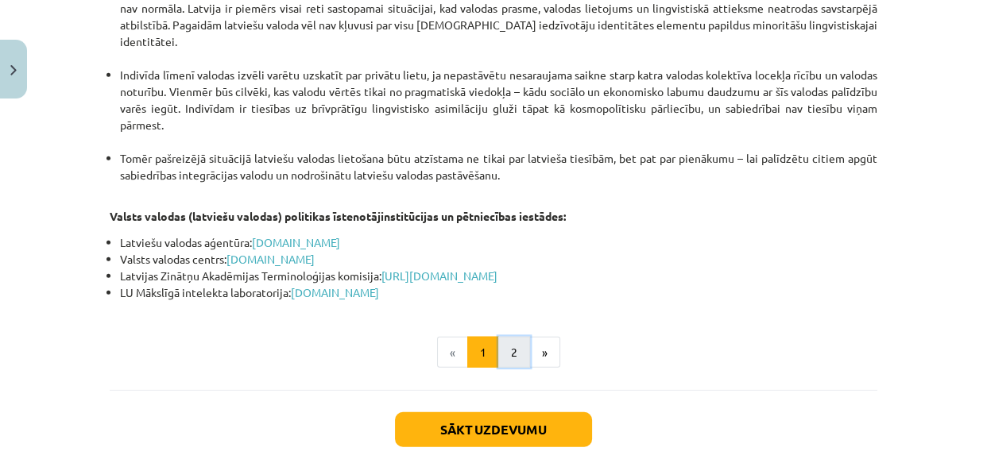
click at [508, 337] on button "2" at bounding box center [514, 353] width 32 height 32
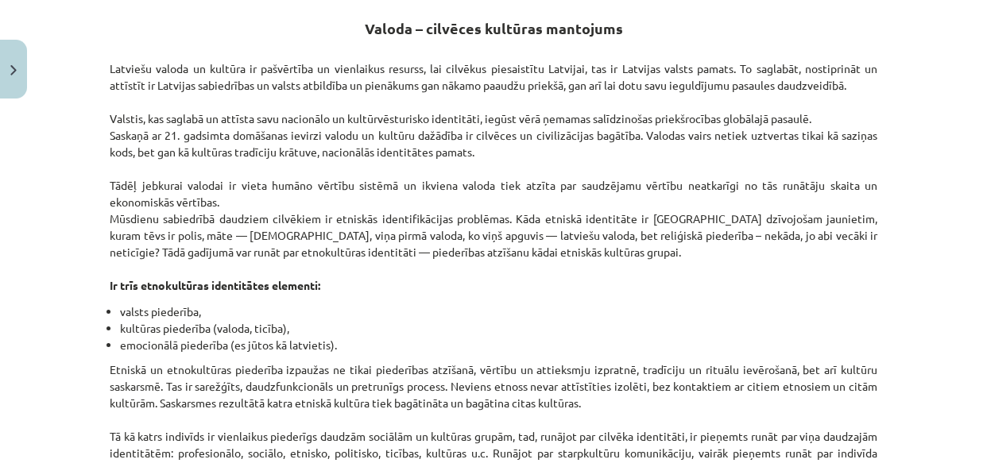
scroll to position [91, 0]
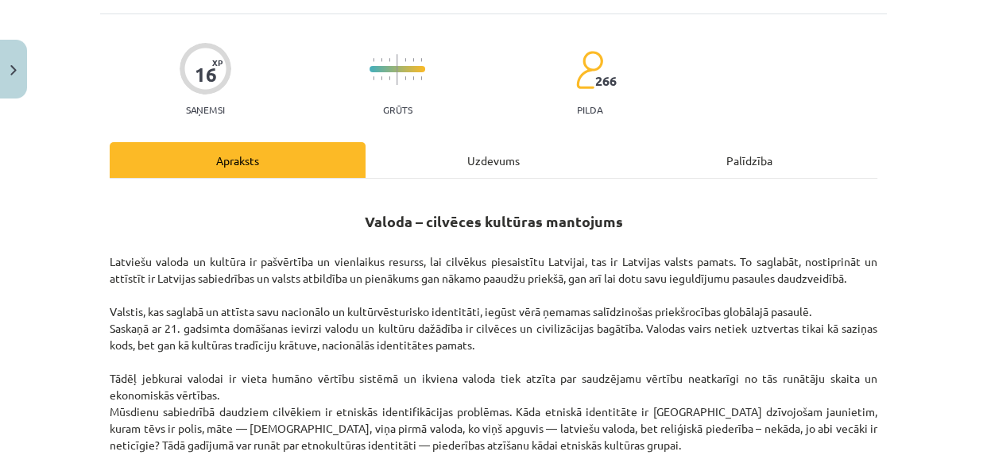
click at [477, 149] on div "Uzdevums" at bounding box center [493, 160] width 256 height 36
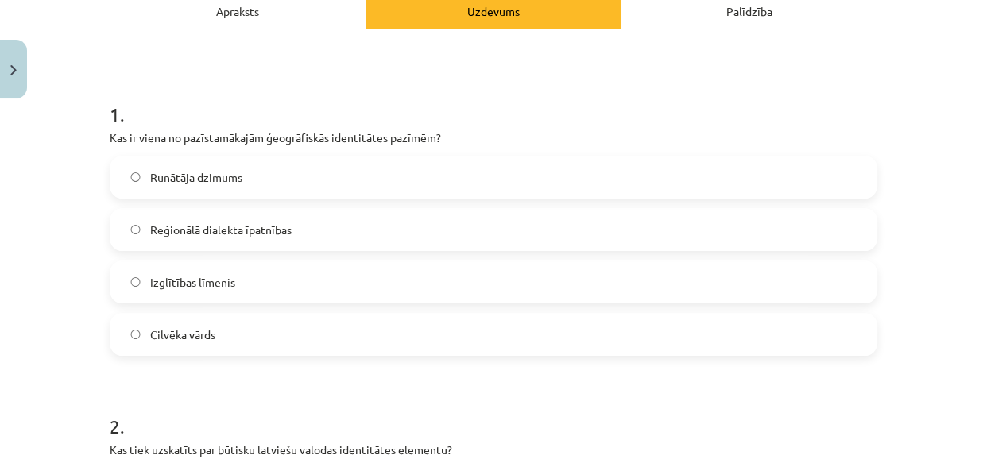
scroll to position [617, 0]
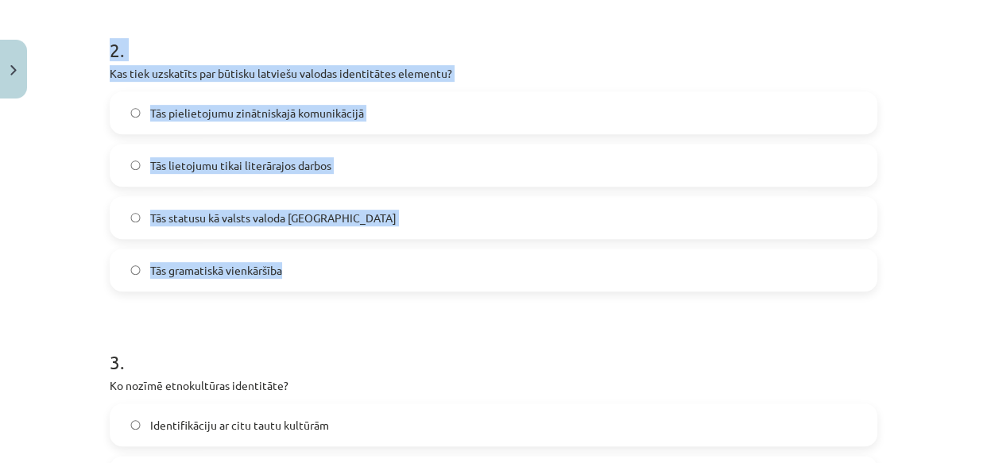
drag, startPoint x: 92, startPoint y: 47, endPoint x: 293, endPoint y: 248, distance: 284.2
click at [293, 248] on div "Mācību tēma: Latviešu valodas i - 11. klases 1. ieskaites mācību materiāls (a,b…" at bounding box center [493, 231] width 987 height 463
copy div "2 . Kas tiek uzskatīts par būtisku latviešu valodas identitātes elementu? Tās p…"
click at [61, 159] on div "Mācību tēma: Latviešu valodas i - 11. klases 1. ieskaites mācību materiāls (a,b…" at bounding box center [493, 231] width 987 height 463
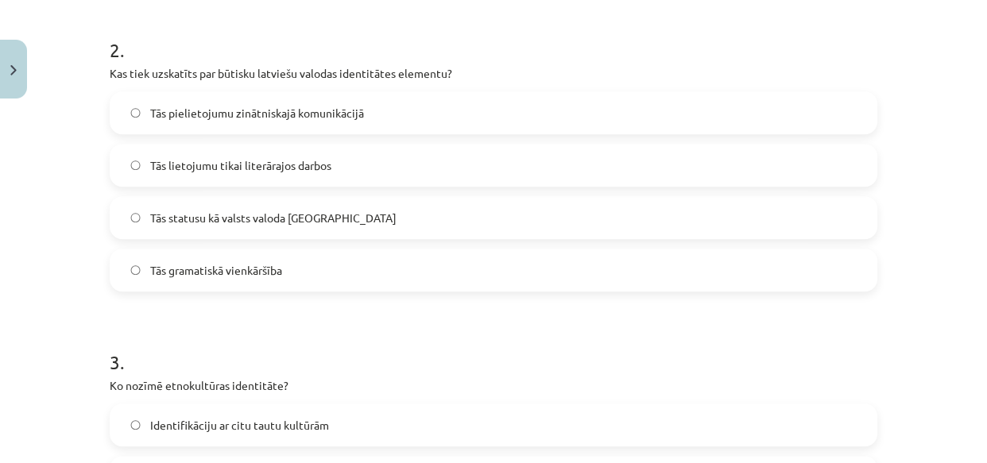
click at [171, 214] on span "Tās statusu kā valsts valoda Latvijā" at bounding box center [273, 218] width 246 height 17
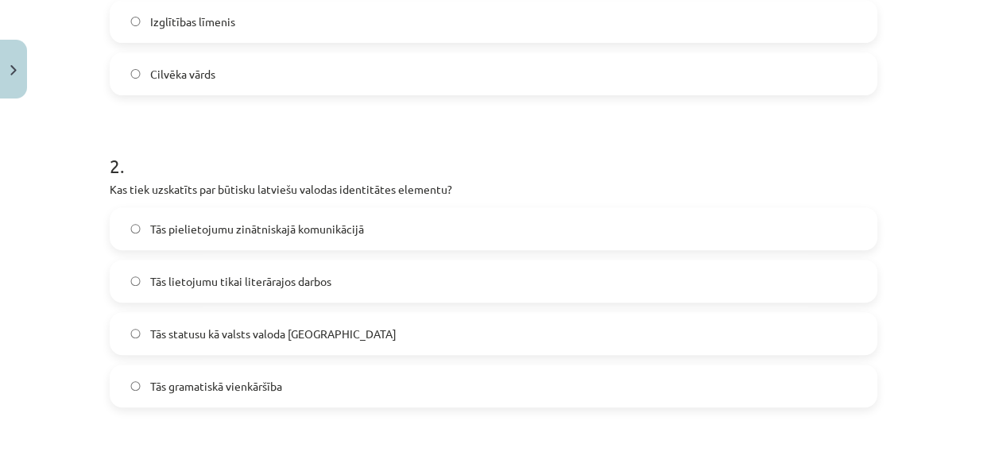
scroll to position [232, 0]
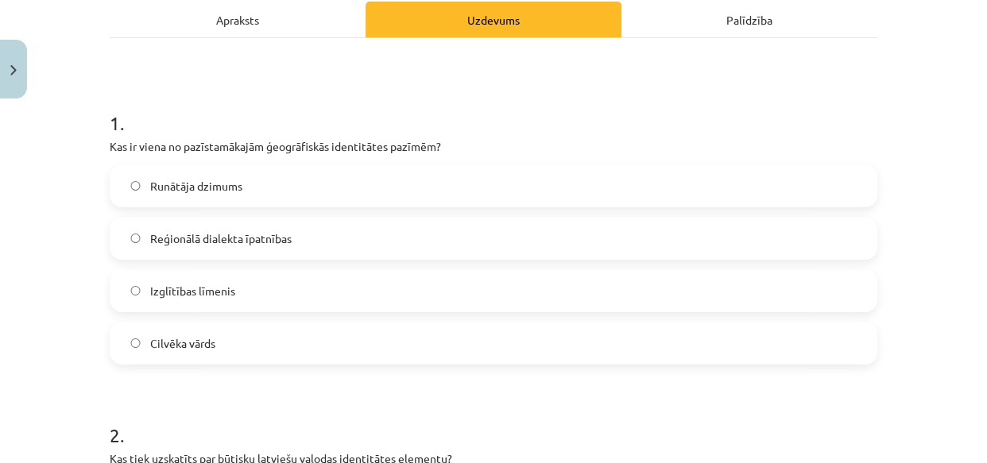
click at [220, 28] on div "Apraksts" at bounding box center [238, 20] width 256 height 36
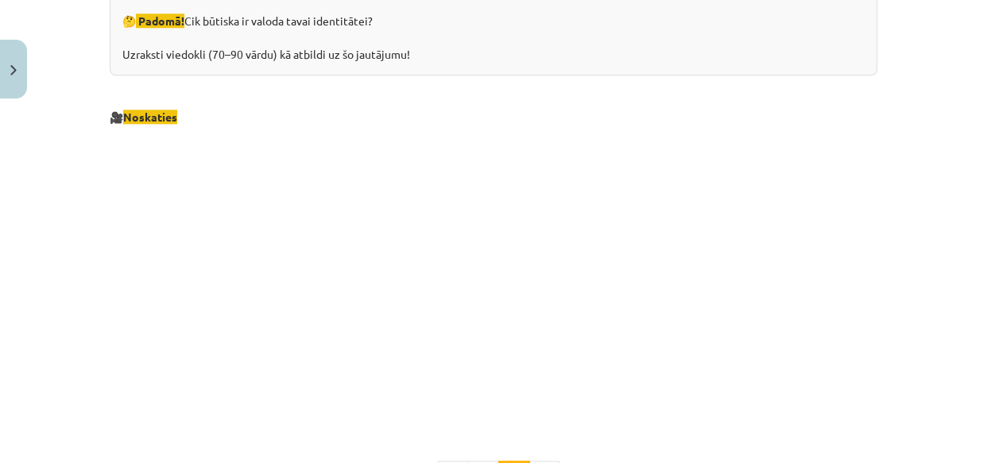
scroll to position [1843, 0]
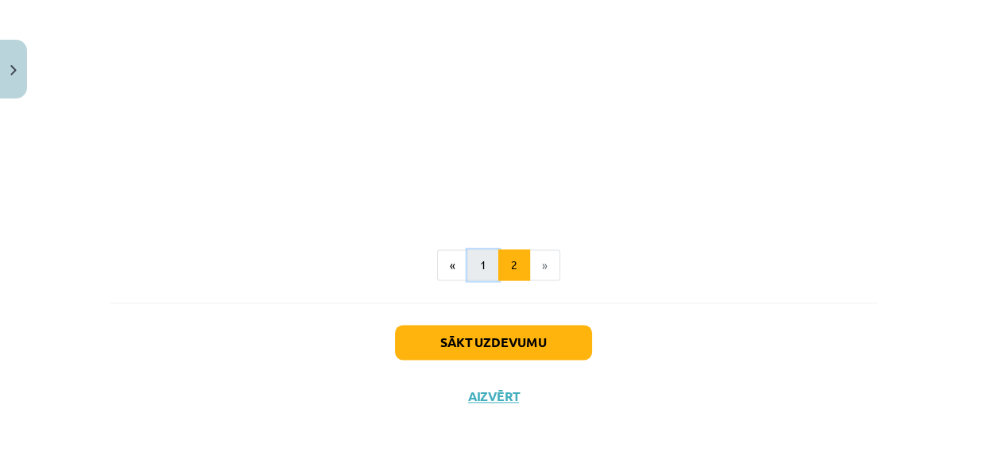
click at [476, 262] on button "1" at bounding box center [483, 265] width 32 height 32
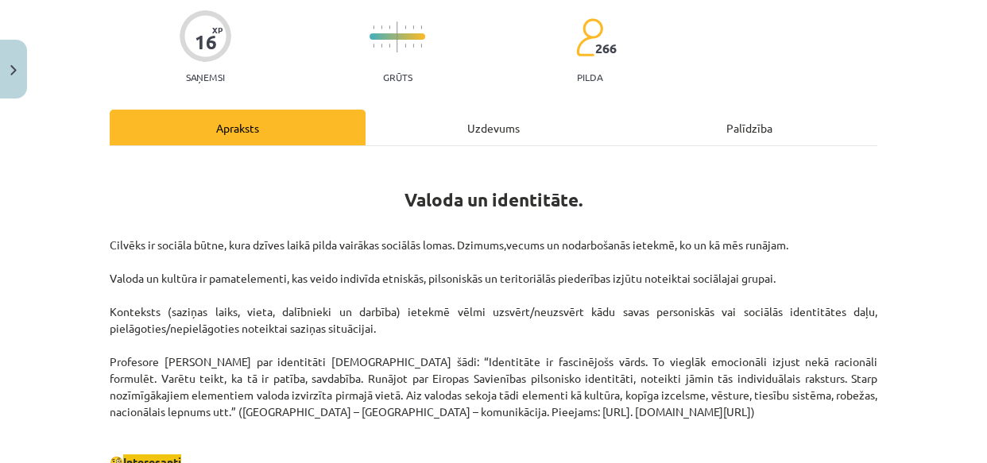
scroll to position [91, 0]
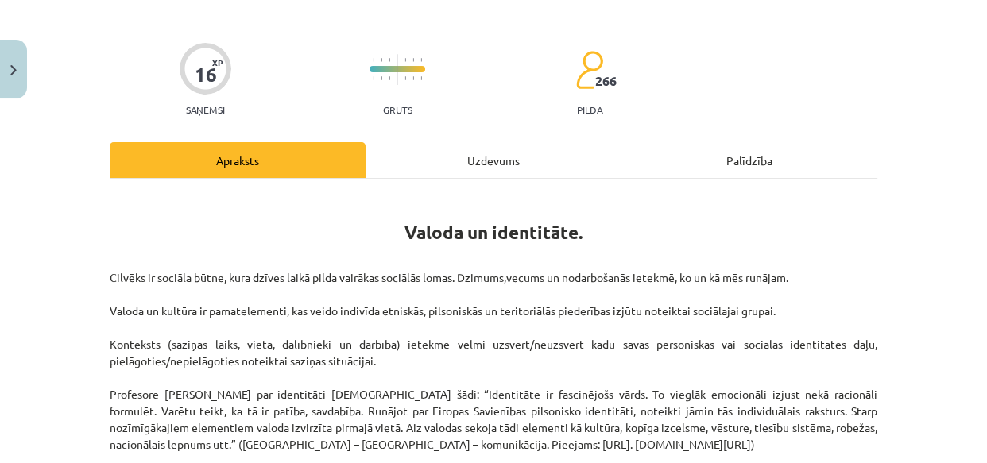
click at [491, 156] on div "Uzdevums" at bounding box center [493, 160] width 256 height 36
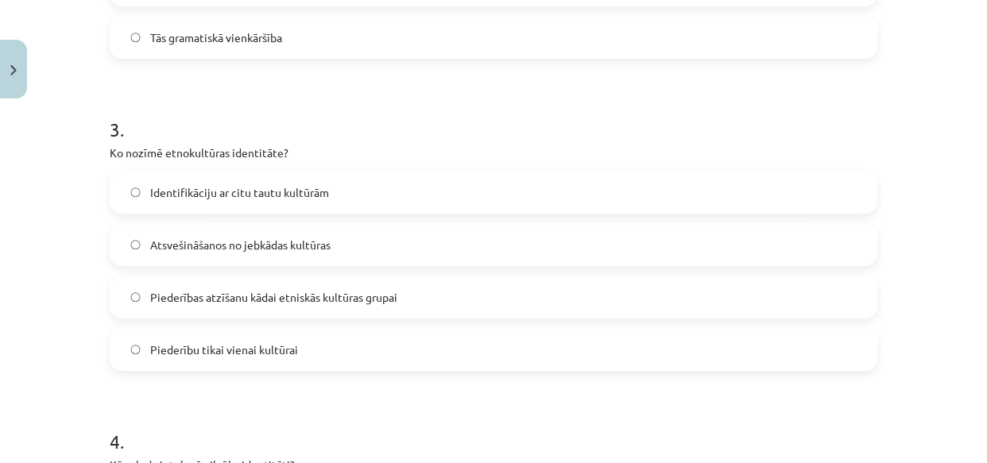
scroll to position [810, 0]
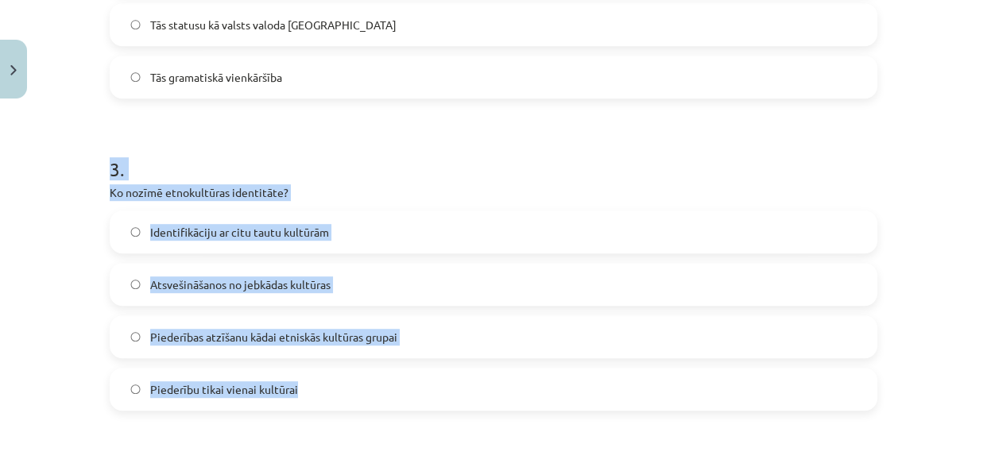
drag, startPoint x: 106, startPoint y: 164, endPoint x: 286, endPoint y: 325, distance: 241.4
click at [298, 388] on div "3 . Ko nozīmē etnokultūras identitāte? Identifikāciju ar citu tautu kultūrām At…" at bounding box center [493, 270] width 767 height 280
copy div "3 . Ko nozīmē etnokultūras identitāte? Identifikāciju ar citu tautu kultūrām At…"
click at [68, 256] on div "Mācību tēma: Latviešu valodas i - 11. klases 1. ieskaites mācību materiāls (a,b…" at bounding box center [493, 231] width 987 height 463
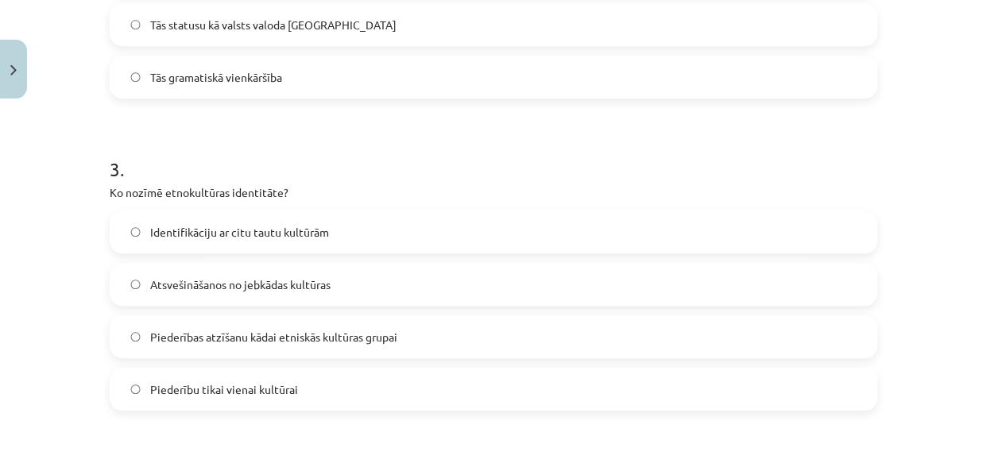
click at [179, 322] on label "Piederības atzīšanu kādai etniskās kultūras grupai" at bounding box center [493, 337] width 764 height 40
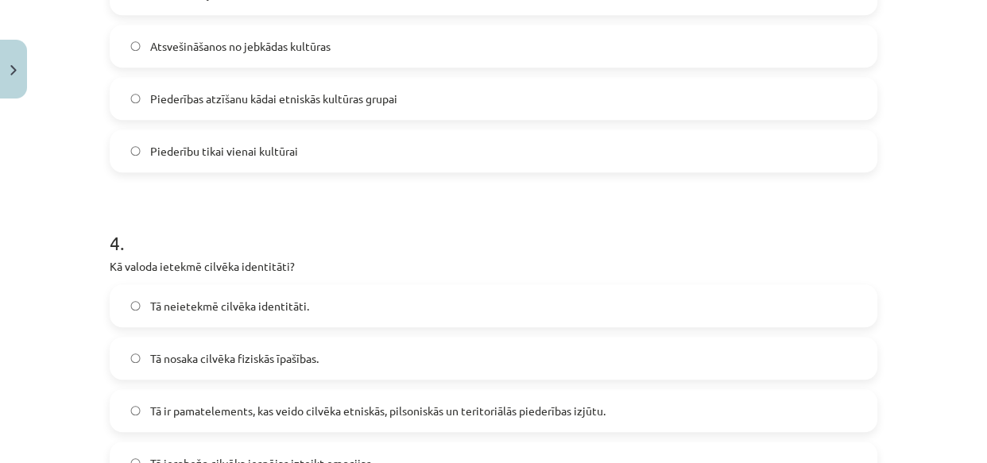
scroll to position [1195, 0]
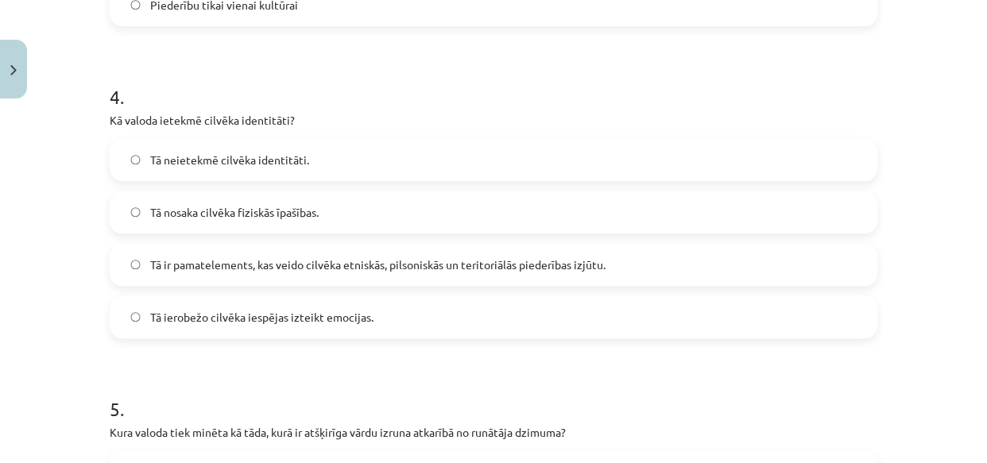
drag, startPoint x: 103, startPoint y: 87, endPoint x: 404, endPoint y: 307, distance: 372.4
copy div "4 . Kā valoda ietekmē cilvēka identitāti? Tā neietekmē cilvēka identitāti. Tā n…"
click at [128, 253] on label "Tā ir pamatelements, kas veido cilvēka etniskās, pilsoniskās un teritoriālās pi…" at bounding box center [493, 265] width 764 height 40
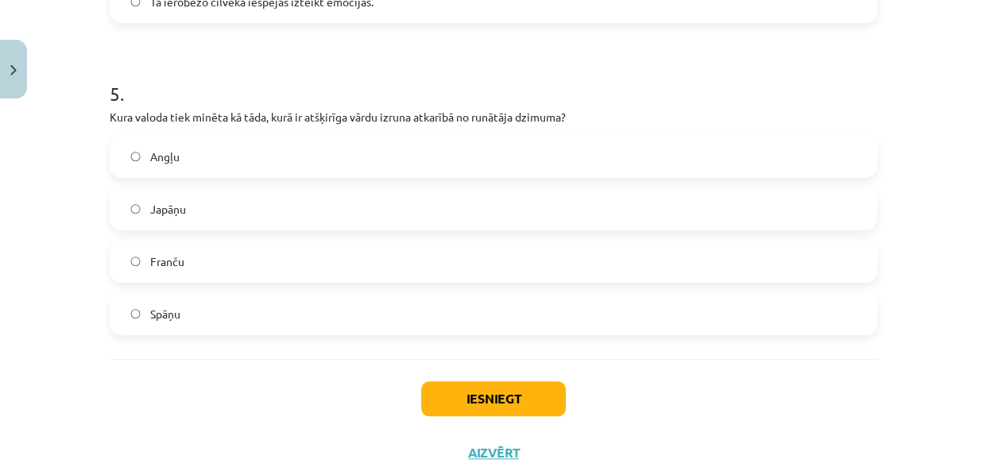
scroll to position [1566, 0]
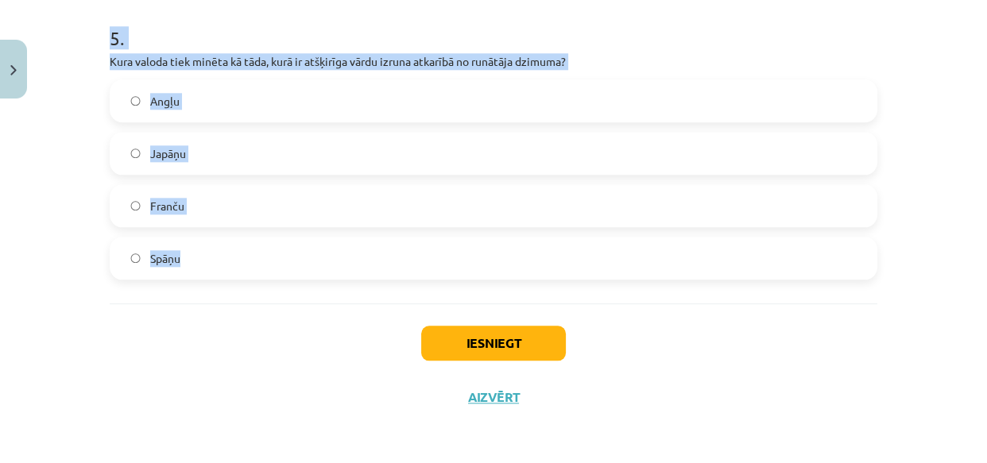
drag, startPoint x: 103, startPoint y: 34, endPoint x: 207, endPoint y: 207, distance: 201.6
copy div "5 . Kura valoda tiek minēta kā tāda, kurā ir atšķirīga vārdu izruna atkarībā no…"
click at [167, 152] on span "Japāņu" at bounding box center [168, 153] width 36 height 17
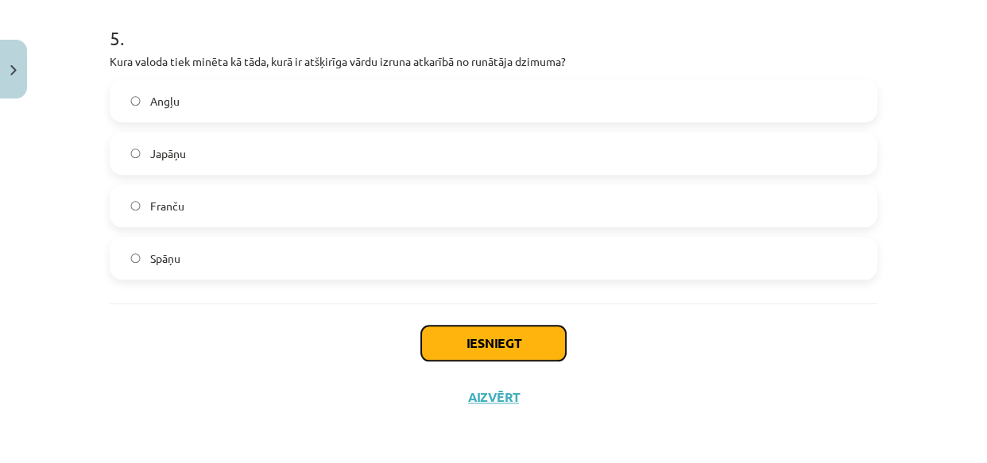
click at [479, 338] on button "Iesniegt" at bounding box center [493, 343] width 145 height 35
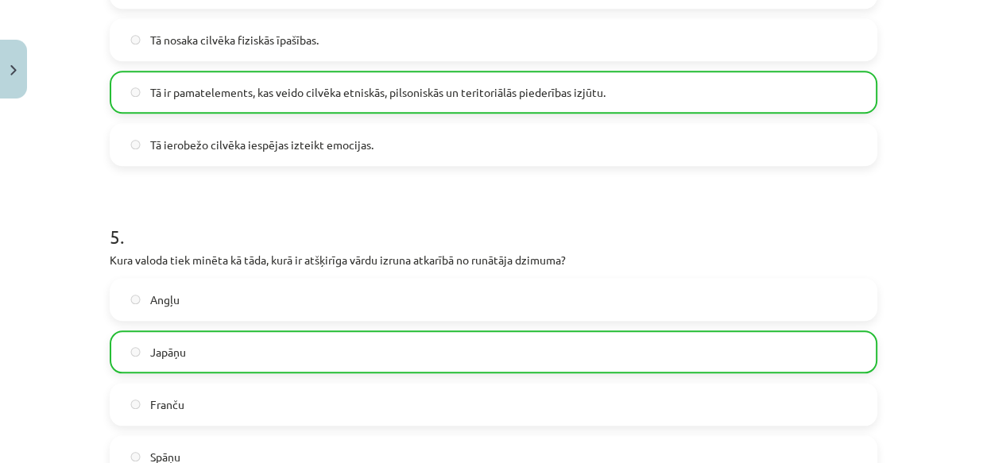
scroll to position [1616, 0]
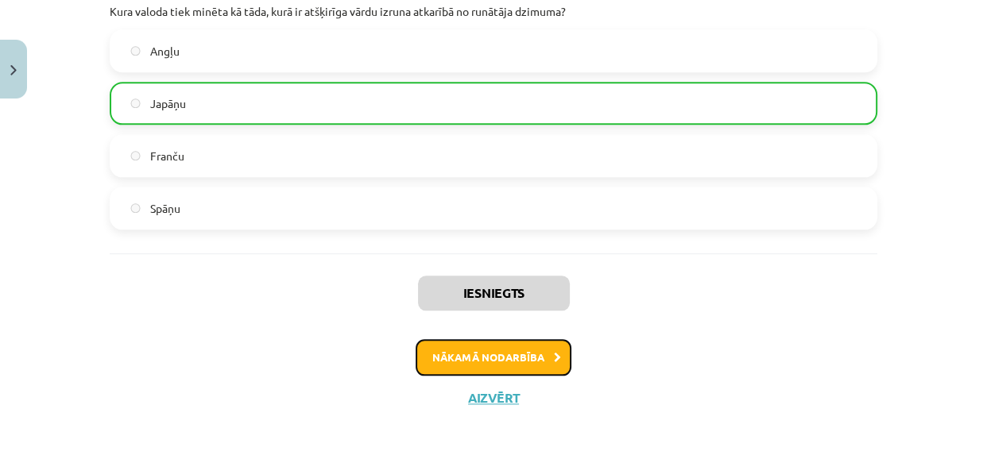
click at [431, 351] on button "Nākamā nodarbība" at bounding box center [493, 357] width 156 height 37
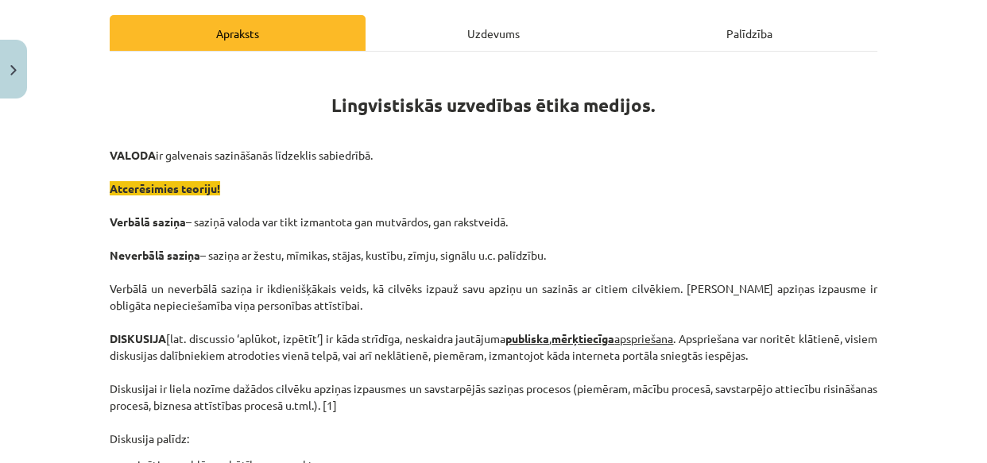
scroll to position [208, 0]
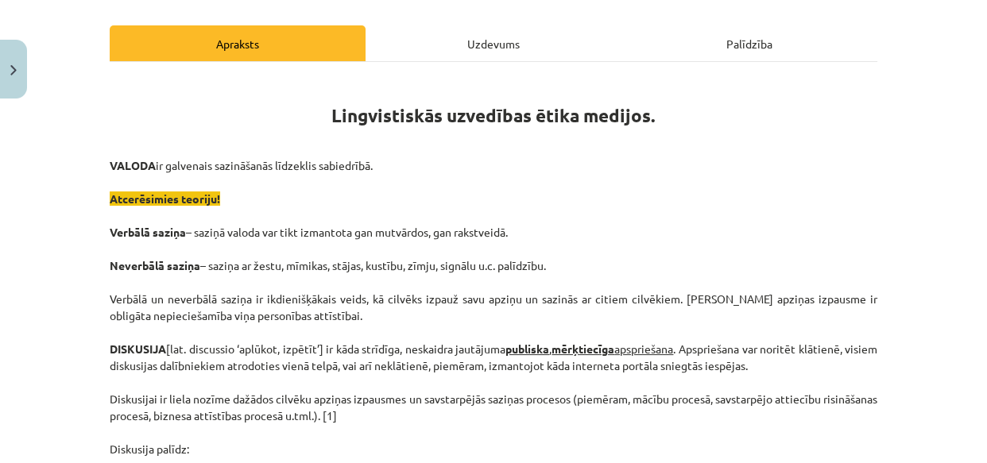
click at [461, 32] on div "Uzdevums" at bounding box center [493, 43] width 256 height 36
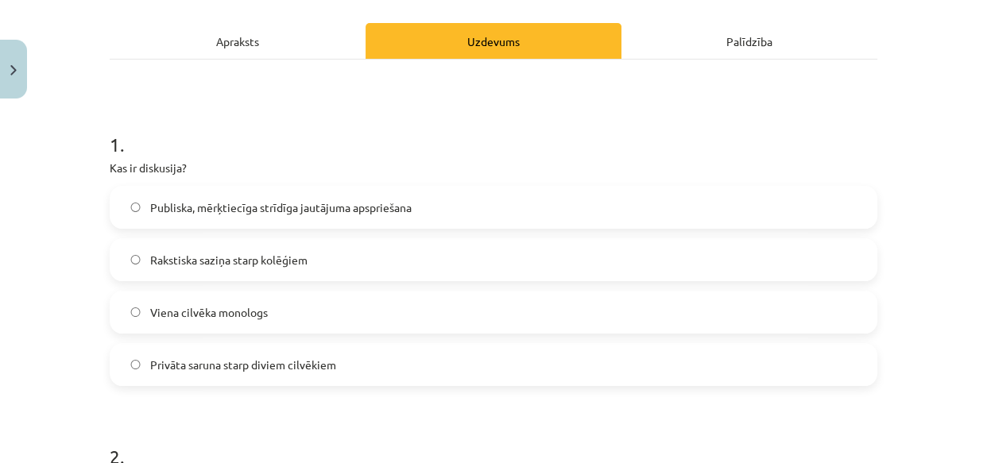
scroll to position [232, 0]
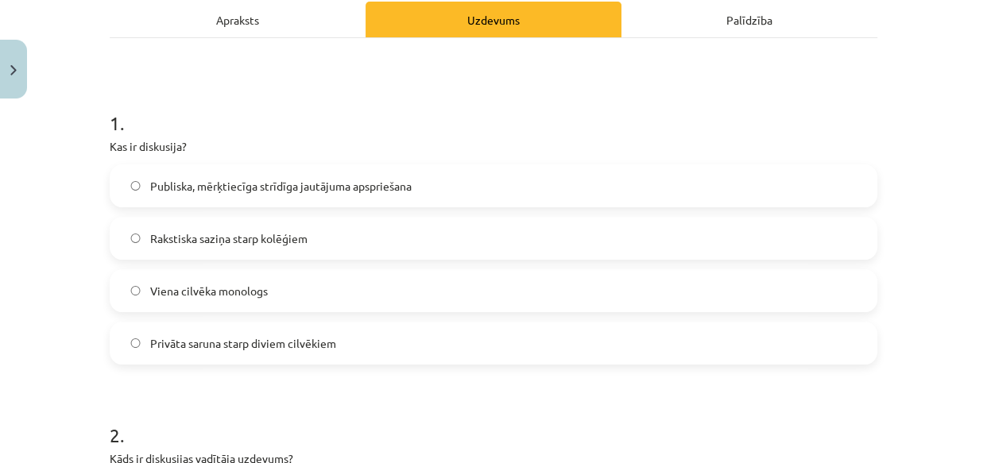
click at [241, 23] on div "Apraksts" at bounding box center [238, 20] width 256 height 36
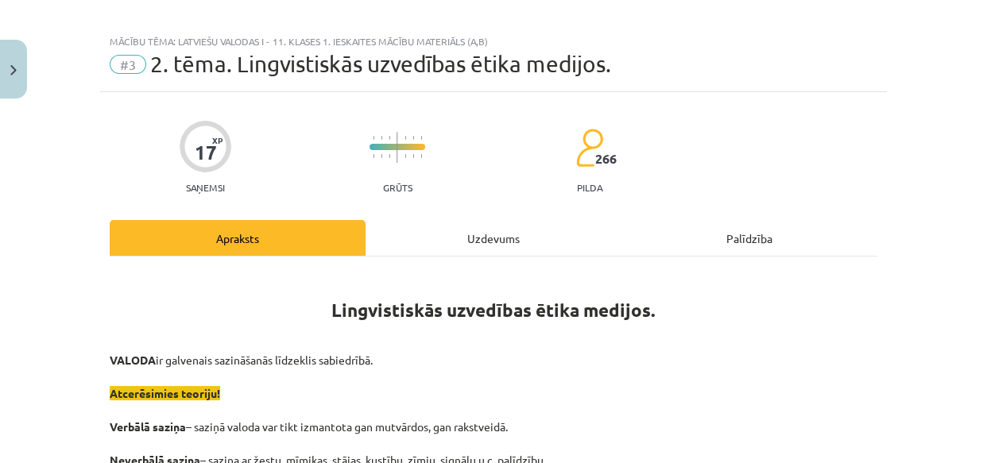
scroll to position [0, 0]
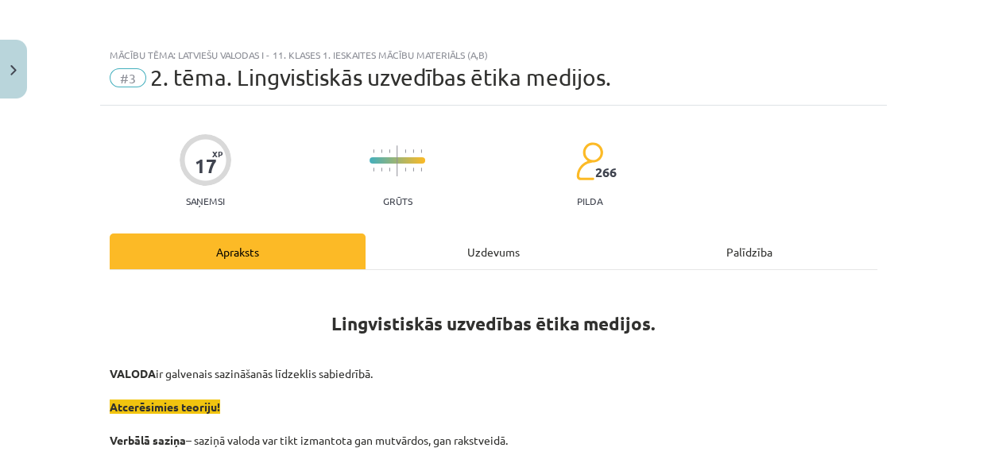
click at [467, 234] on div "Uzdevums" at bounding box center [493, 252] width 256 height 36
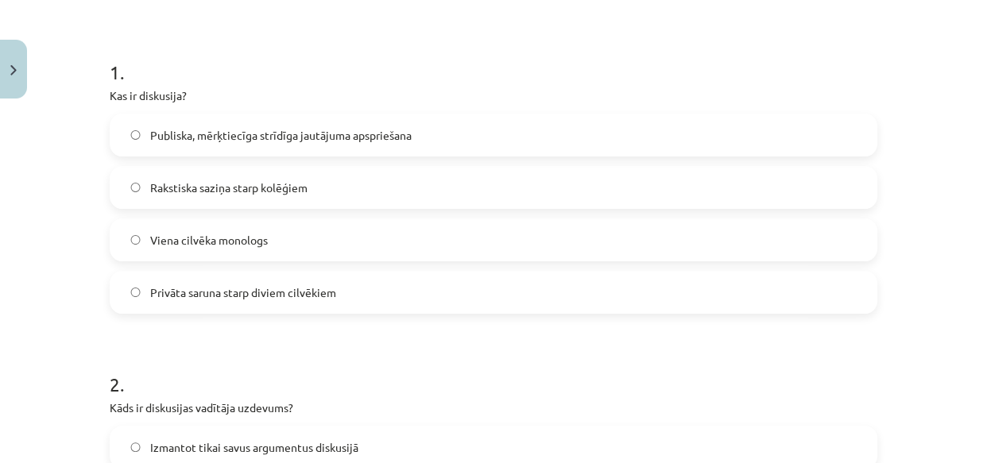
scroll to position [232, 0]
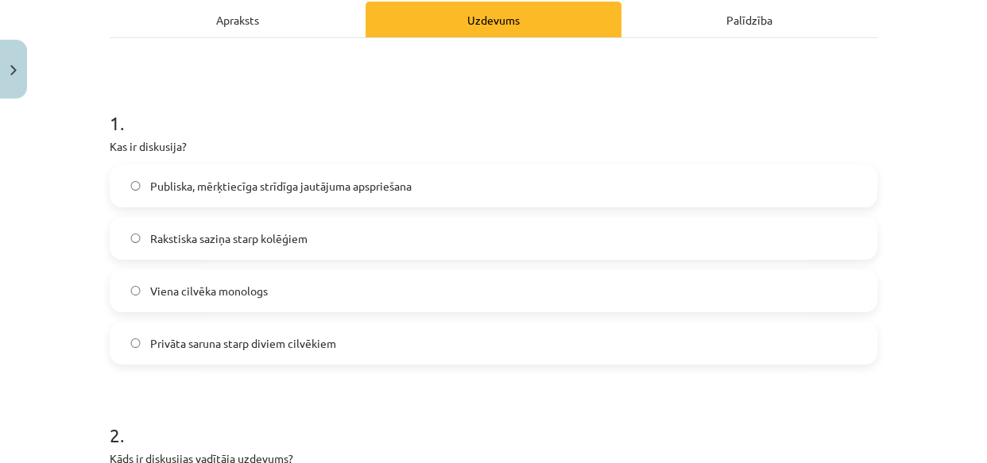
click at [270, 181] on span "Publiska, mērķtiecīga strīdīga jautājuma apspriešana" at bounding box center [280, 186] width 261 height 17
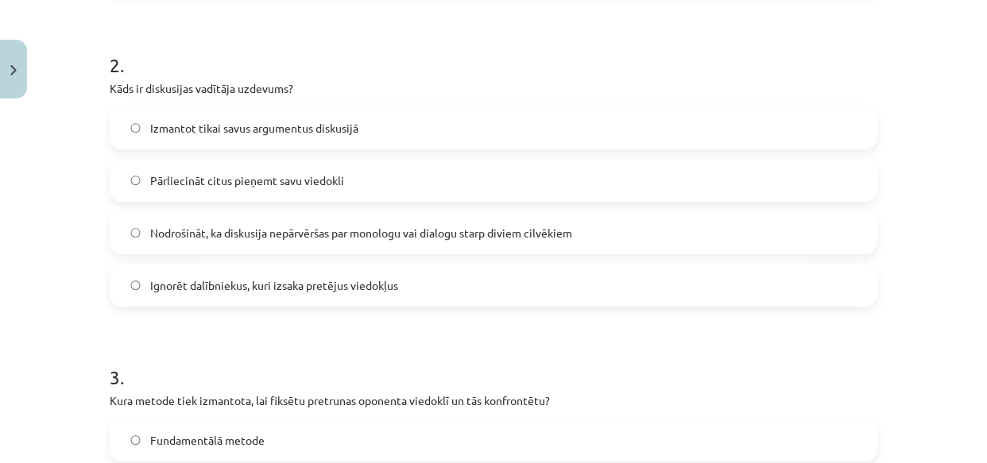
scroll to position [617, 0]
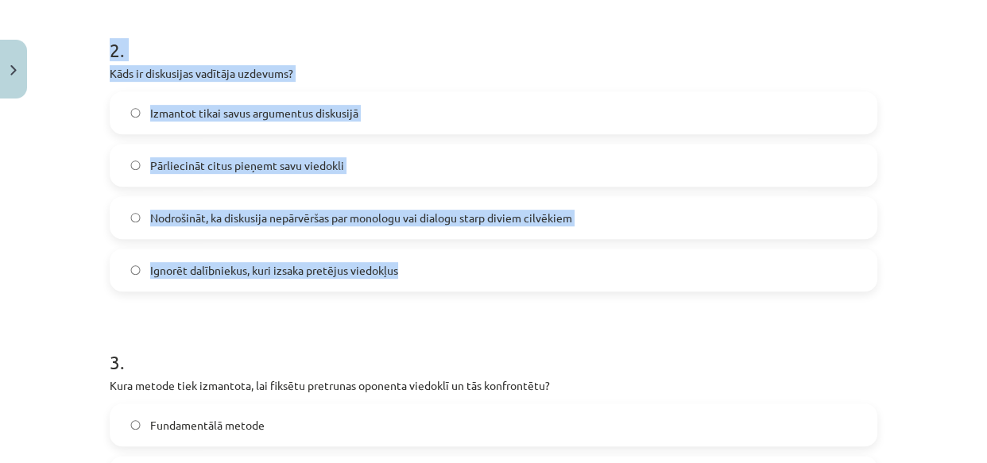
drag, startPoint x: 99, startPoint y: 44, endPoint x: 402, endPoint y: 264, distance: 374.2
click at [402, 264] on div "17 XP Saņemsi Grūts 266 pilda Apraksts Uzdevums Palīdzība 1 . Kas ir diskusija?…" at bounding box center [493, 430] width 786 height 1884
copy div "2 . Kāds ir diskusijas vadītāja uzdevums? Izmantot tikai savus argumentus disku…"
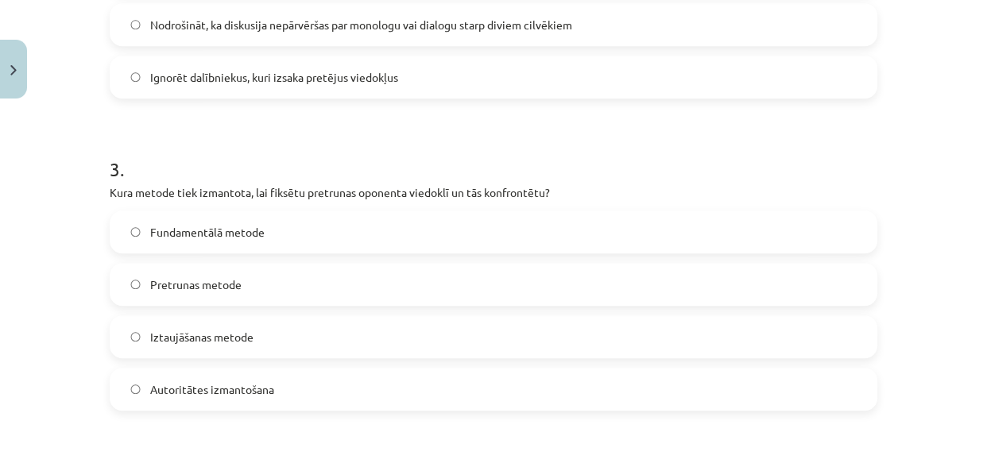
click at [100, 221] on div "17 XP Saņemsi Grūts 266 pilda Apraksts Uzdevums Palīdzība 1 . Kas ir diskusija?…" at bounding box center [493, 237] width 786 height 1884
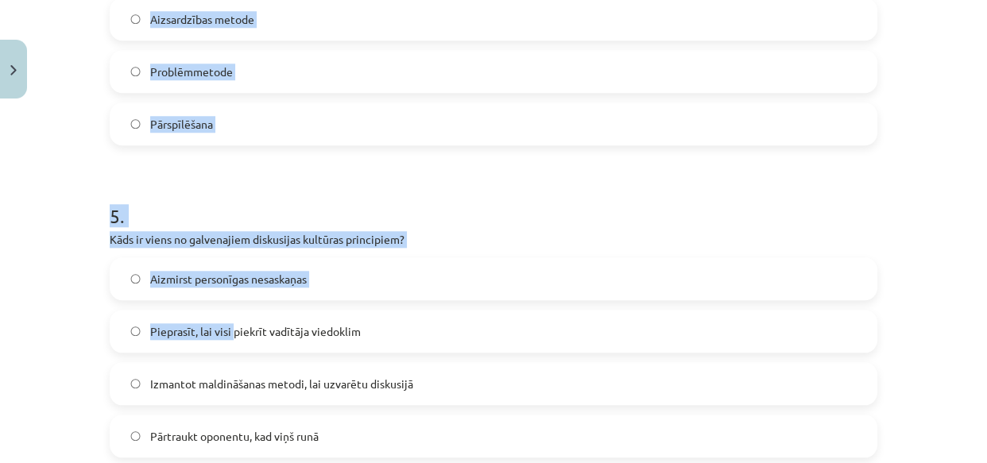
scroll to position [1566, 0]
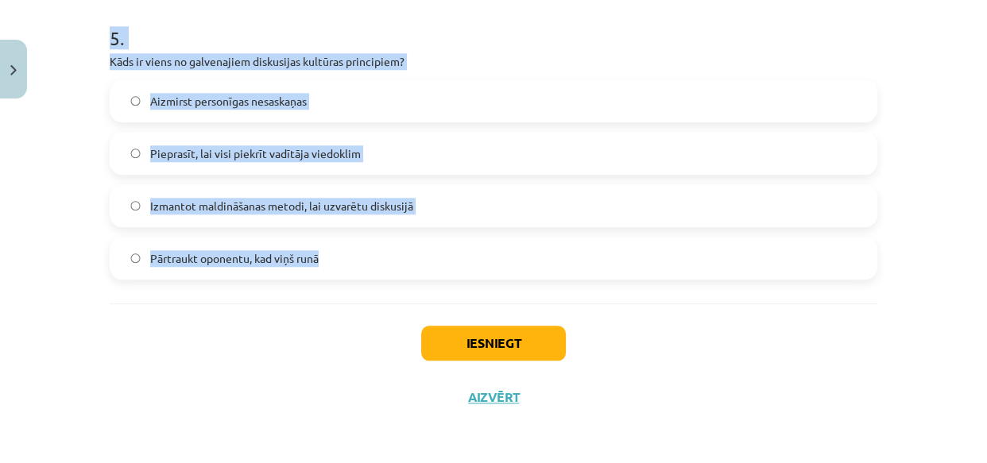
drag, startPoint x: 105, startPoint y: 161, endPoint x: 355, endPoint y: 262, distance: 269.8
copy form "3 . Kura metode tiek izmantota, lai fiksētu pretrunas oponenta viedoklī un tās …"
click at [196, 93] on span "Aizmirst personīgas nesaskaņas" at bounding box center [228, 101] width 156 height 17
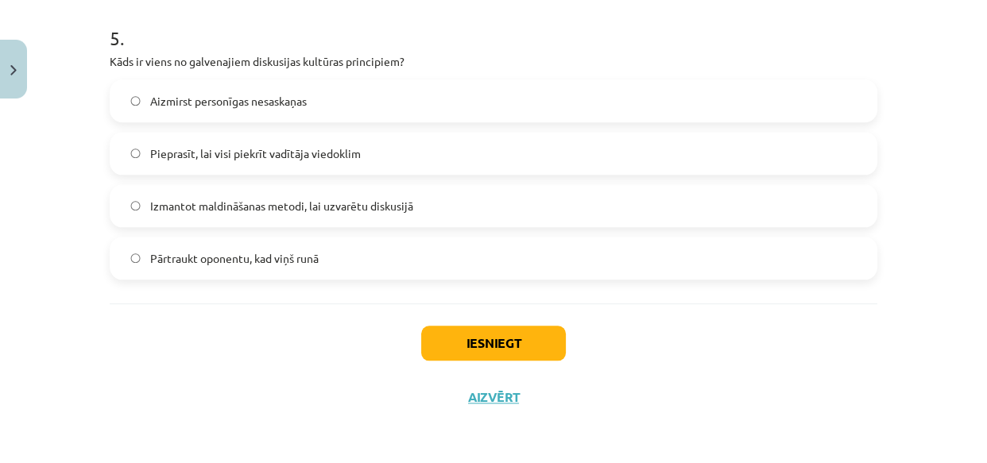
scroll to position [1181, 0]
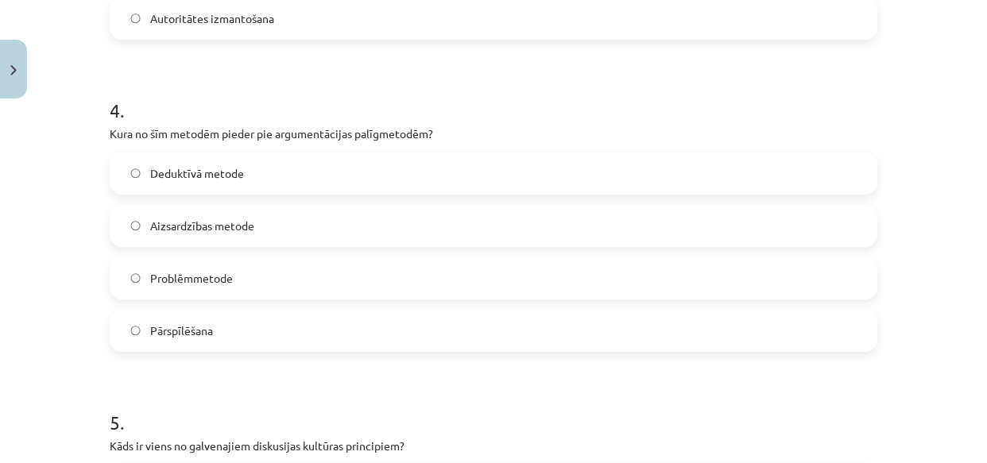
click at [214, 221] on span "Aizsardzības metode" at bounding box center [202, 226] width 104 height 17
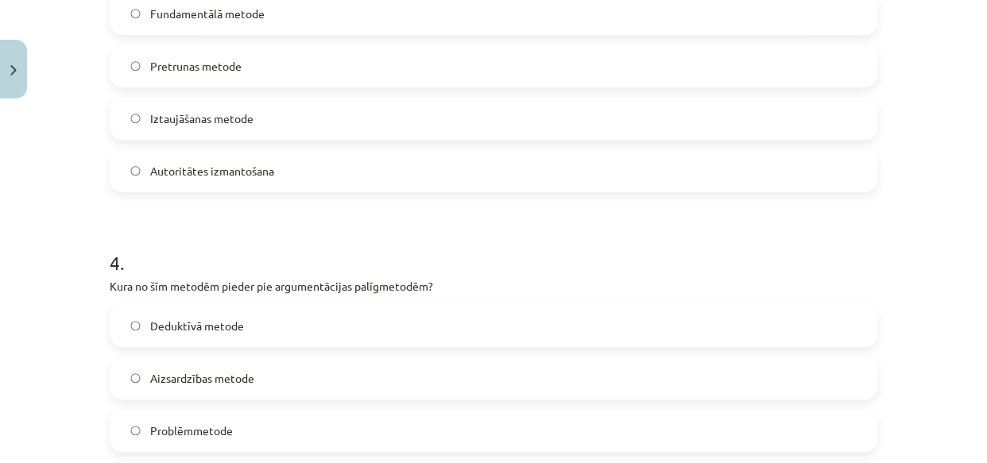
scroll to position [988, 0]
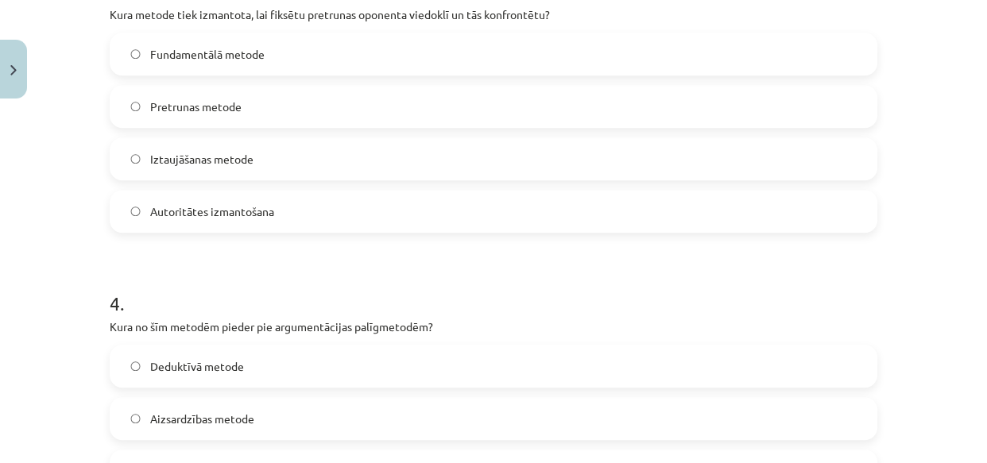
click at [214, 98] on span "Pretrunas metode" at bounding box center [195, 106] width 91 height 17
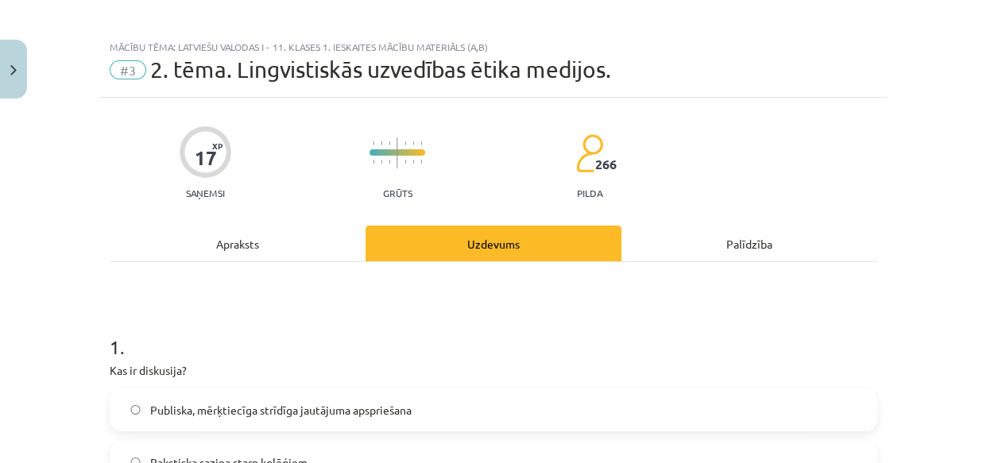
scroll to position [0, 0]
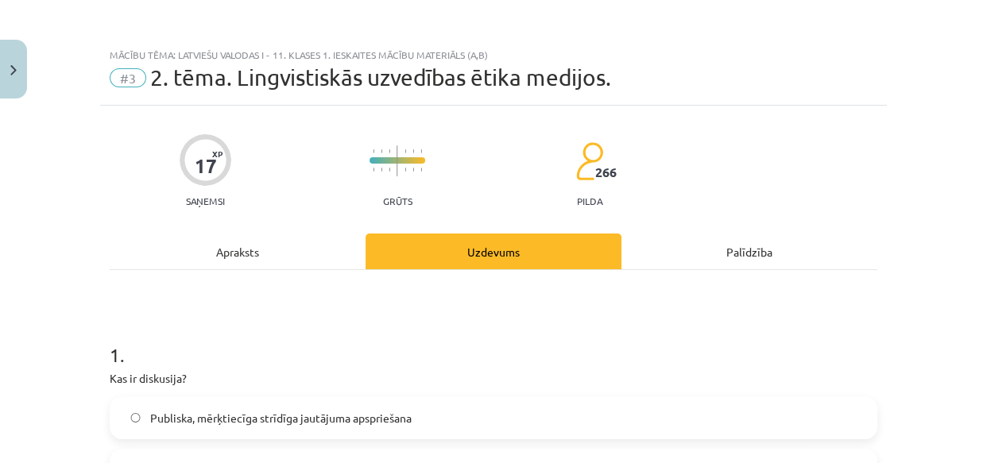
click at [209, 245] on div "Apraksts" at bounding box center [238, 252] width 256 height 36
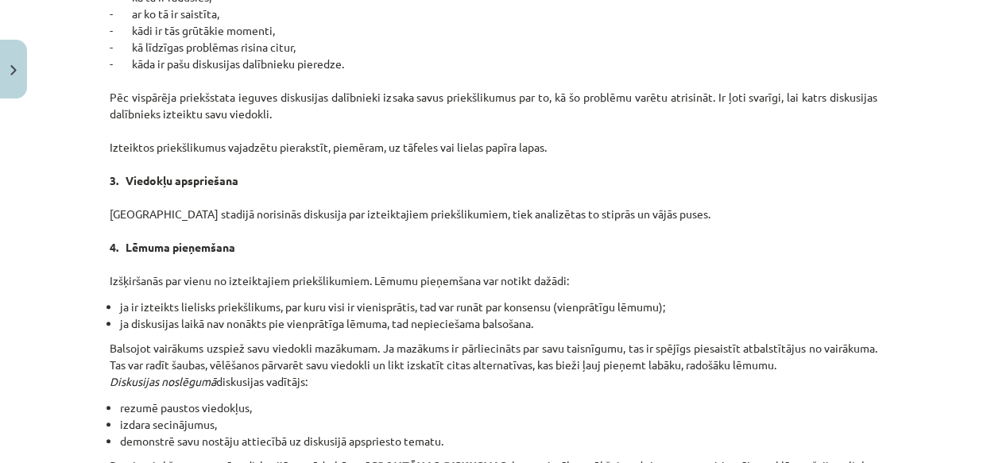
scroll to position [1557, 0]
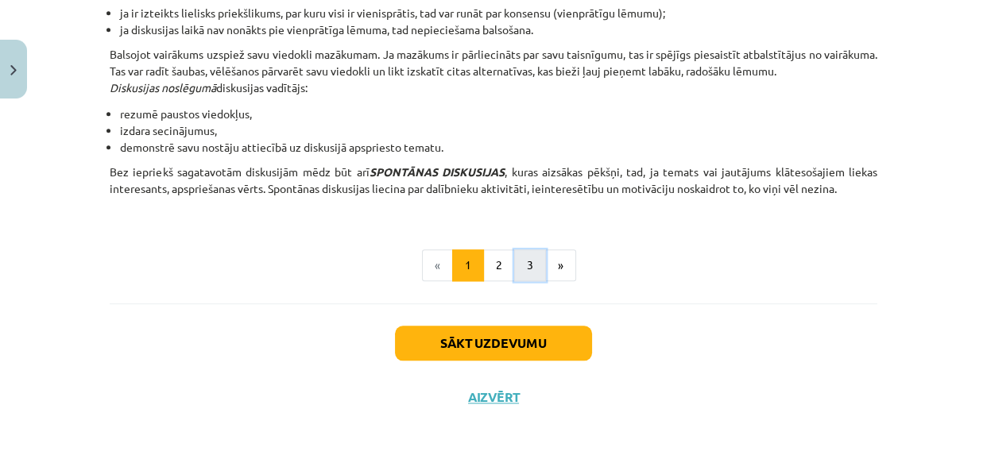
click at [516, 264] on button "3" at bounding box center [530, 265] width 32 height 32
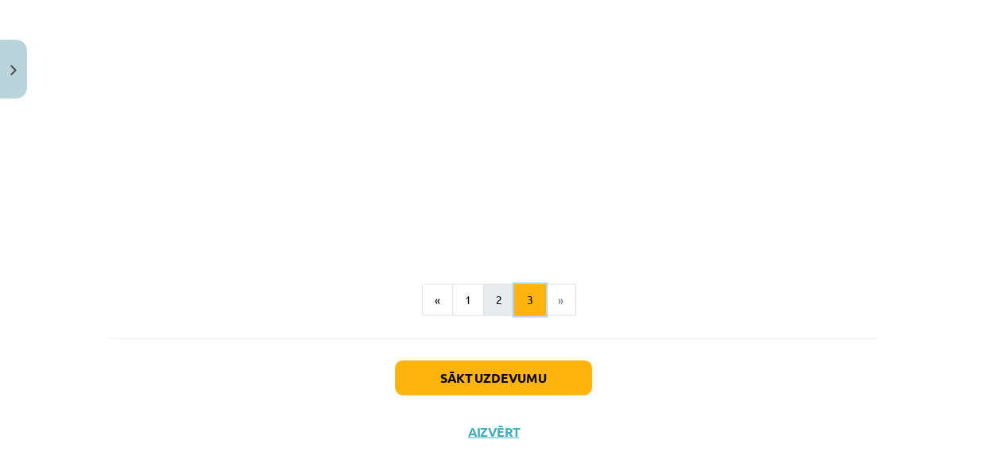
scroll to position [3074, 0]
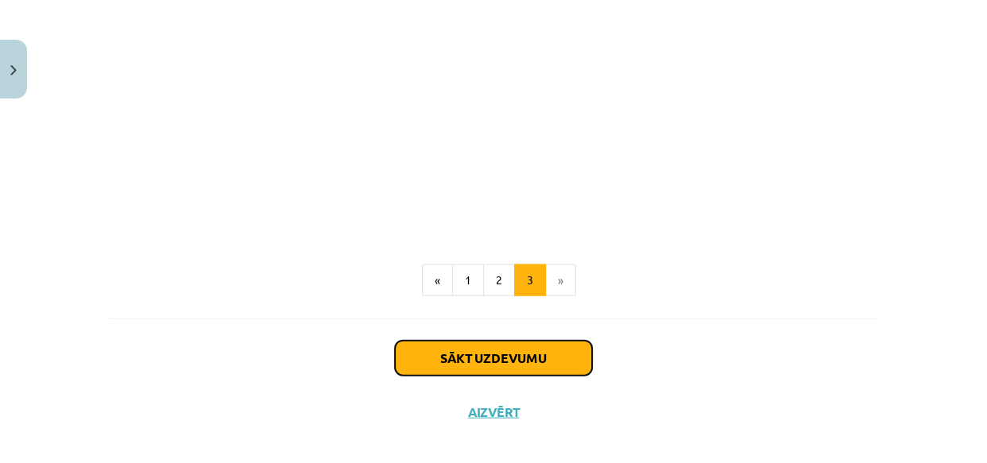
click at [476, 346] on button "Sākt uzdevumu" at bounding box center [493, 358] width 197 height 35
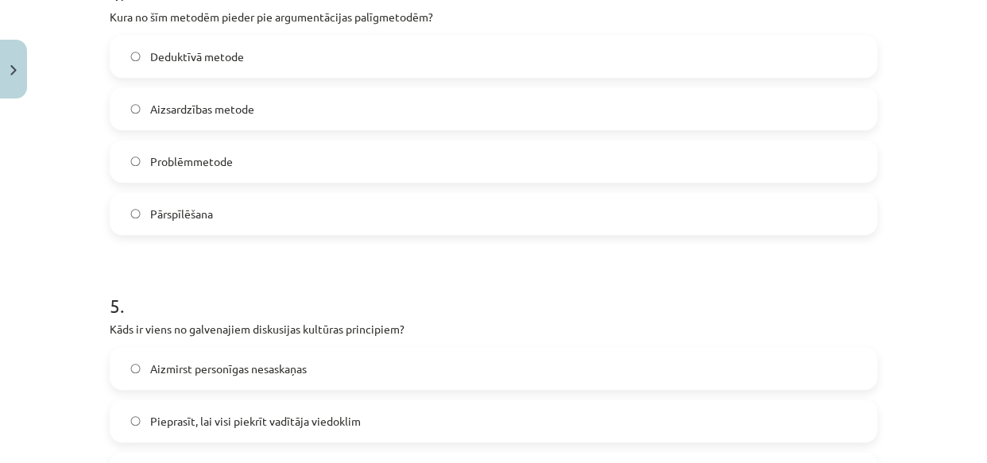
scroll to position [1566, 0]
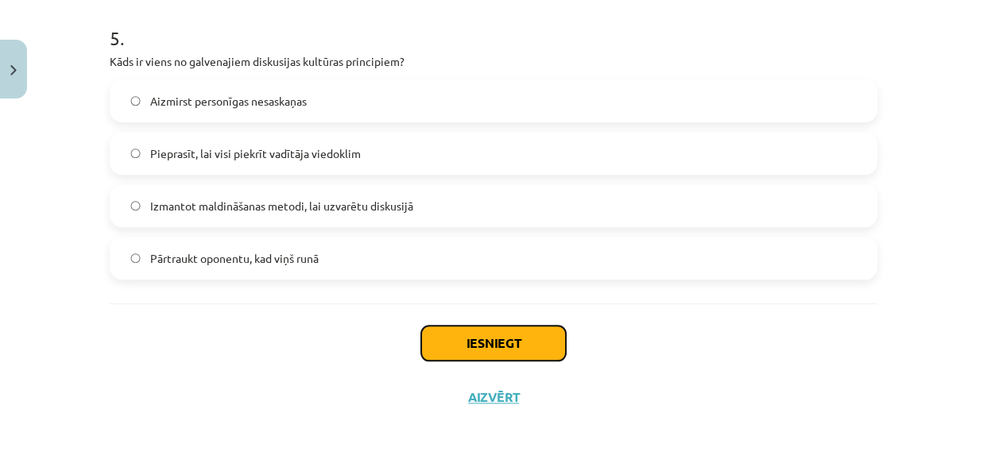
click at [494, 331] on button "Iesniegt" at bounding box center [493, 343] width 145 height 35
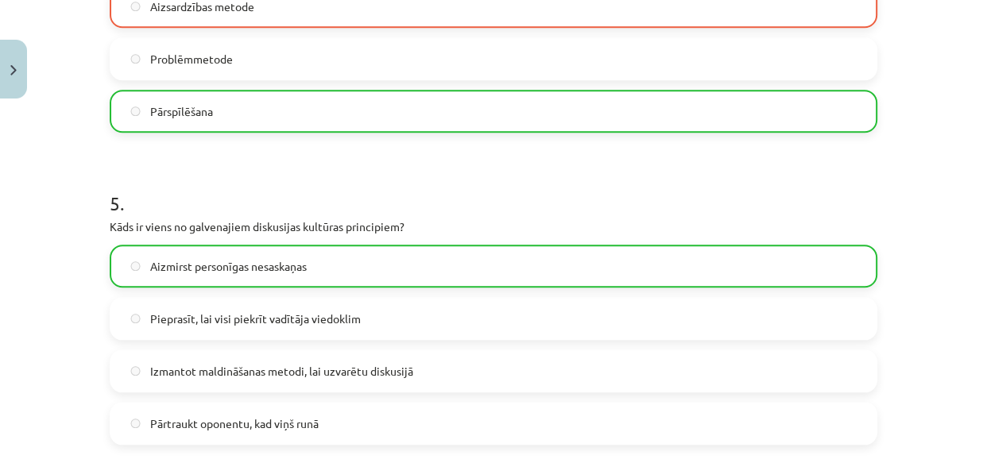
scroll to position [1616, 0]
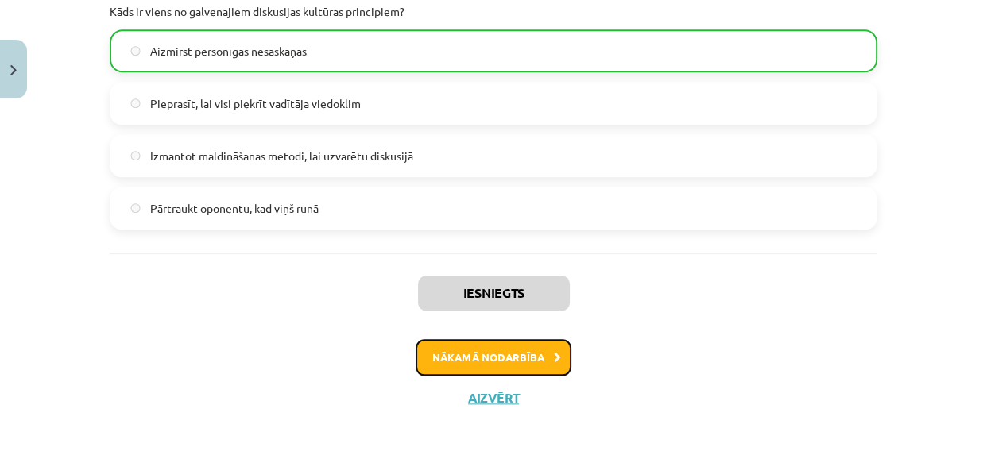
click at [445, 350] on button "Nākamā nodarbība" at bounding box center [493, 357] width 156 height 37
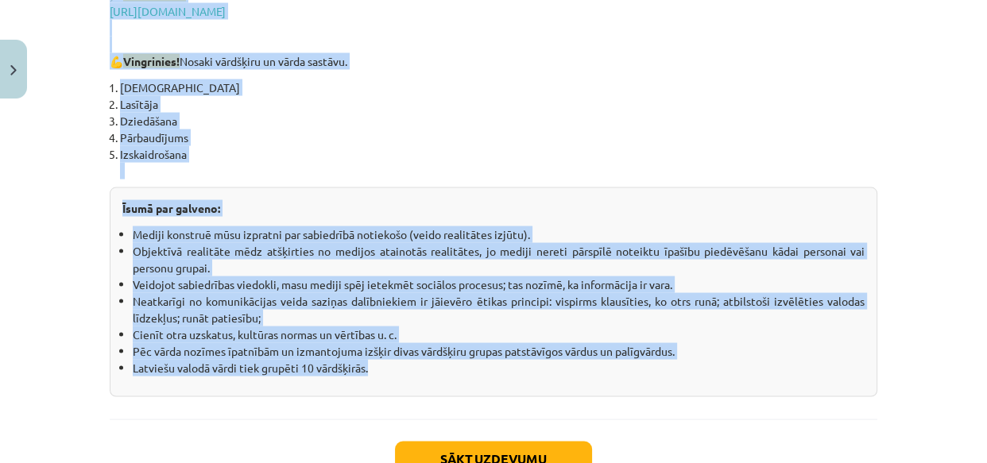
scroll to position [2931, 0]
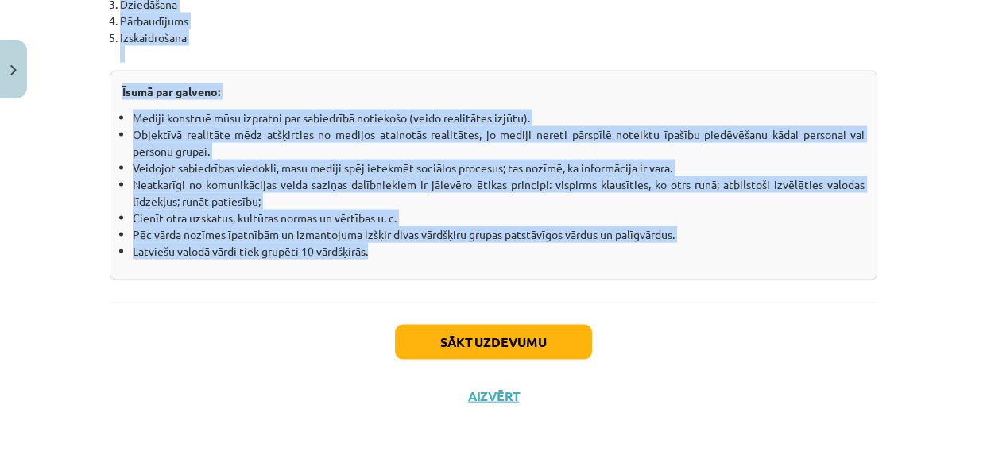
drag, startPoint x: 357, startPoint y: 273, endPoint x: 477, endPoint y: 289, distance: 121.0
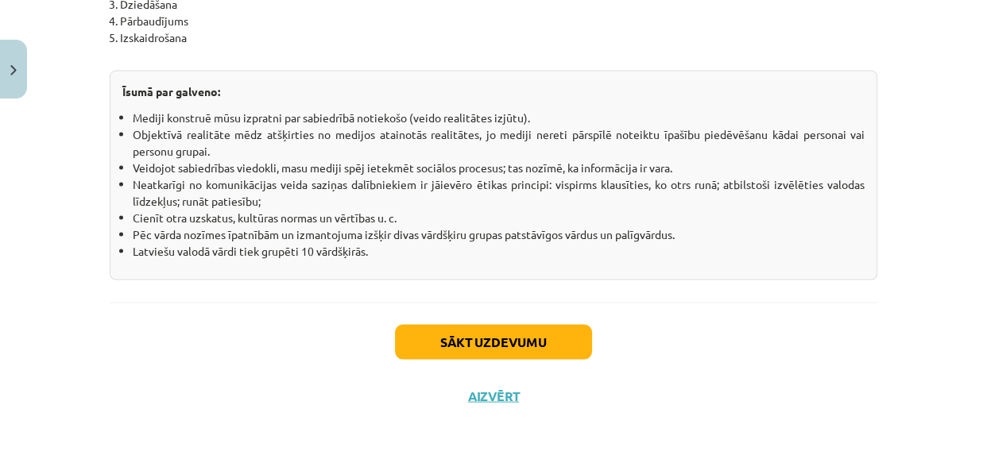
drag, startPoint x: 182, startPoint y: 371, endPoint x: 363, endPoint y: 371, distance: 181.1
click at [186, 371] on div "Sākt uzdevumu Aizvērt" at bounding box center [493, 358] width 767 height 111
click at [438, 342] on button "Sākt uzdevumu" at bounding box center [493, 342] width 197 height 35
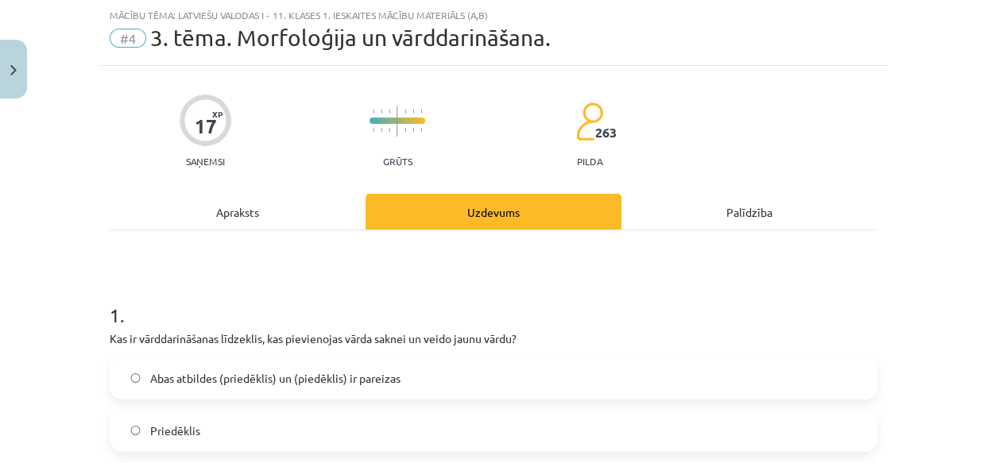
scroll to position [232, 0]
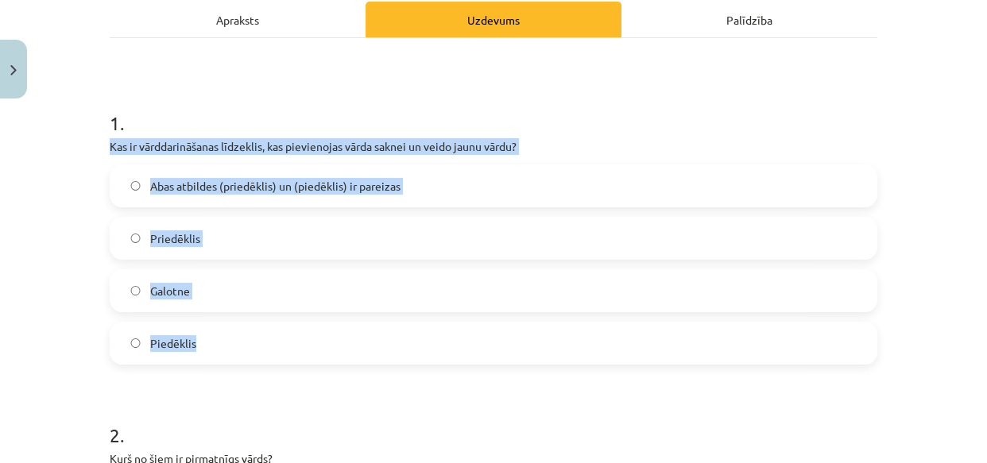
drag, startPoint x: 103, startPoint y: 141, endPoint x: 163, endPoint y: 99, distance: 72.9
copy div "Kas ir vārddarināšanas līdzeklis, kas pievienojas vārda saknei un veido jaunu v…"
click at [238, 182] on span "Abas atbildes (priedēklis) un (piedēklis) ir pareizas" at bounding box center [275, 186] width 250 height 17
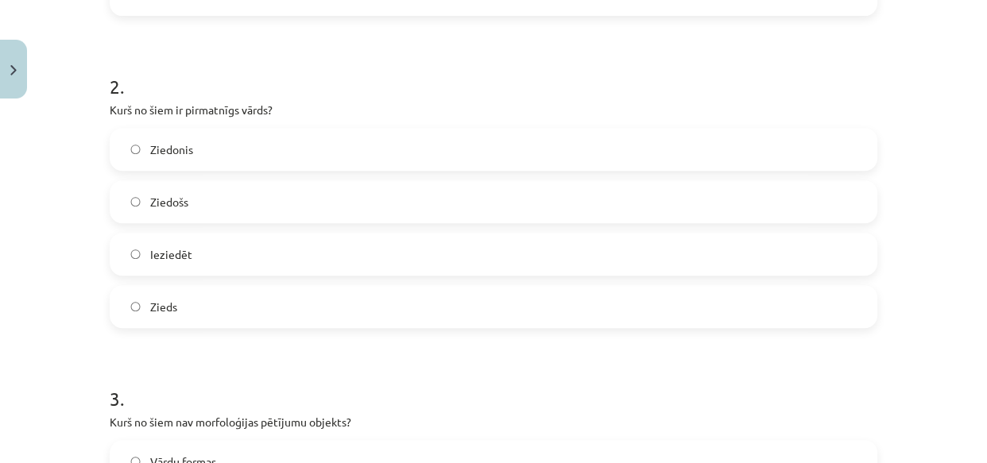
scroll to position [617, 0]
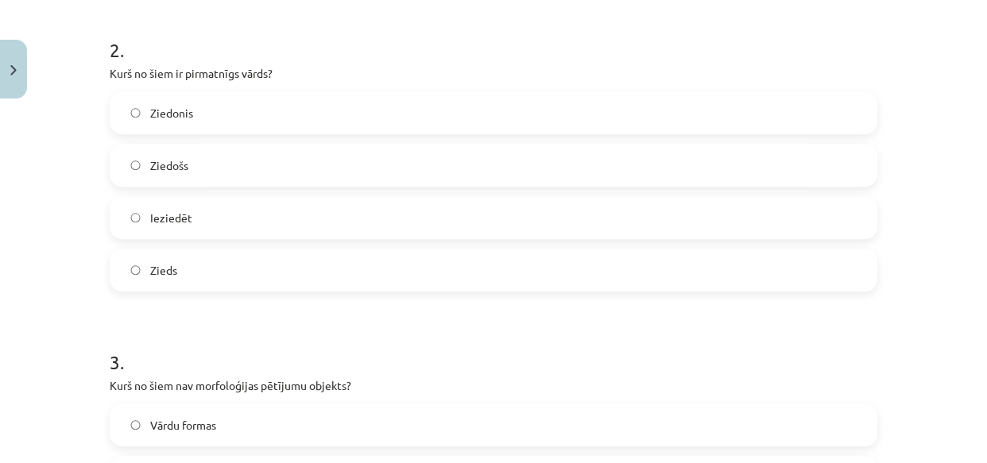
click at [195, 265] on label "Zieds" at bounding box center [493, 270] width 764 height 40
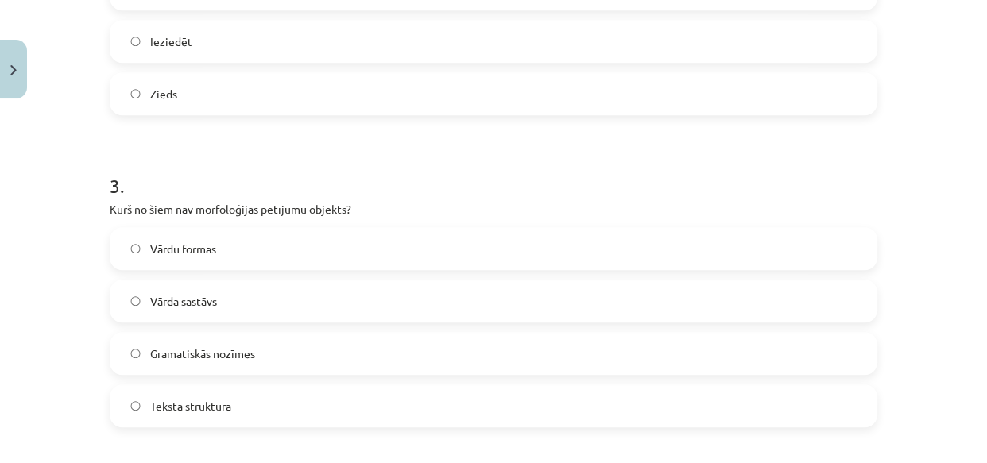
scroll to position [810, 0]
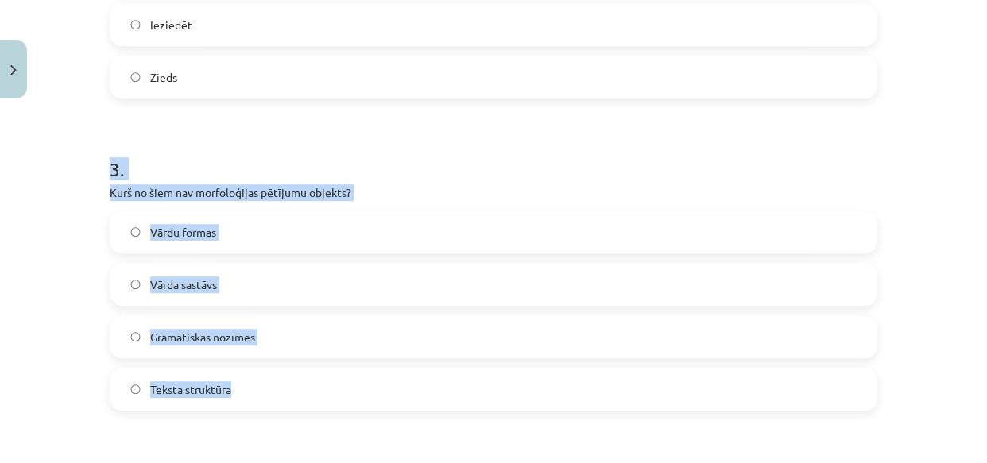
drag, startPoint x: 121, startPoint y: 176, endPoint x: 259, endPoint y: 329, distance: 206.4
click at [256, 376] on div "3 . Kurš no šiem nav morfoloģijas pētījumu objekts? Vārdu formas Vārda sastāvs …" at bounding box center [493, 270] width 767 height 280
copy div "3 . Kurš no šiem nav morfoloģijas pētījumu objekts? Vārdu formas Vārda sastāvs …"
click at [126, 380] on label "Teksta struktūra" at bounding box center [493, 389] width 764 height 40
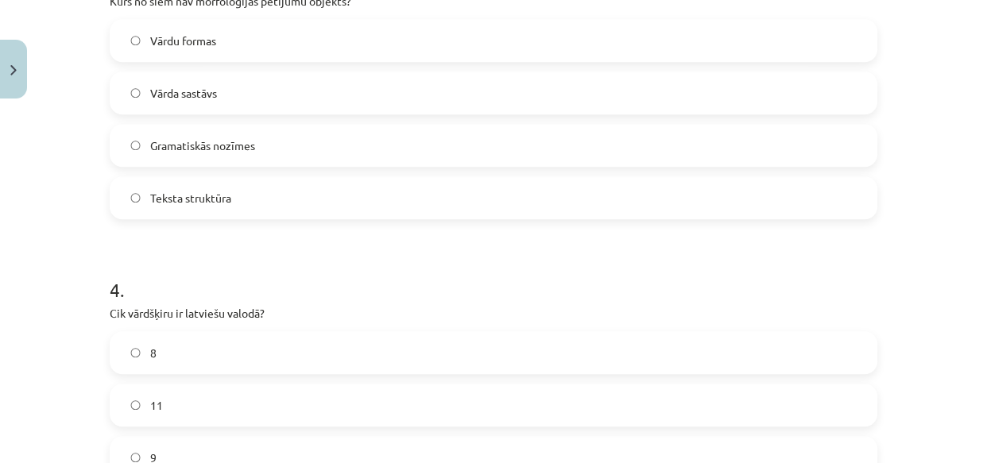
scroll to position [1195, 0]
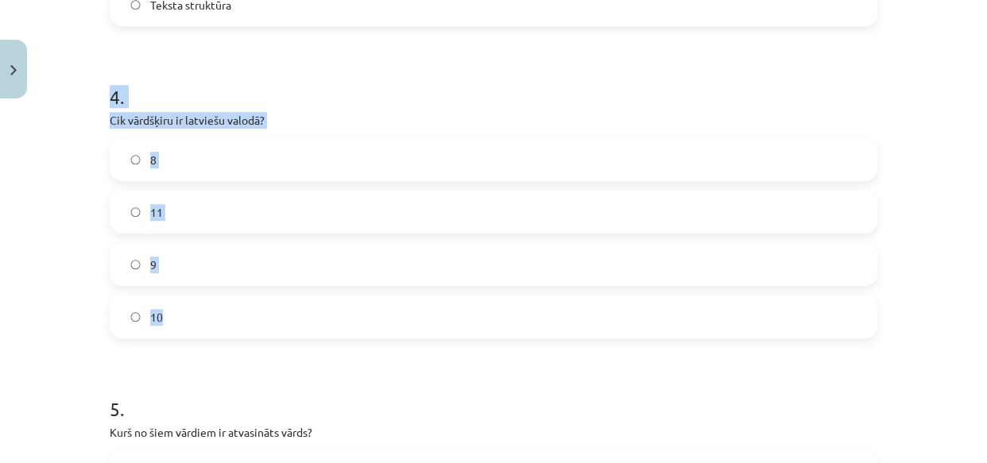
drag, startPoint x: 101, startPoint y: 91, endPoint x: 165, endPoint y: 291, distance: 209.5
copy div "4 . Cik vārdšķiru ir latviešu valodā? 8 11 9 10"
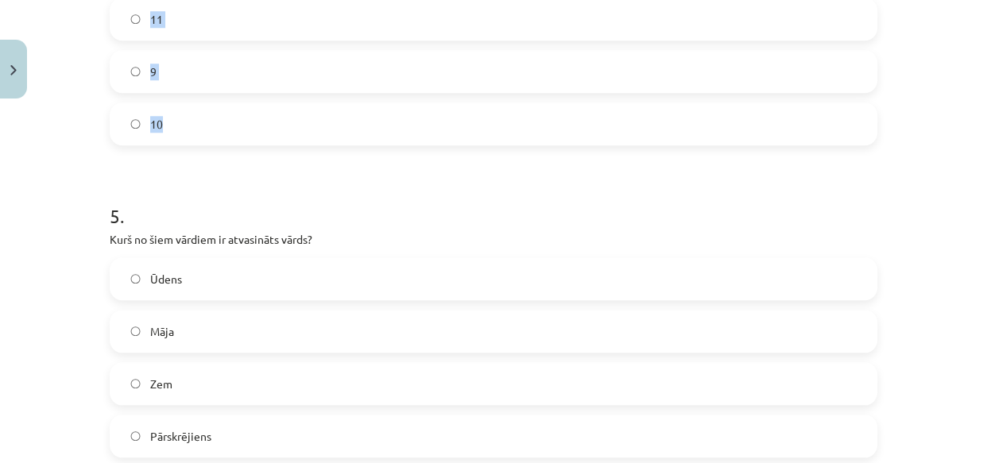
scroll to position [1566, 0]
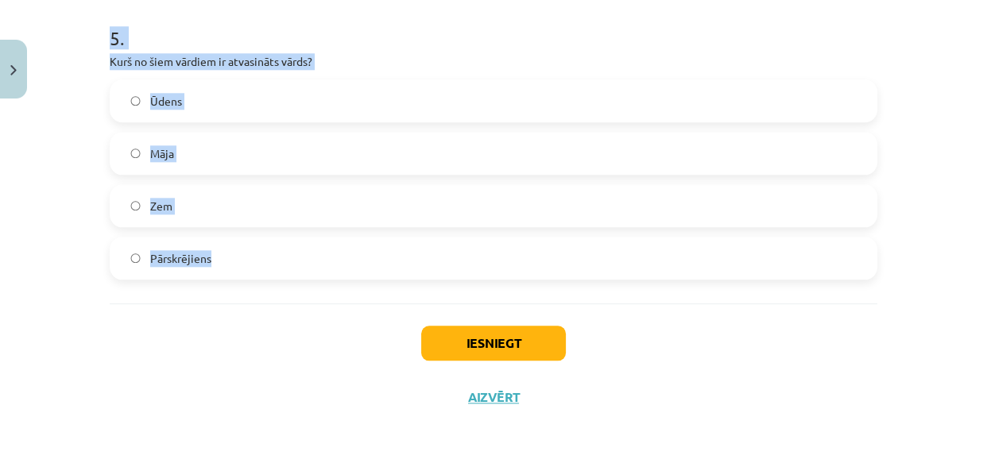
drag, startPoint x: 106, startPoint y: 32, endPoint x: 193, endPoint y: 126, distance: 127.6
copy div "5 . Kurš no šiem vārdiem ir atvasināts vārds? Ūdens Māja Zem Pārskrējiens"
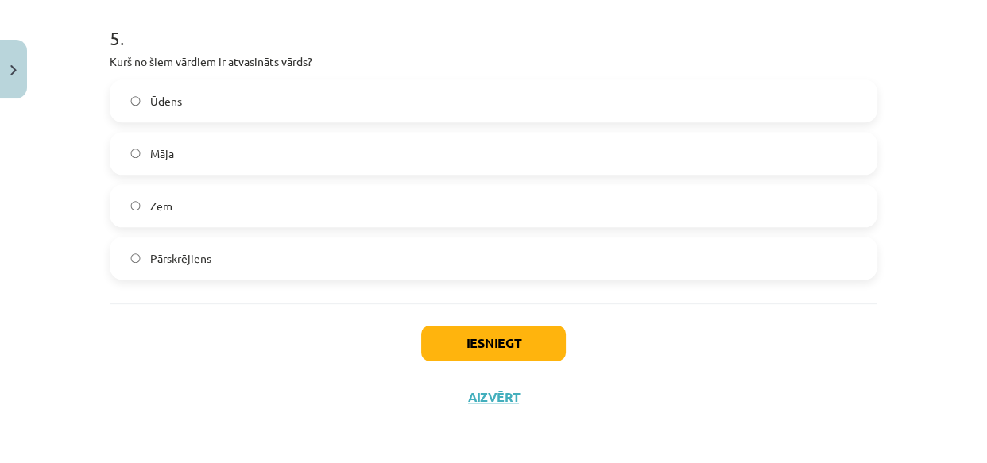
click at [233, 307] on div "Iesniegt Aizvērt" at bounding box center [493, 358] width 767 height 111
click at [457, 334] on button "Iesniegt" at bounding box center [493, 343] width 145 height 35
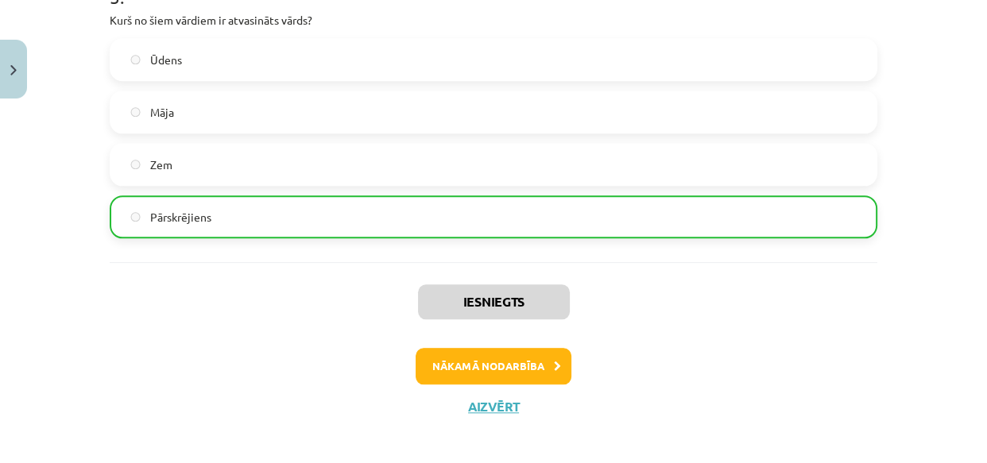
scroll to position [1616, 0]
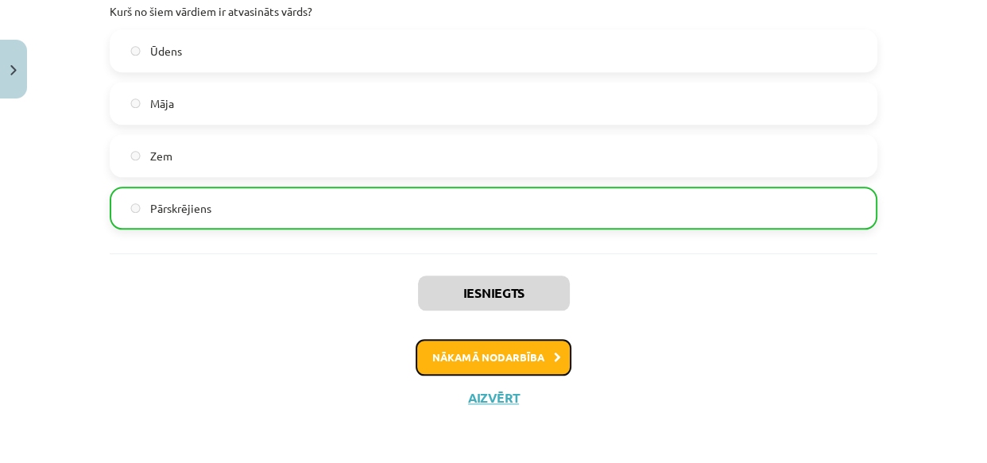
click at [440, 348] on button "Nākamā nodarbība" at bounding box center [493, 357] width 156 height 37
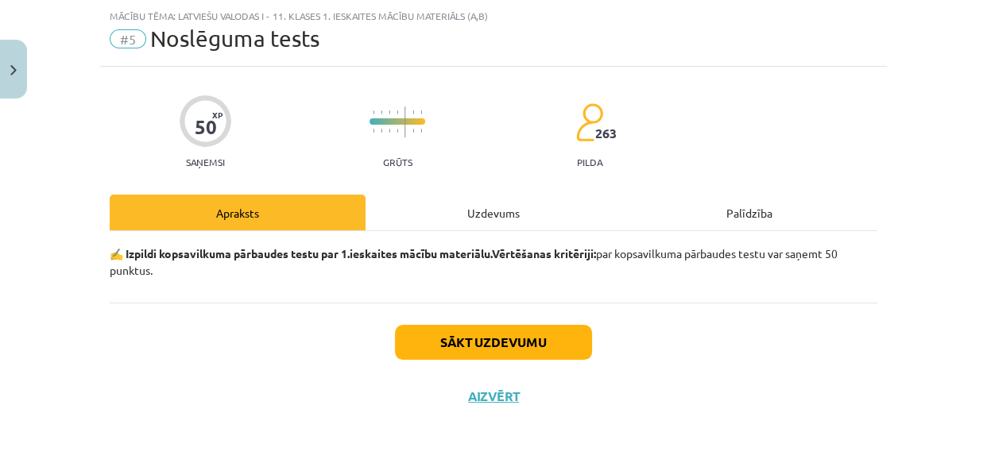
scroll to position [39, 0]
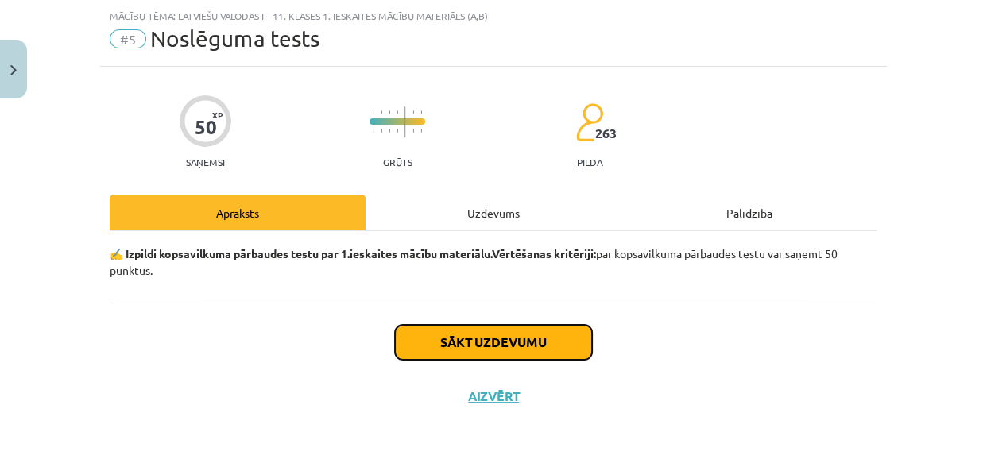
click at [438, 338] on button "Sākt uzdevumu" at bounding box center [493, 342] width 197 height 35
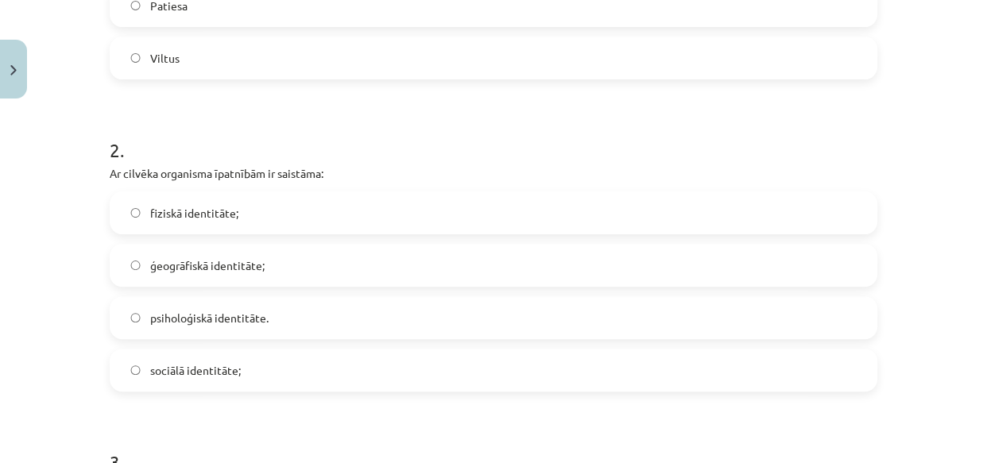
scroll to position [423, 0]
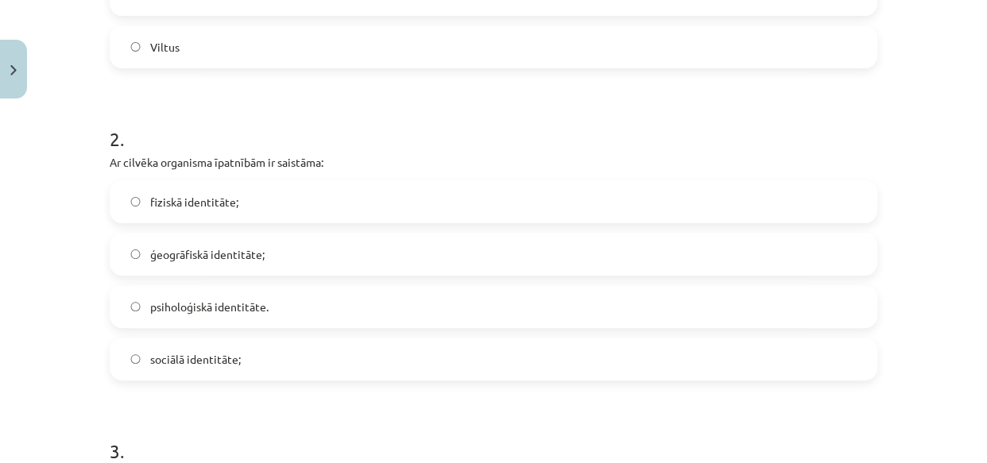
click at [235, 190] on label "fiziskā identitāte;" at bounding box center [493, 202] width 764 height 40
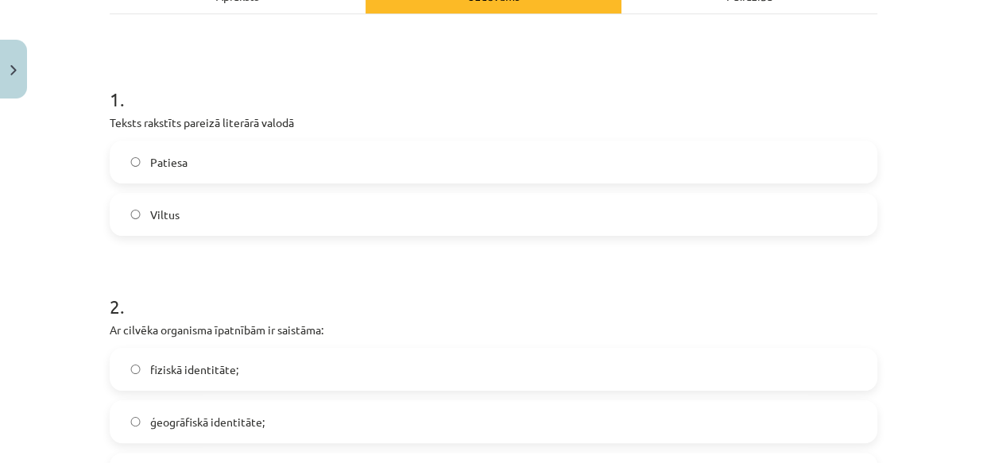
scroll to position [231, 0]
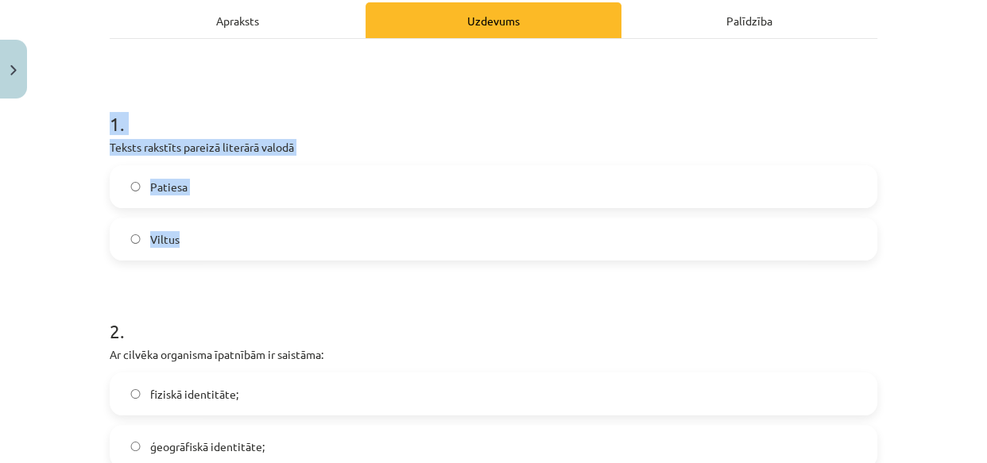
drag, startPoint x: 102, startPoint y: 127, endPoint x: 191, endPoint y: 179, distance: 102.9
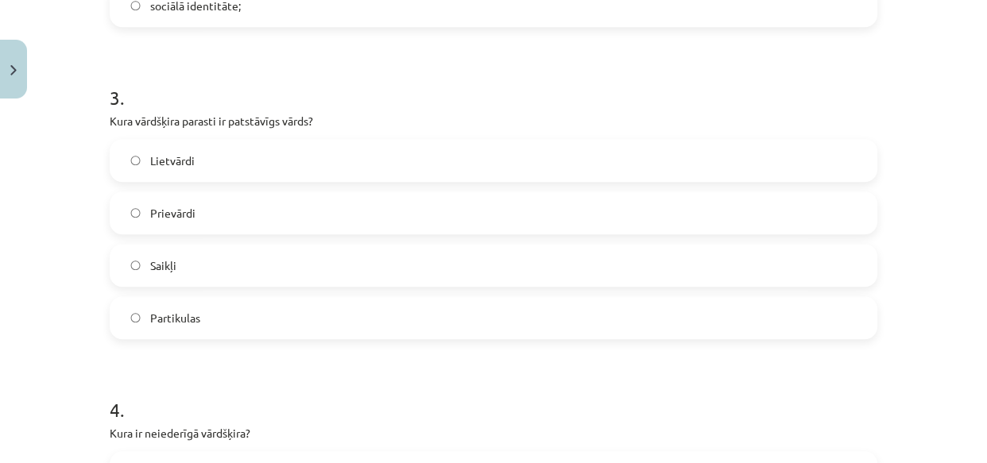
scroll to position [809, 0]
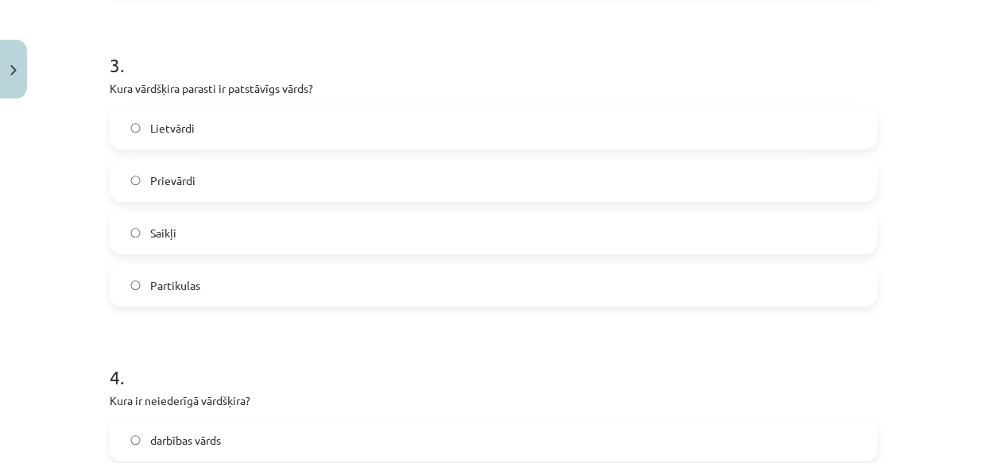
click at [166, 127] on span "Lietvārdi" at bounding box center [172, 128] width 44 height 17
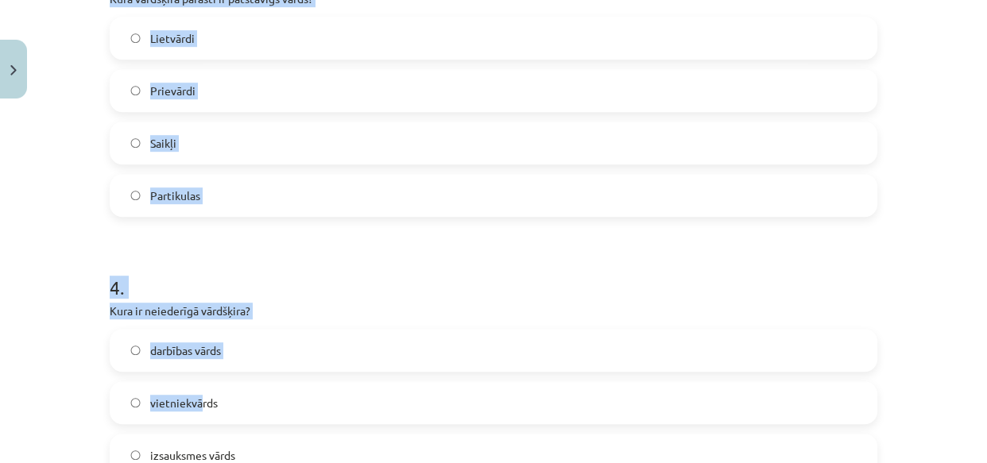
scroll to position [1001, 0]
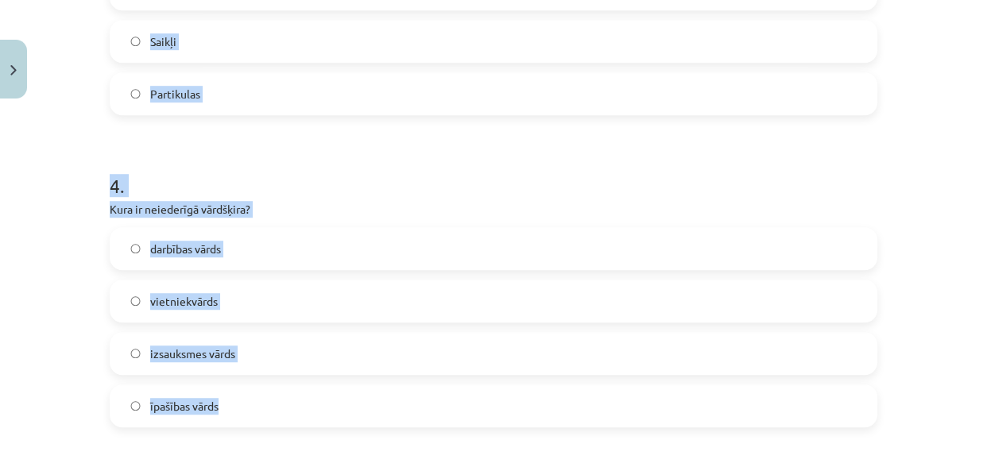
drag, startPoint x: 106, startPoint y: 60, endPoint x: 241, endPoint y: 413, distance: 378.7
click at [135, 351] on label "izsauksmes vārds" at bounding box center [493, 354] width 764 height 40
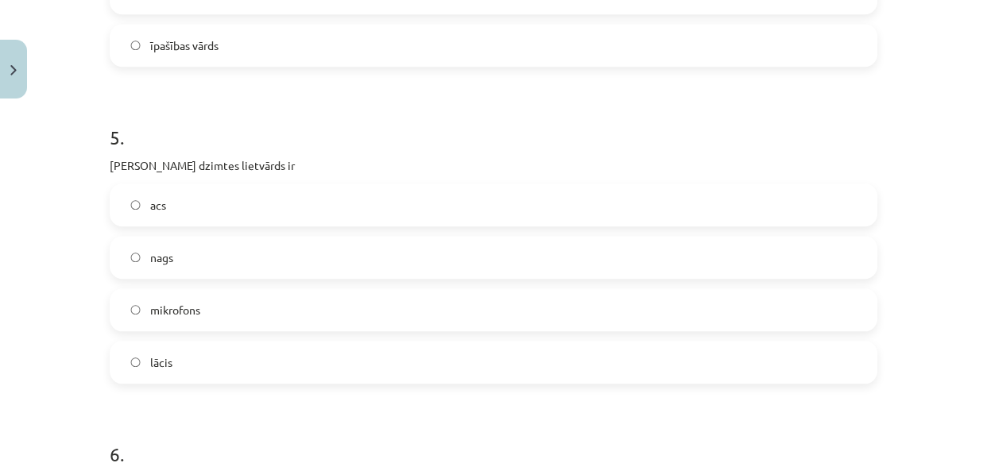
scroll to position [1387, 0]
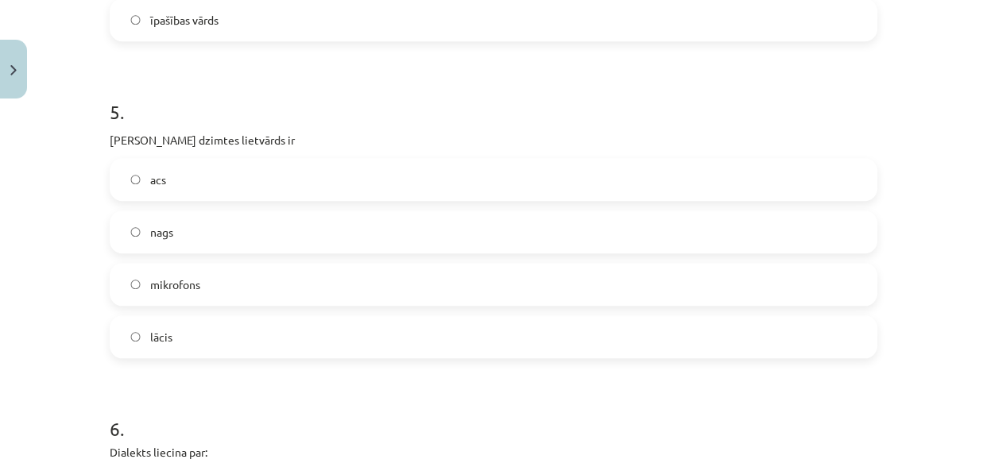
click at [158, 172] on span "acs" at bounding box center [158, 180] width 16 height 17
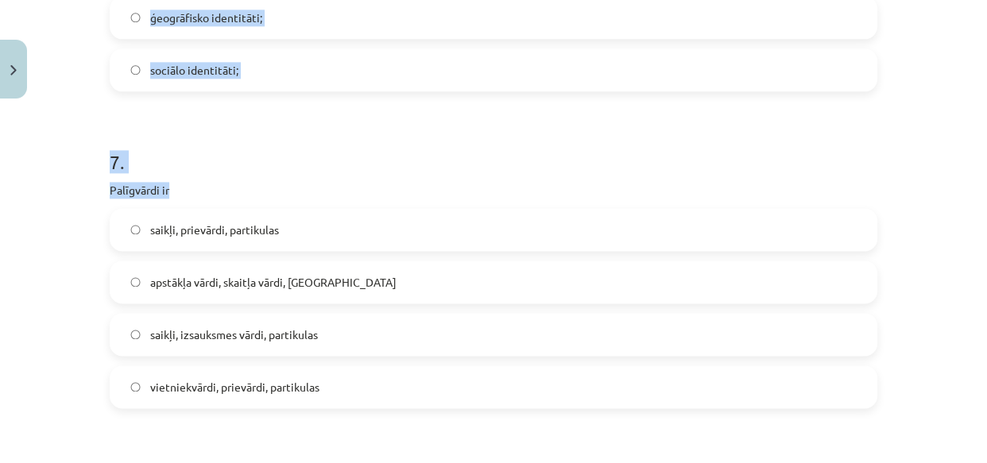
scroll to position [1964, 0]
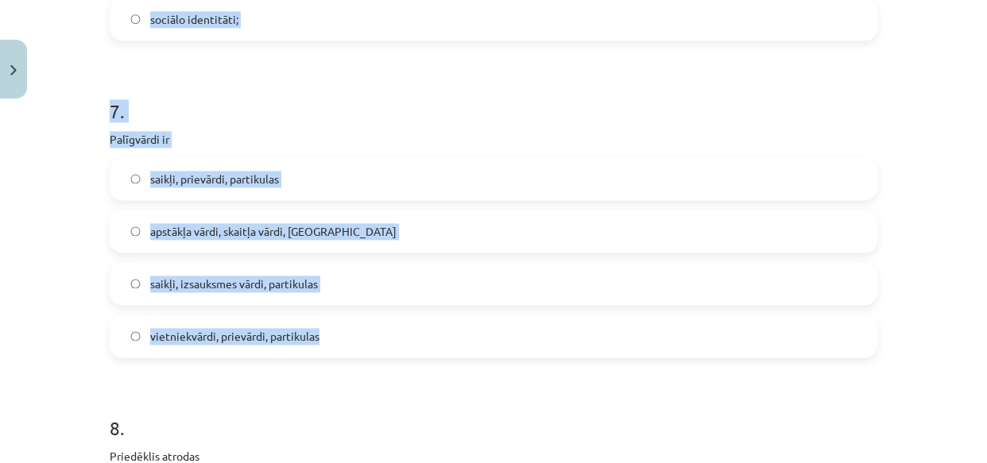
drag, startPoint x: 104, startPoint y: 46, endPoint x: 328, endPoint y: 341, distance: 370.2
click at [137, 173] on label "saikļi, prievārdi, partikulas" at bounding box center [493, 179] width 764 height 40
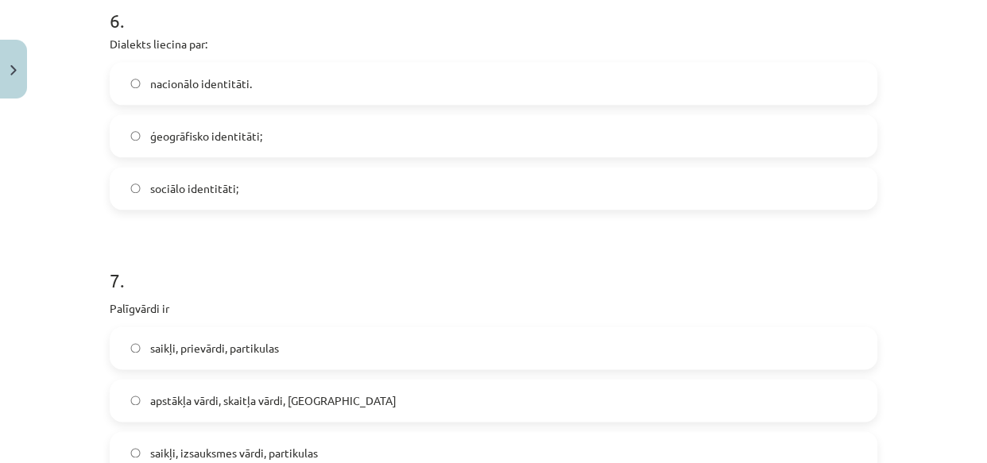
scroll to position [1771, 0]
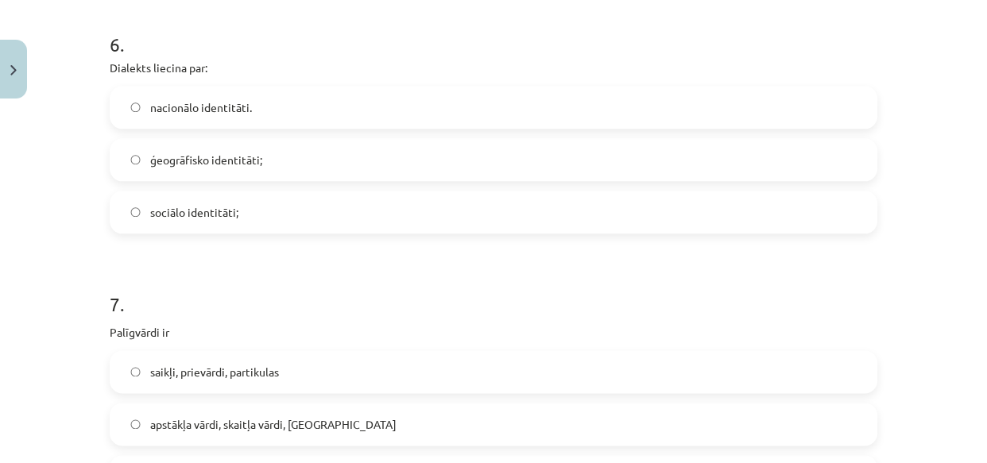
click at [150, 154] on span "ģeogrāfisko identitāti;" at bounding box center [206, 160] width 112 height 17
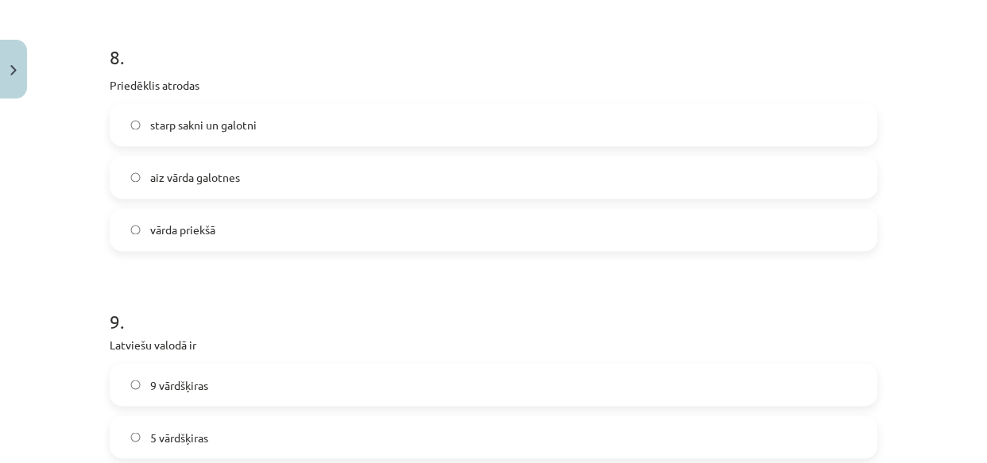
scroll to position [2350, 0]
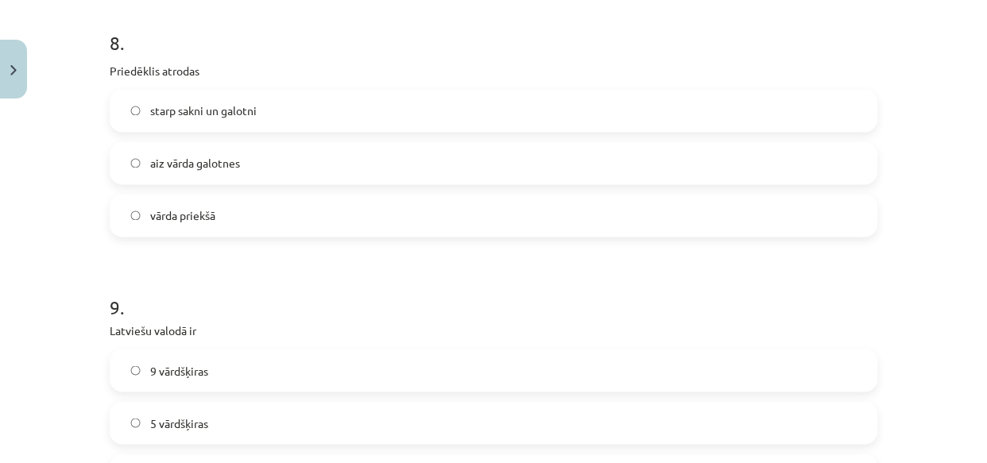
click at [214, 210] on label "vārda priekšā" at bounding box center [493, 215] width 764 height 40
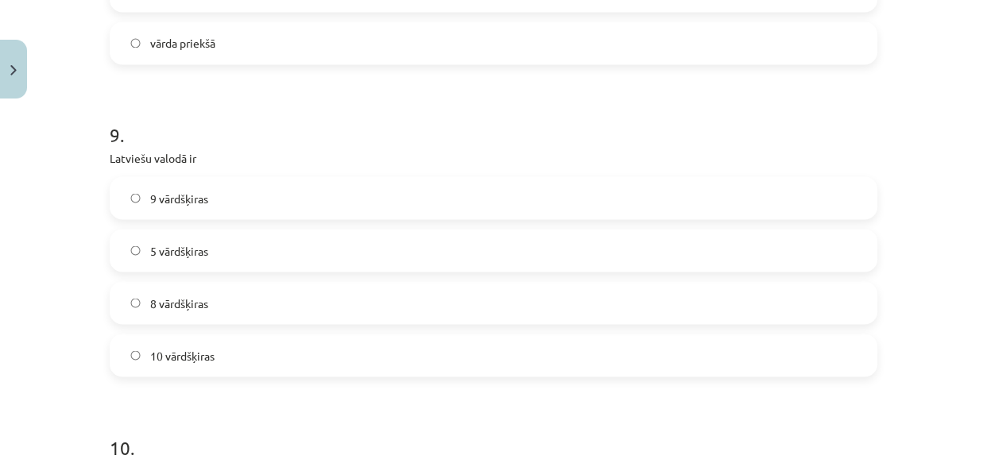
scroll to position [2542, 0]
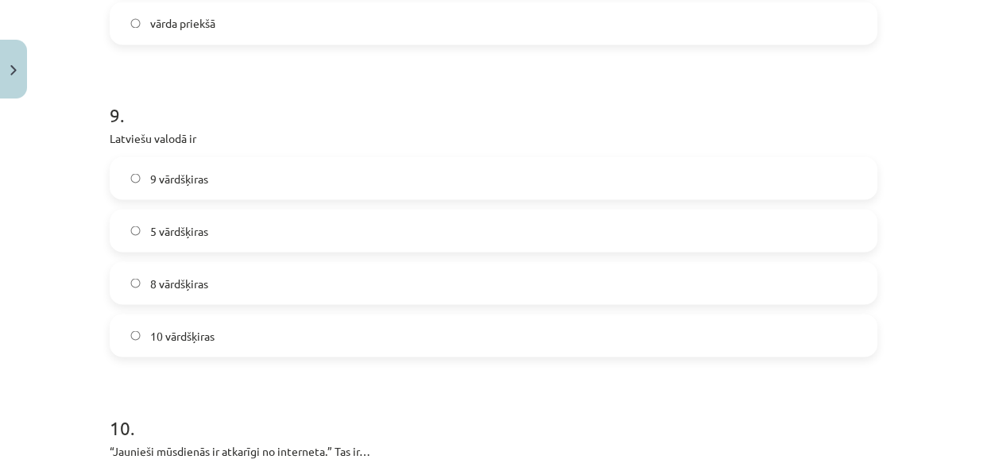
click at [183, 327] on span "10 vārdšķiras" at bounding box center [182, 335] width 64 height 17
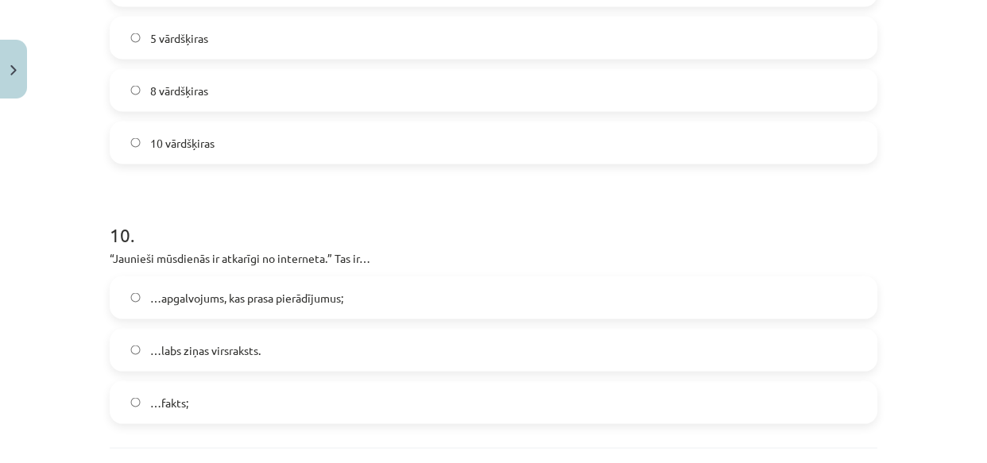
scroll to position [2878, 0]
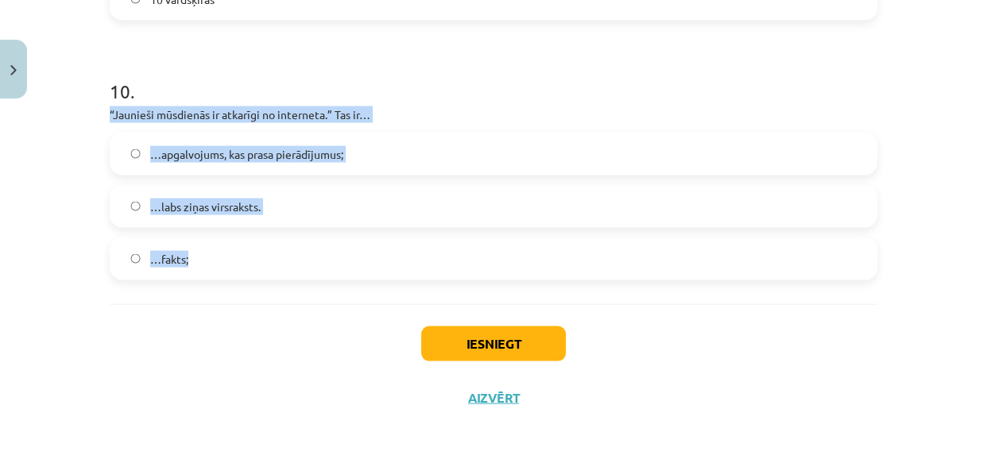
drag, startPoint x: 103, startPoint y: 109, endPoint x: 194, endPoint y: 255, distance: 171.9
click at [135, 141] on label "…apgalvojums, kas prasa pierādījumus;" at bounding box center [493, 154] width 764 height 40
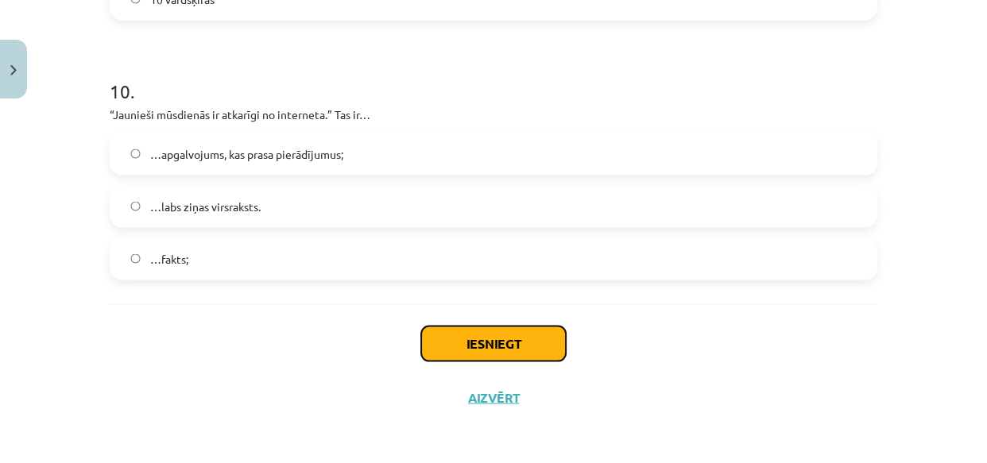
click at [437, 334] on button "Iesniegt" at bounding box center [493, 343] width 145 height 35
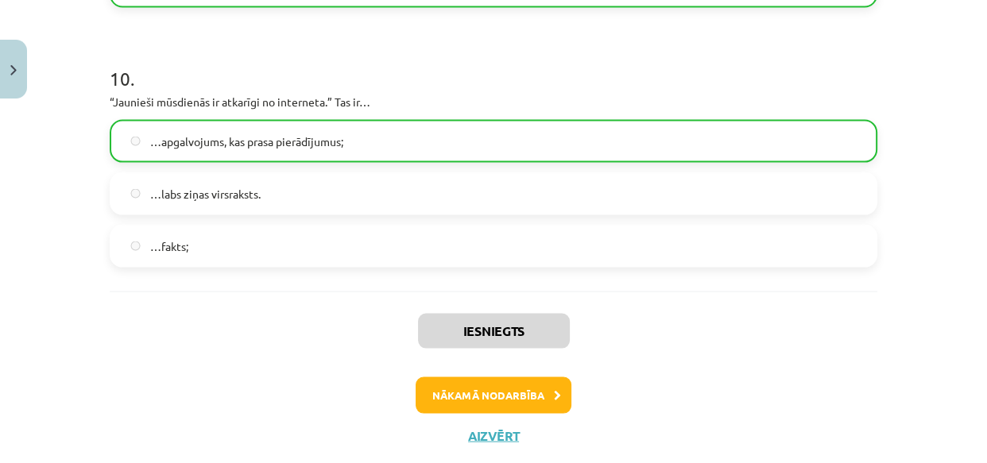
scroll to position [2929, 0]
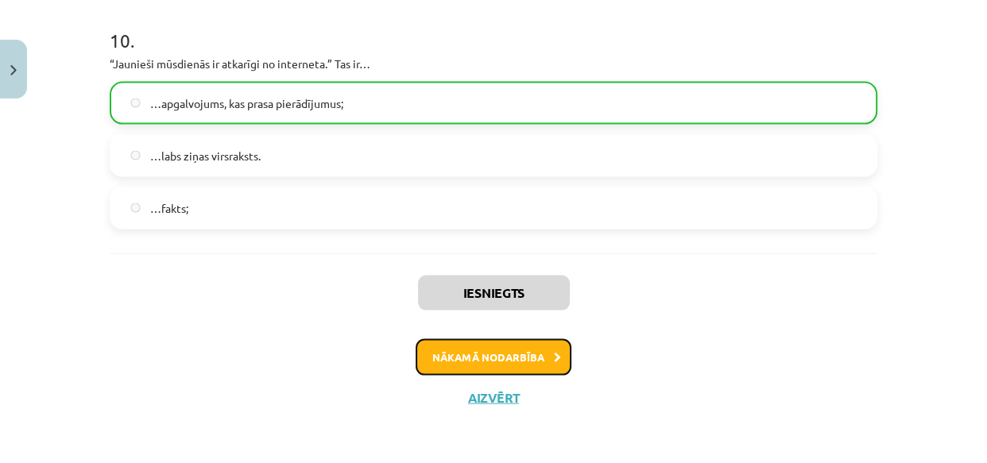
click at [434, 356] on button "Nākamā nodarbība" at bounding box center [493, 357] width 156 height 37
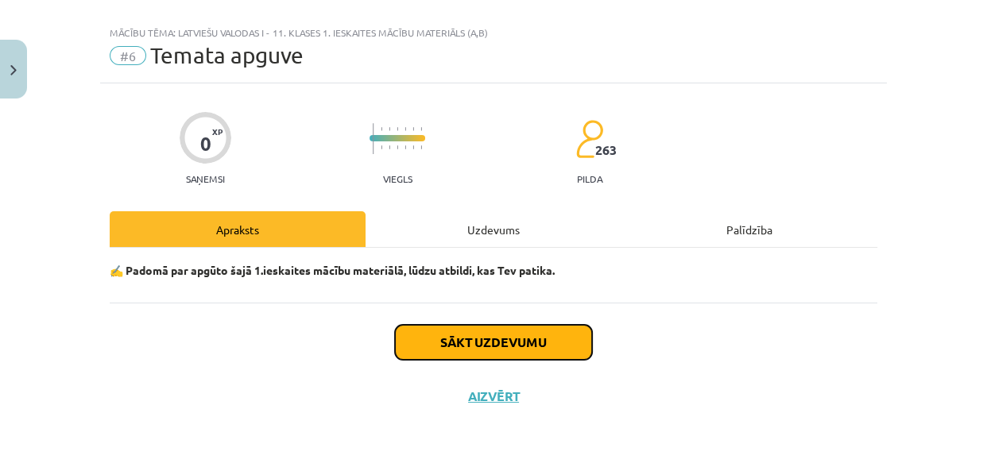
click at [418, 337] on button "Sākt uzdevumu" at bounding box center [493, 342] width 197 height 35
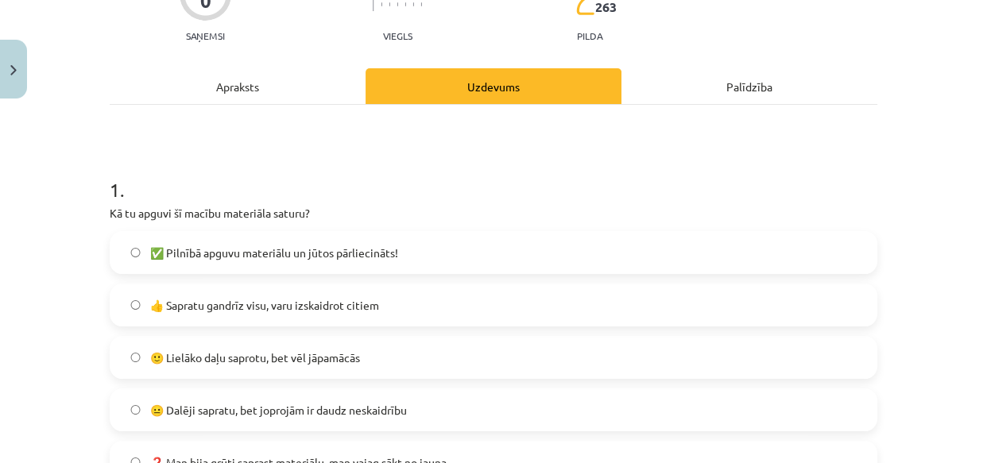
scroll to position [214, 0]
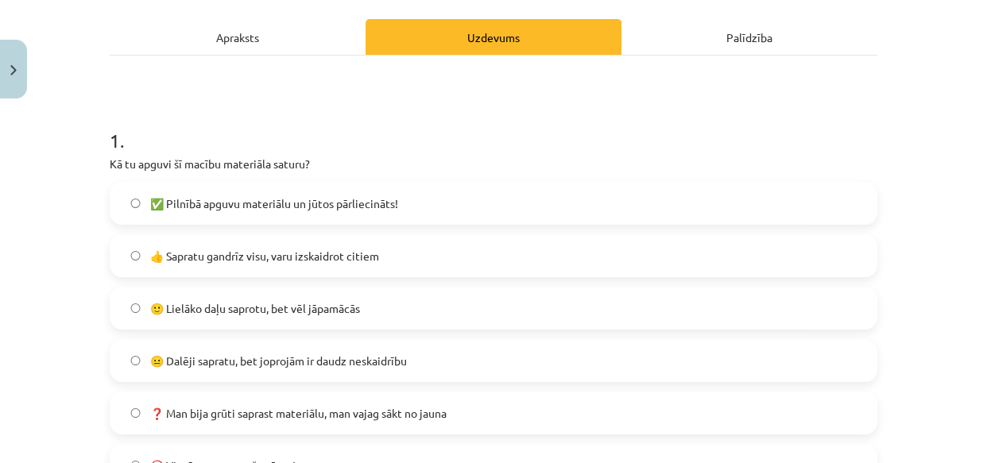
click at [150, 205] on span "✅ Pilnībā apguvu materiālu un jūtos pārliecināts!" at bounding box center [274, 203] width 248 height 17
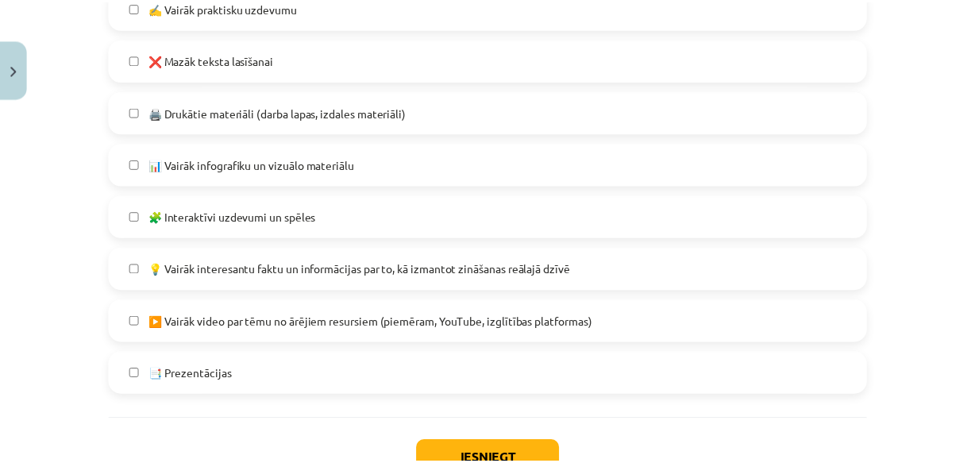
scroll to position [1101, 0]
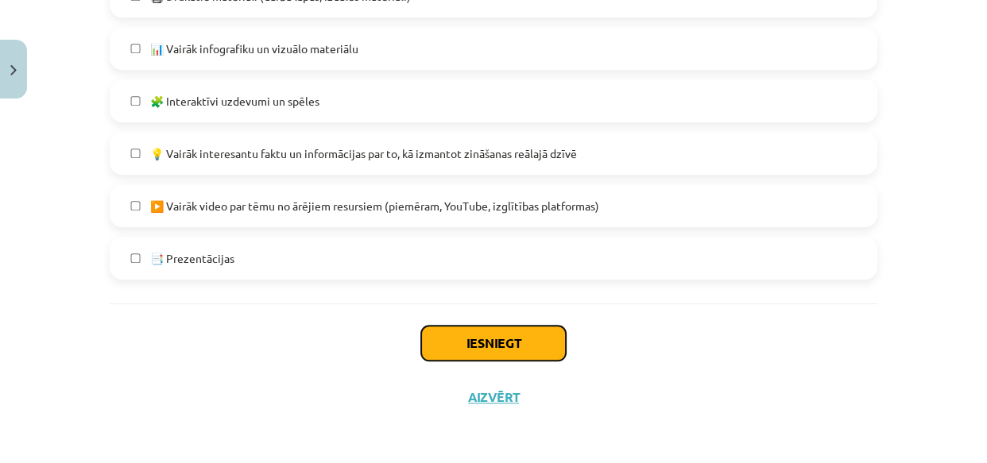
click at [493, 348] on button "Iesniegt" at bounding box center [493, 343] width 145 height 35
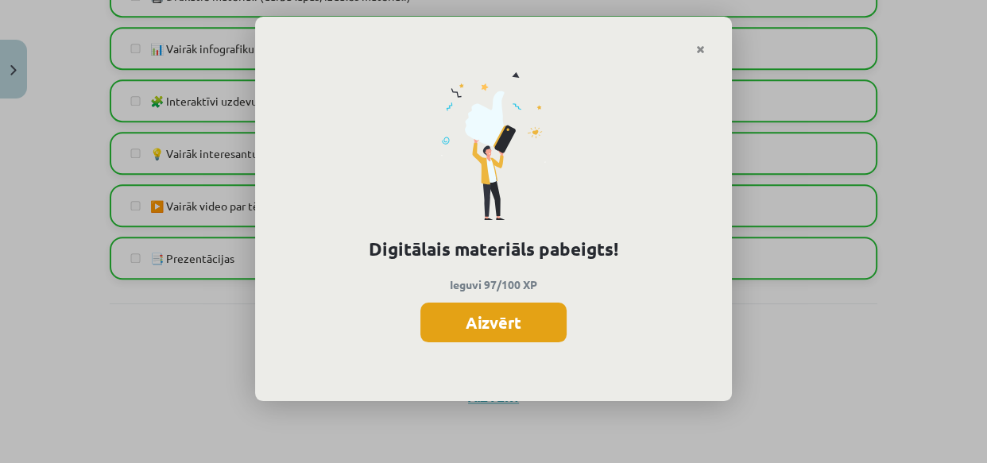
click at [476, 325] on button "Aizvērt" at bounding box center [493, 323] width 146 height 40
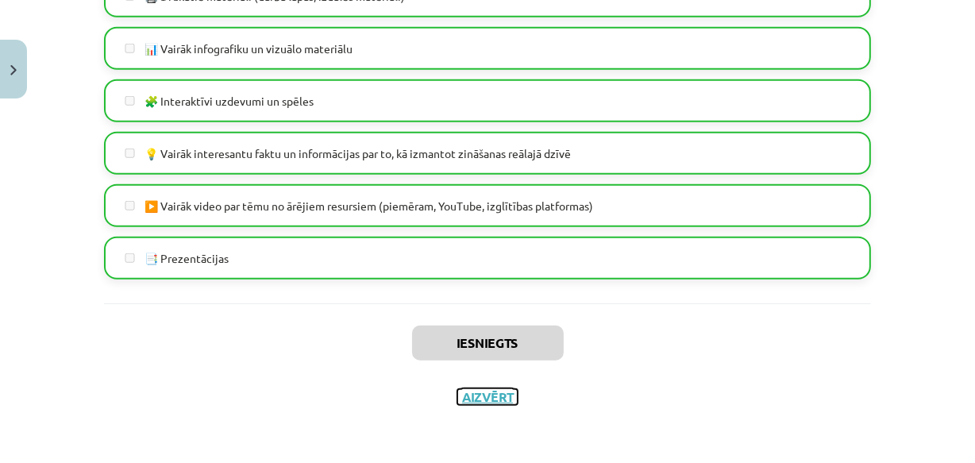
click at [485, 390] on button "Aizvērt" at bounding box center [488, 397] width 60 height 16
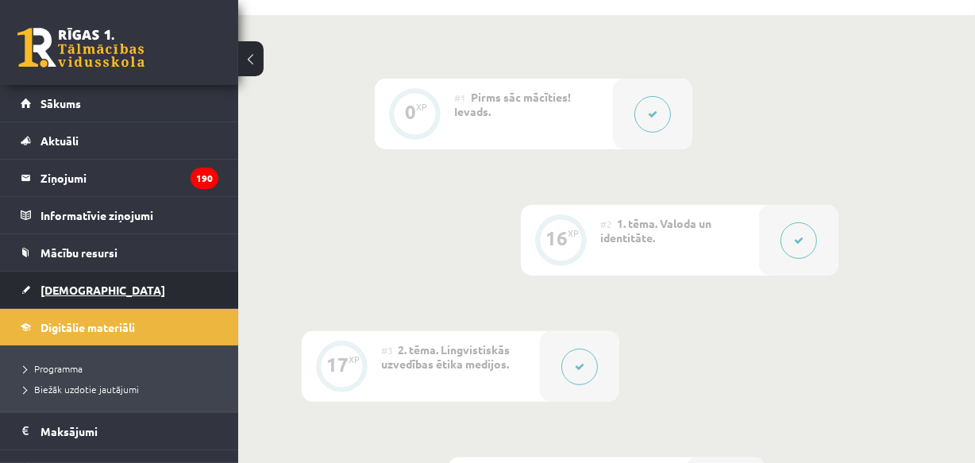
click at [32, 289] on link "[DEMOGRAPHIC_DATA]" at bounding box center [120, 290] width 198 height 37
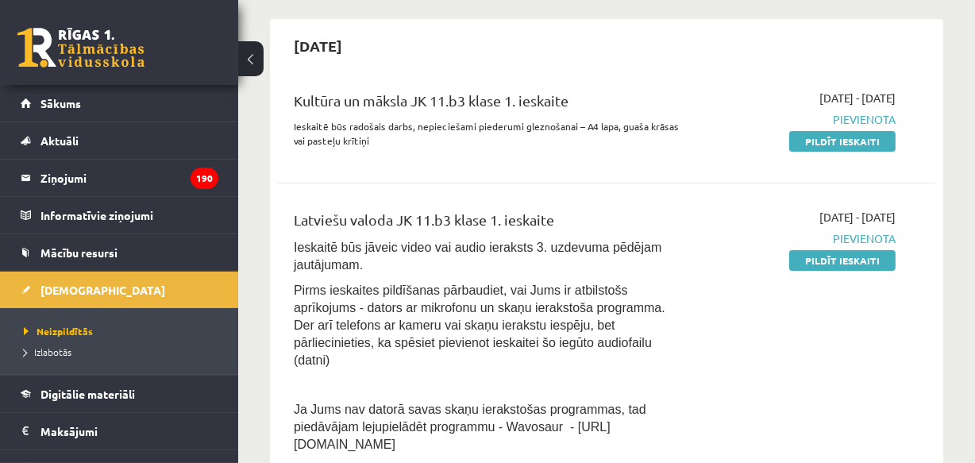
scroll to position [384, 0]
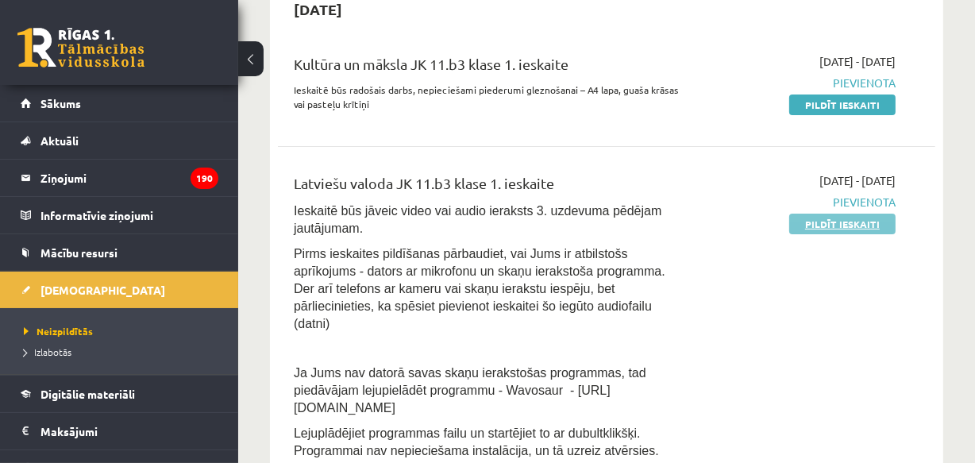
click at [829, 220] on link "Pildīt ieskaiti" at bounding box center [843, 224] width 106 height 21
